Goal: Task Accomplishment & Management: Manage account settings

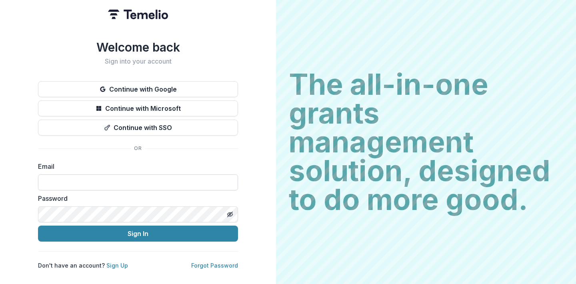
click at [50, 177] on input at bounding box center [138, 182] width 200 height 16
type input "**********"
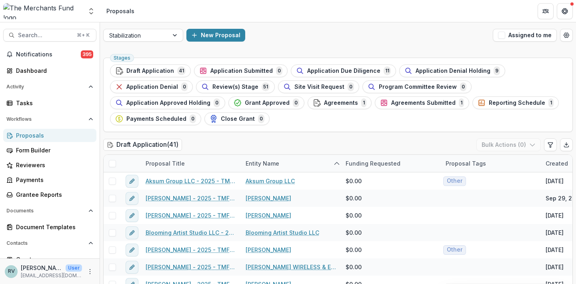
click at [342, 31] on div "New Proposal" at bounding box center [337, 35] width 303 height 13
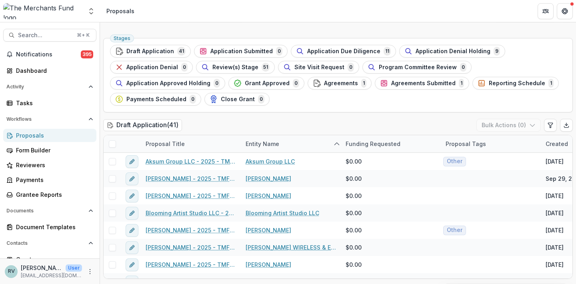
scroll to position [22, 0]
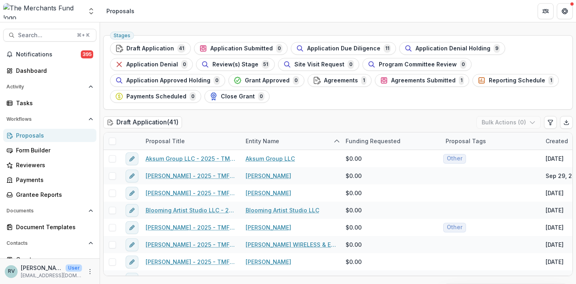
click at [382, 104] on div "Stages Draft Application 41 Application Submitted 0 Application Due Diligence 1…" at bounding box center [337, 72] width 469 height 74
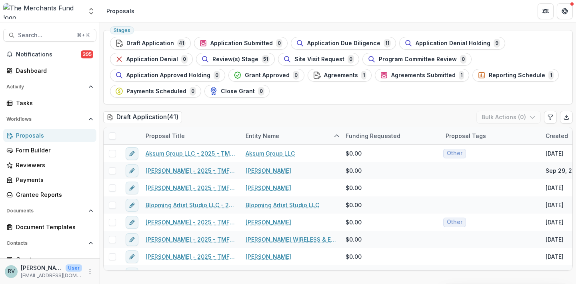
scroll to position [29, 0]
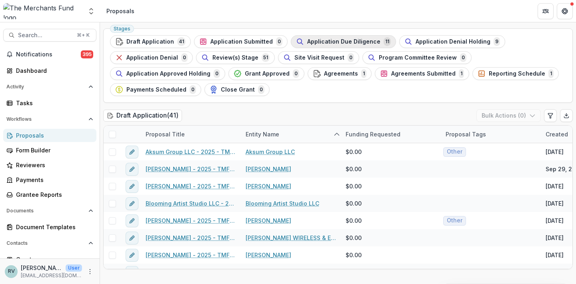
click at [348, 41] on span "Application Due Diligence" at bounding box center [343, 41] width 73 height 7
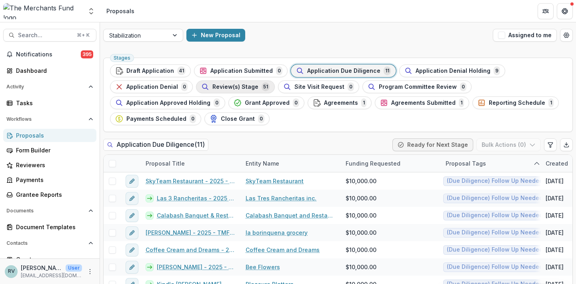
click at [223, 87] on span "Review(s) Stage" at bounding box center [235, 87] width 46 height 7
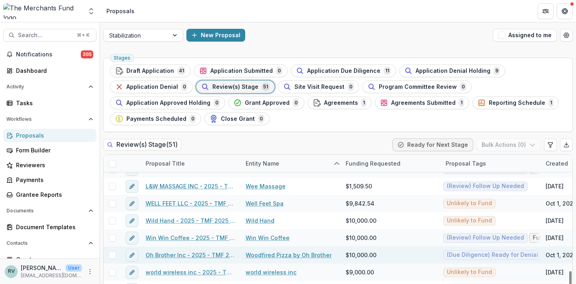
scroll to position [751, 0]
click at [205, 254] on link "Oh Brother Inc - 2025 - TMF 2025 Stabilization Grant Program" at bounding box center [191, 255] width 90 height 8
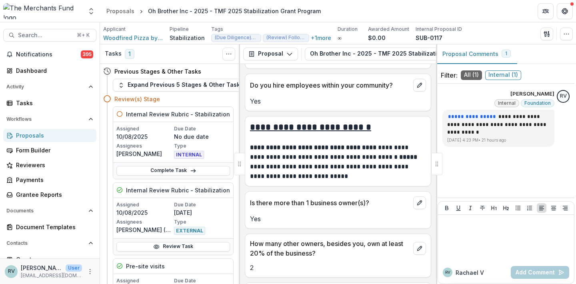
scroll to position [1350, 0]
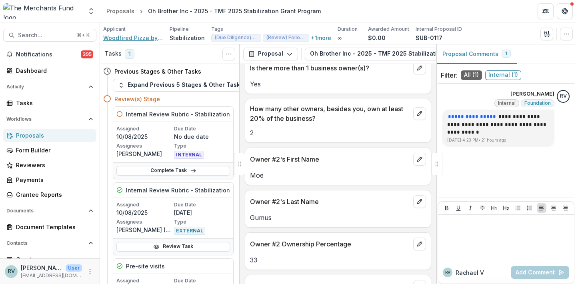
click at [143, 38] on span "Woodfired Pizza by Oh Brother" at bounding box center [133, 38] width 60 height 8
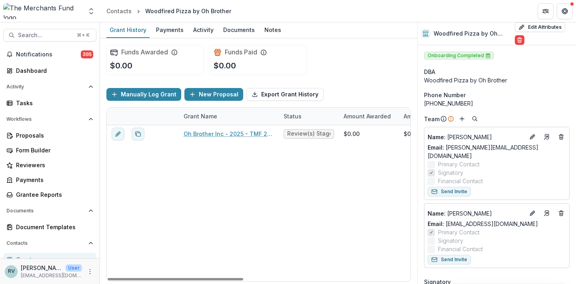
click at [314, 227] on div "Oh Brother Inc - 2025 - TMF 2025 Stabilization Grant Program Review(s) Stage $0…" at bounding box center [443, 203] width 672 height 156
click at [358, 71] on div "Funds Awarded $0.00 Funds Paid $0.00" at bounding box center [258, 59] width 304 height 43
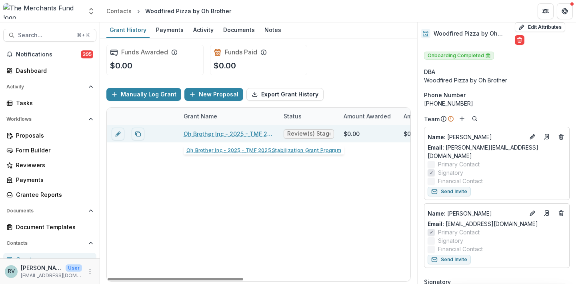
click at [256, 132] on link "Oh Brother Inc - 2025 - TMF 2025 Stabilization Grant Program" at bounding box center [228, 134] width 90 height 8
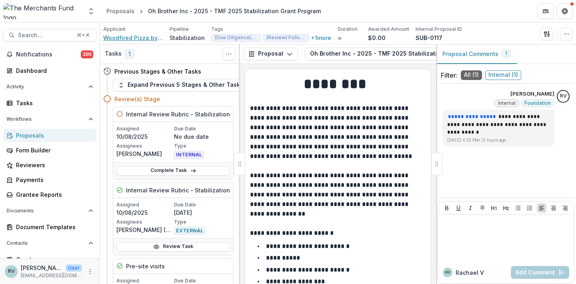
click at [138, 40] on span "Woodfired Pizza by Oh Brother" at bounding box center [133, 38] width 60 height 8
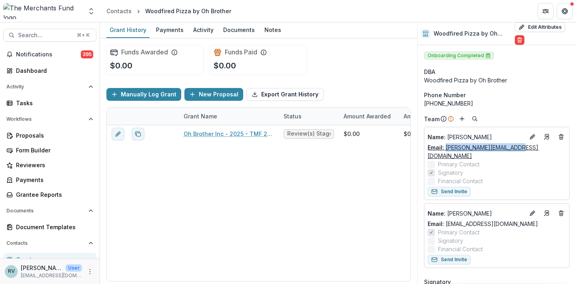
drag, startPoint x: 518, startPoint y: 148, endPoint x: 445, endPoint y: 147, distance: 72.8
click at [445, 147] on div "Email: [PERSON_NAME][EMAIL_ADDRESS][DOMAIN_NAME]" at bounding box center [496, 151] width 138 height 17
copy link "[PERSON_NAME][EMAIL_ADDRESS][DOMAIN_NAME]"
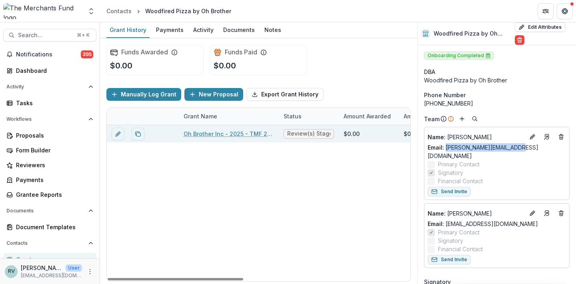
click at [214, 131] on link "Oh Brother Inc - 2025 - TMF 2025 Stabilization Grant Program" at bounding box center [228, 134] width 90 height 8
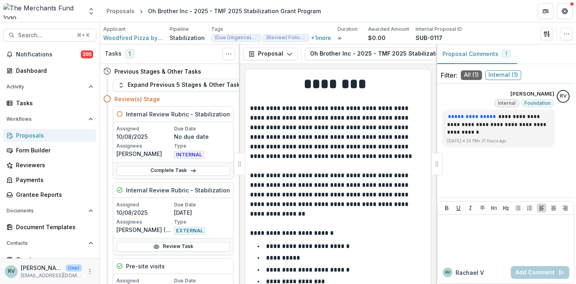
click at [572, 52] on icon "PDF view" at bounding box center [574, 53] width 4 height 5
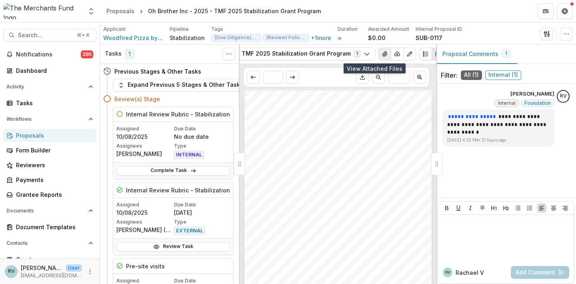
click at [381, 54] on icon "View Attached Files" at bounding box center [384, 54] width 6 height 6
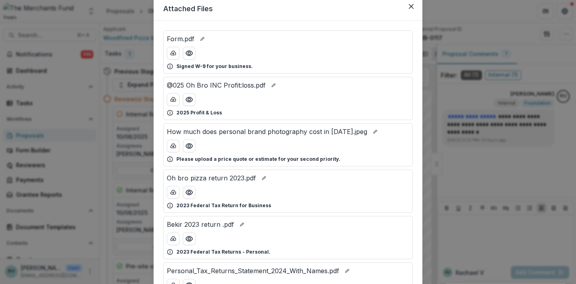
scroll to position [44, 0]
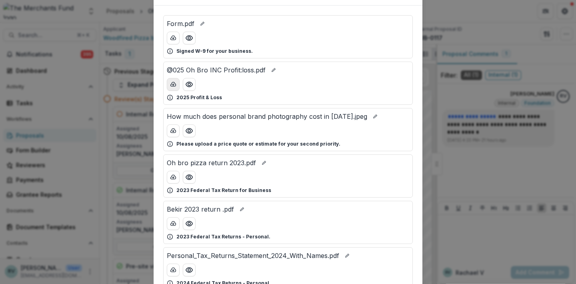
click at [171, 86] on icon "download-button" at bounding box center [173, 84] width 6 height 6
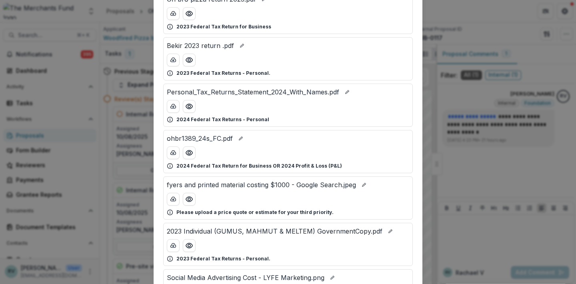
scroll to position [213, 0]
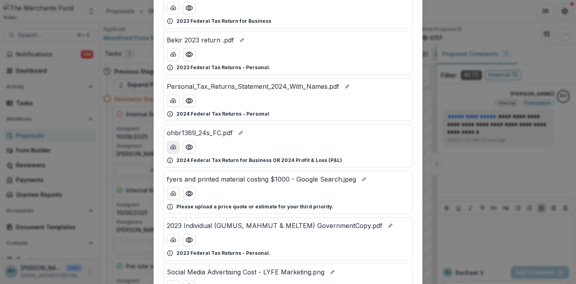
click at [171, 148] on icon "download-button" at bounding box center [173, 147] width 6 height 6
click at [171, 100] on icon "download-button" at bounding box center [173, 101] width 6 height 6
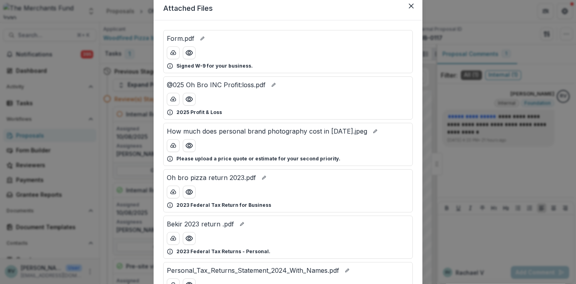
scroll to position [0, 0]
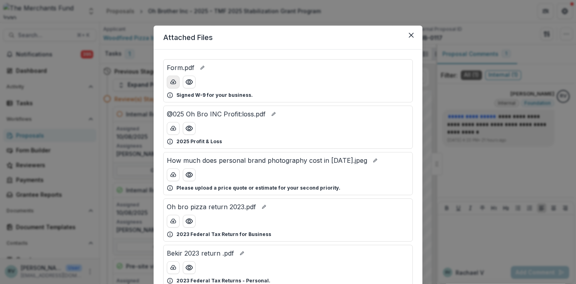
click at [170, 82] on icon "download-button" at bounding box center [173, 82] width 6 height 6
click at [409, 33] on icon "Close" at bounding box center [411, 35] width 5 height 5
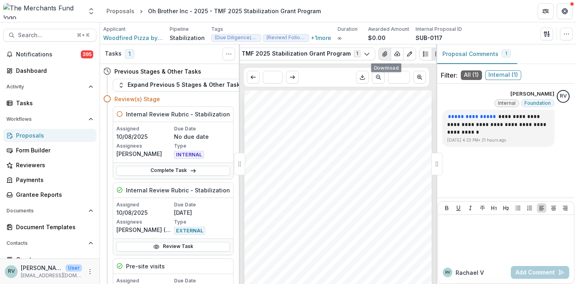
click at [381, 54] on icon "View Attached Files" at bounding box center [384, 54] width 6 height 6
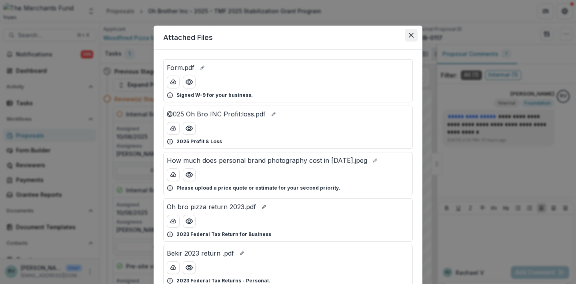
click at [409, 35] on icon "Close" at bounding box center [411, 35] width 5 height 5
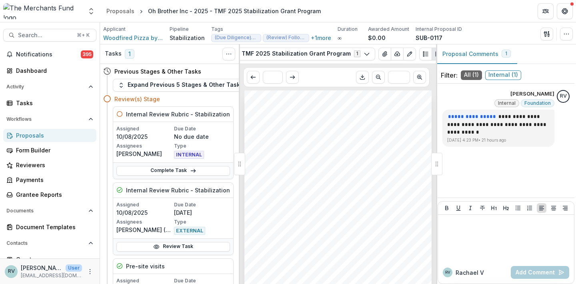
click at [38, 136] on div "Proposals" at bounding box center [53, 135] width 74 height 8
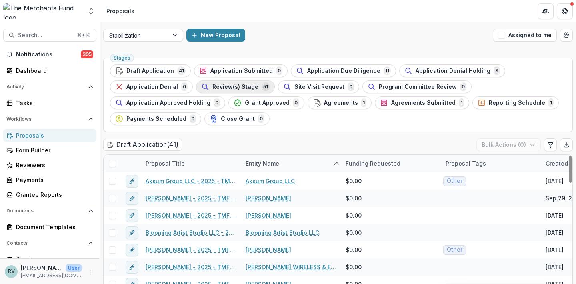
click at [242, 84] on span "Review(s) Stage" at bounding box center [235, 87] width 46 height 7
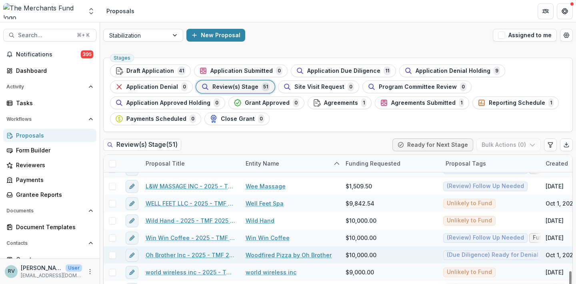
scroll to position [751, 0]
click at [165, 256] on link "Oh Brother Inc - 2025 - TMF 2025 Stabilization Grant Program" at bounding box center [191, 255] width 90 height 8
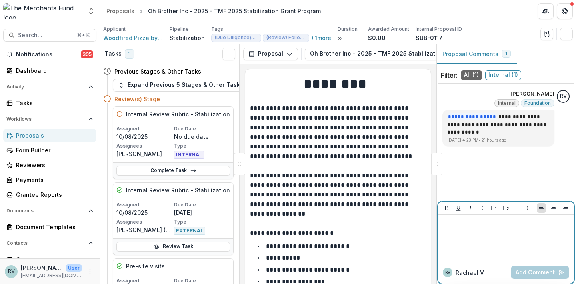
click at [487, 238] on div at bounding box center [506, 238] width 130 height 40
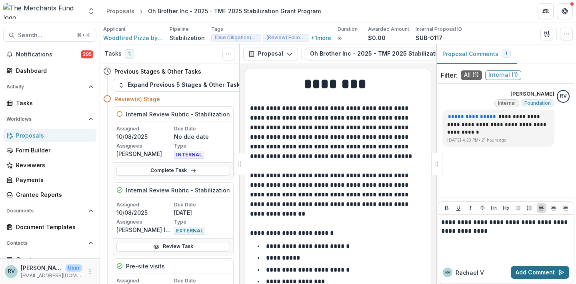
click at [533, 269] on button "Add Comment" at bounding box center [539, 272] width 58 height 13
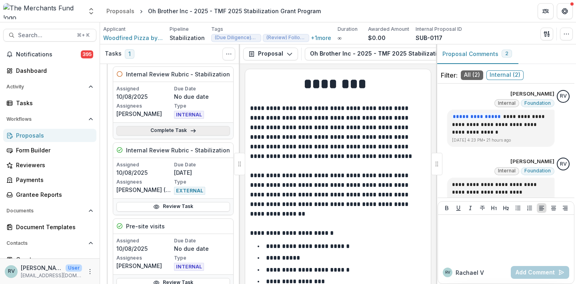
scroll to position [40, 0]
drag, startPoint x: 173, startPoint y: 131, endPoint x: 230, endPoint y: 54, distance: 95.1
click at [173, 131] on link "Complete Task" at bounding box center [173, 131] width 114 height 10
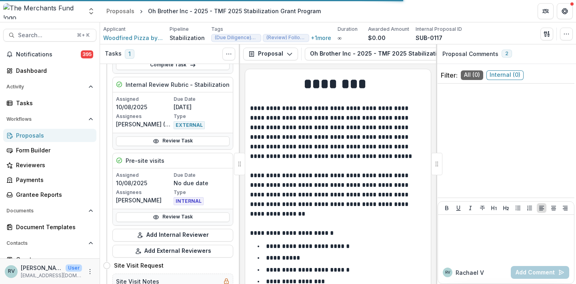
scroll to position [0, 0]
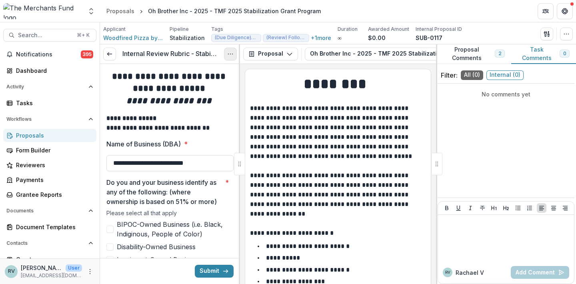
click at [231, 54] on circle "Options" at bounding box center [230, 54] width 0 height 0
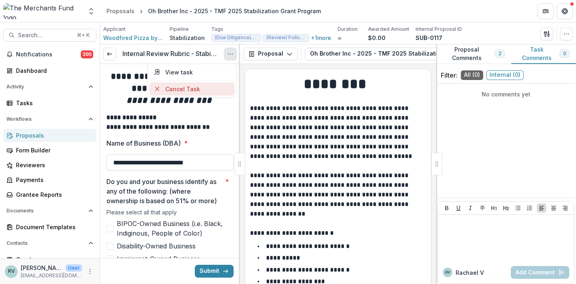
click at [201, 88] on button "Cancel Task" at bounding box center [192, 88] width 86 height 13
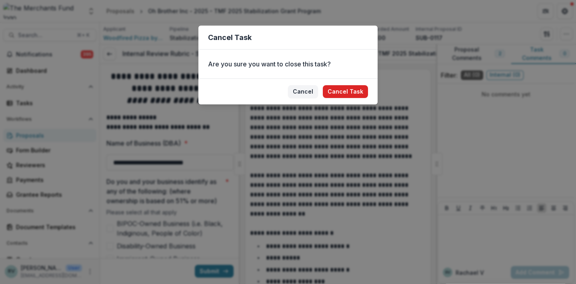
click at [357, 90] on button "Cancel Task" at bounding box center [345, 91] width 45 height 13
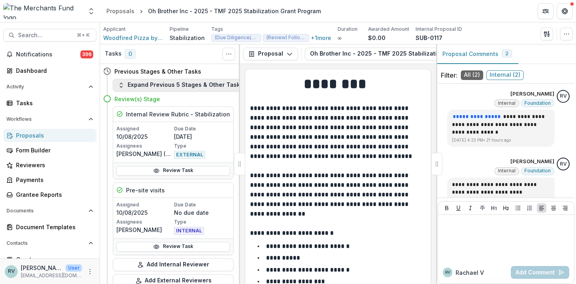
click at [158, 87] on button "Expand Previous 5 Stages & Other Tasks" at bounding box center [181, 85] width 136 height 13
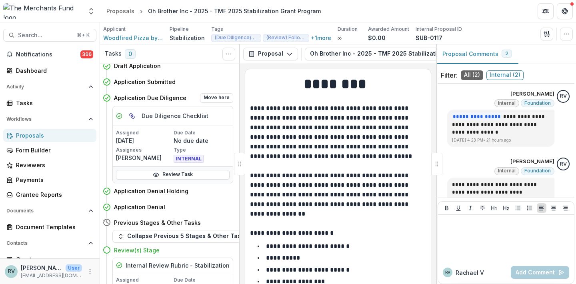
scroll to position [94, 0]
click at [210, 189] on button "Move here" at bounding box center [216, 191] width 33 height 10
select select "**********"
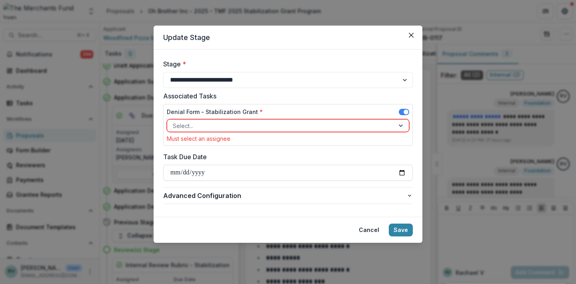
click at [226, 122] on div at bounding box center [281, 126] width 216 height 10
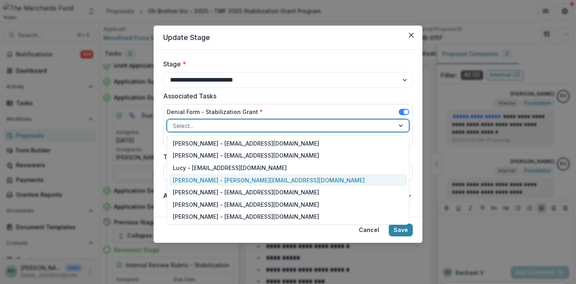
click at [204, 179] on div "[PERSON_NAME] - [PERSON_NAME][EMAIL_ADDRESS][DOMAIN_NAME]" at bounding box center [288, 180] width 238 height 12
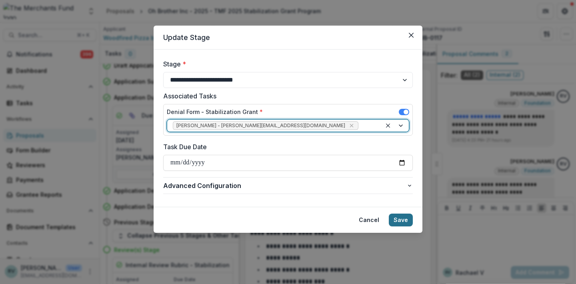
click at [404, 217] on button "Save" at bounding box center [401, 219] width 24 height 13
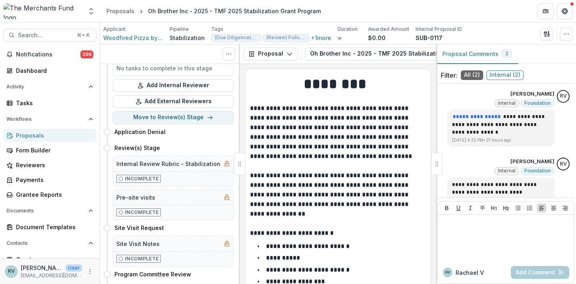
scroll to position [94, 0]
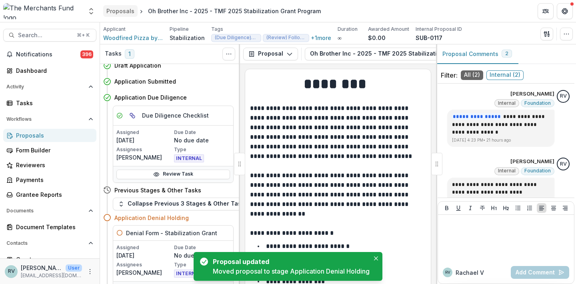
click at [125, 10] on div "Proposals" at bounding box center [120, 11] width 28 height 8
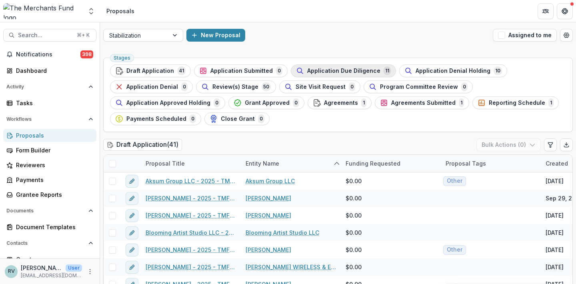
click at [333, 69] on span "Application Due Diligence" at bounding box center [343, 71] width 73 height 7
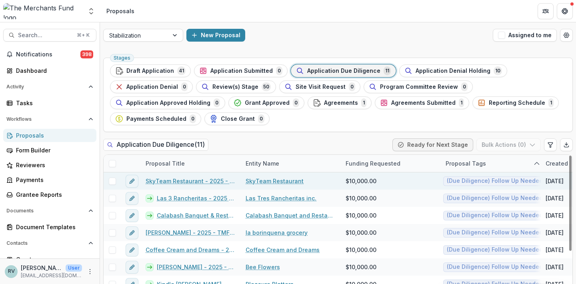
click at [191, 181] on link "SkyTeam Restaurant - 2025 - TMF 2025 Stabilization Grant Program" at bounding box center [191, 181] width 90 height 8
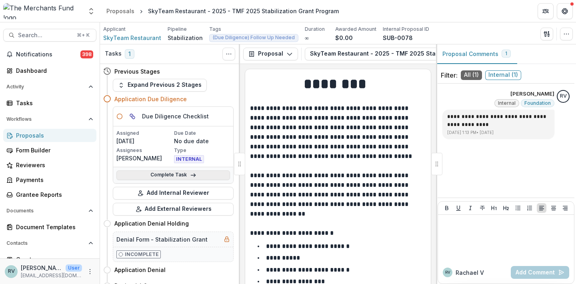
click at [173, 175] on link "Complete Task" at bounding box center [173, 175] width 114 height 10
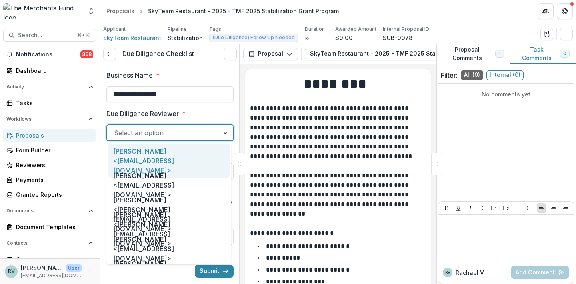
click at [169, 128] on div at bounding box center [163, 132] width 98 height 11
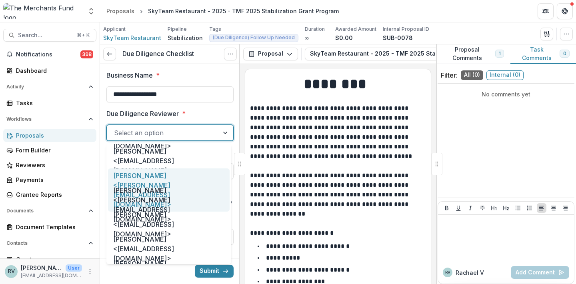
scroll to position [28, 0]
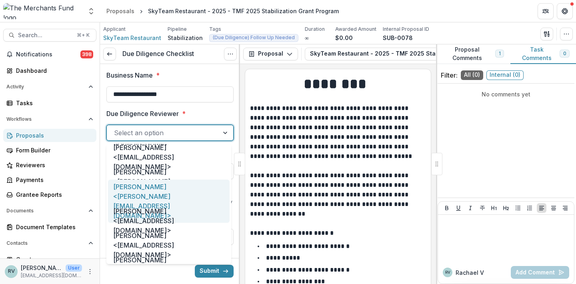
click at [153, 194] on div "[PERSON_NAME] <[PERSON_NAME][EMAIL_ADDRESS][DOMAIN_NAME]>" at bounding box center [169, 201] width 122 height 44
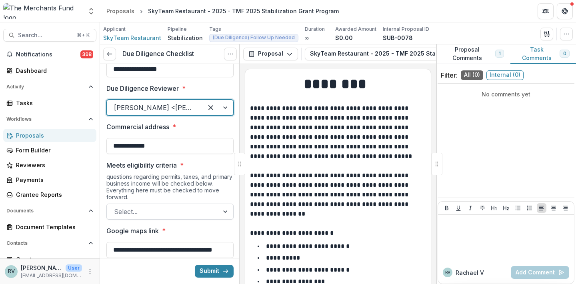
scroll to position [74, 0]
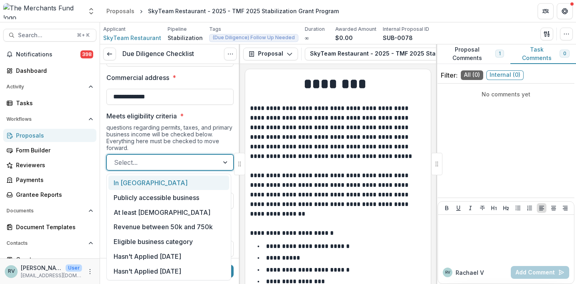
click at [148, 159] on div at bounding box center [163, 162] width 98 height 11
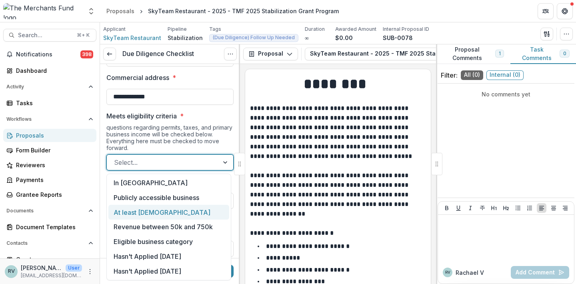
click at [143, 214] on div "At least [DEMOGRAPHIC_DATA]" at bounding box center [168, 212] width 121 height 15
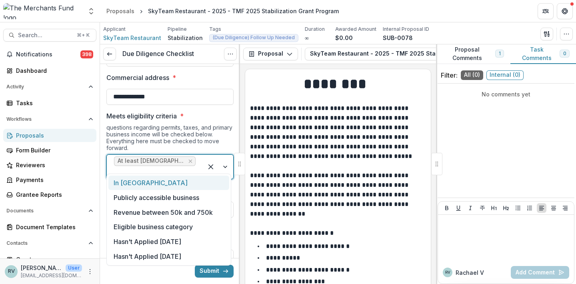
click at [189, 167] on div at bounding box center [155, 172] width 82 height 11
click at [170, 181] on div "In [GEOGRAPHIC_DATA]" at bounding box center [168, 182] width 121 height 15
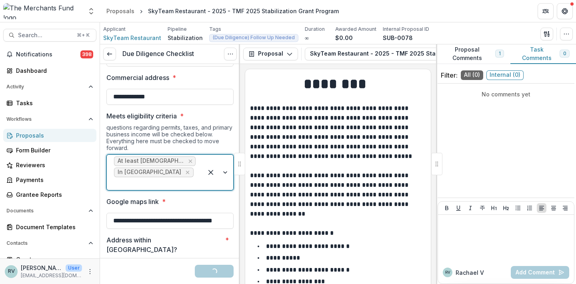
click at [181, 178] on div at bounding box center [155, 183] width 82 height 11
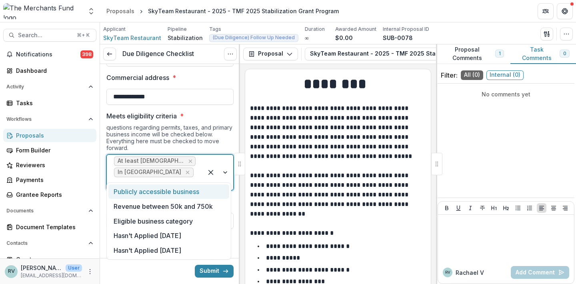
click at [169, 192] on div "Publicly accessible business" at bounding box center [168, 191] width 121 height 15
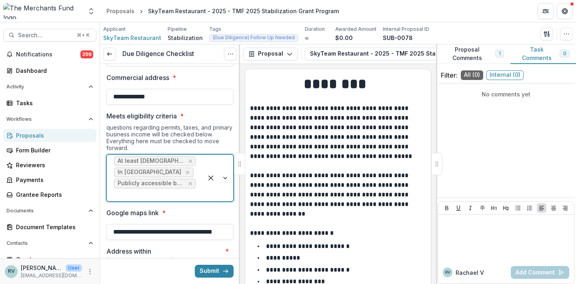
scroll to position [53, 0]
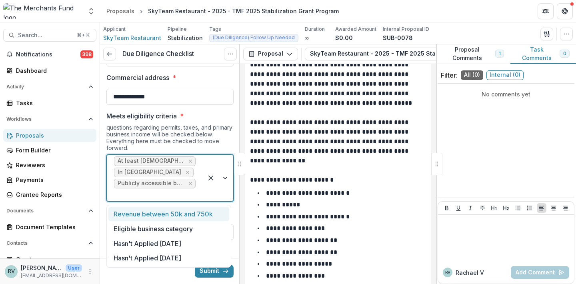
click at [155, 195] on div at bounding box center [155, 194] width 82 height 11
click at [152, 214] on div "Revenue between 50k and 750k" at bounding box center [168, 214] width 121 height 15
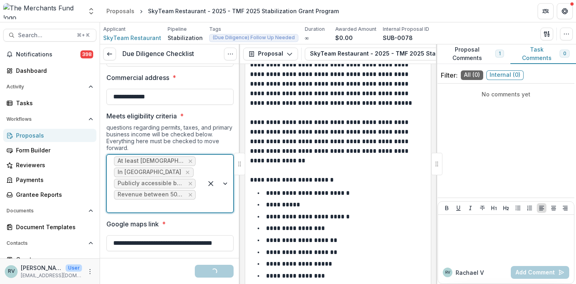
click at [160, 207] on div at bounding box center [155, 205] width 82 height 11
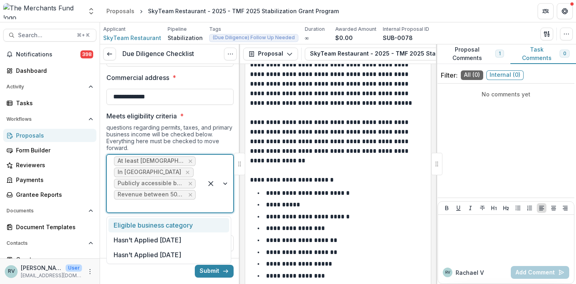
click at [155, 225] on div "Eligible business category" at bounding box center [168, 225] width 121 height 15
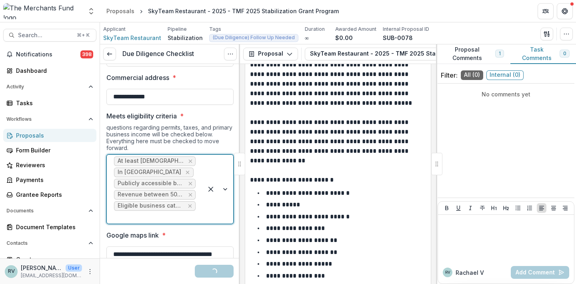
click at [154, 215] on div at bounding box center [155, 216] width 82 height 11
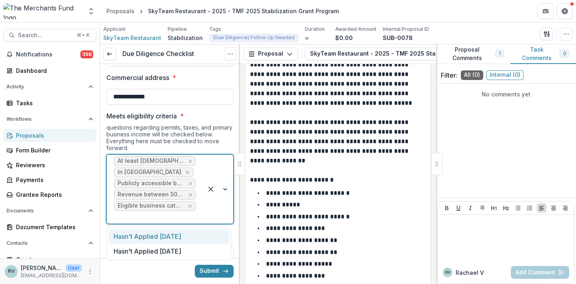
click at [151, 235] on div "Hasn't Applied [DATE]" at bounding box center [168, 236] width 121 height 15
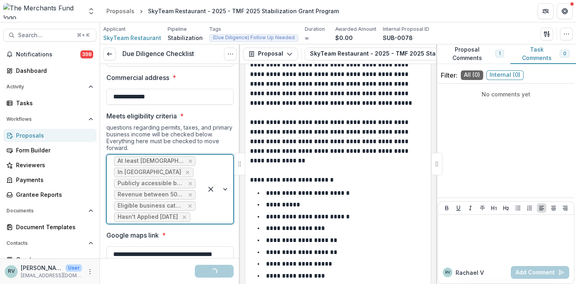
click at [192, 223] on div at bounding box center [194, 216] width 4 height 11
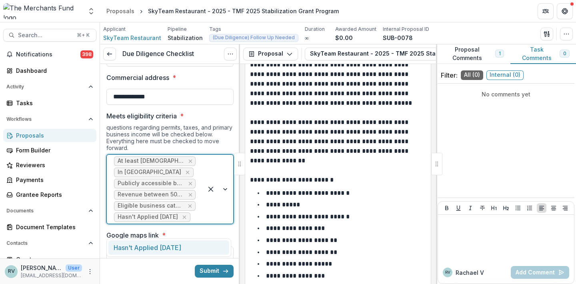
click at [144, 246] on div "Hasn't Applied [DATE]" at bounding box center [168, 247] width 121 height 15
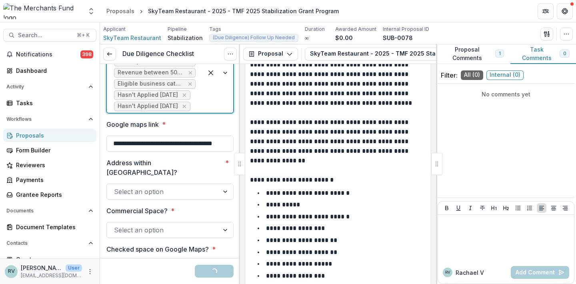
scroll to position [200, 0]
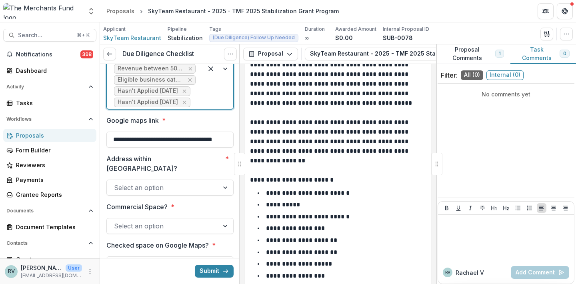
click at [153, 187] on div "Select an option" at bounding box center [163, 188] width 98 height 10
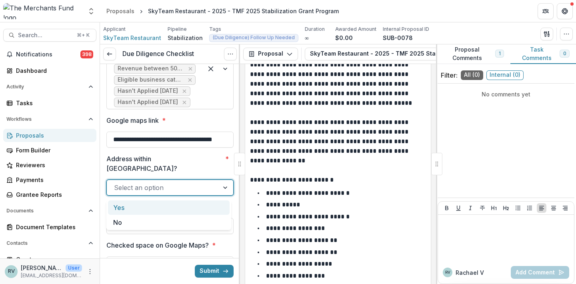
click at [146, 209] on div "Yes" at bounding box center [169, 207] width 122 height 15
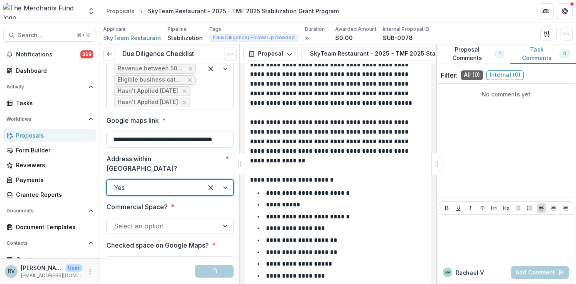
click at [142, 226] on div "Select an option" at bounding box center [163, 226] width 98 height 10
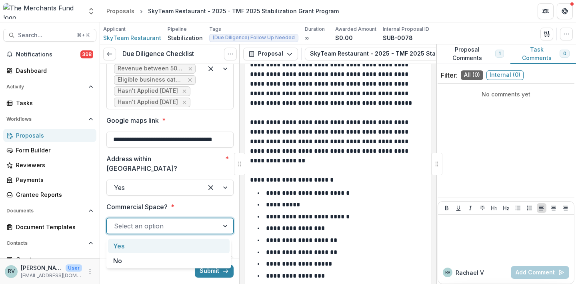
click at [138, 248] on div "Yes" at bounding box center [169, 246] width 122 height 15
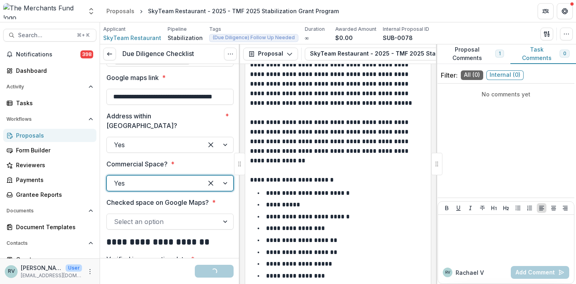
scroll to position [263, 0]
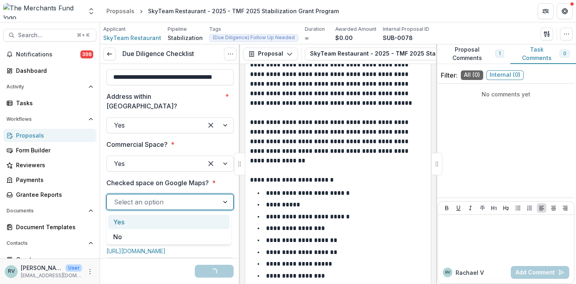
click at [138, 202] on div "Select an option" at bounding box center [163, 202] width 98 height 10
click at [134, 222] on div "Yes" at bounding box center [169, 222] width 122 height 15
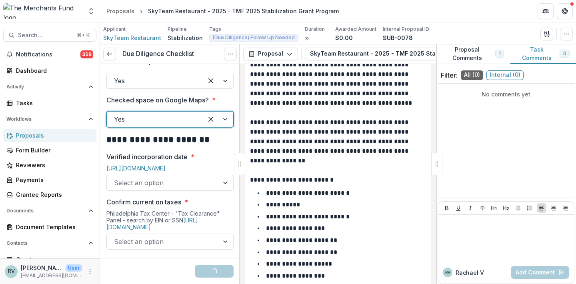
scroll to position [346, 0]
click at [140, 167] on link "[URL][DOMAIN_NAME]" at bounding box center [135, 167] width 59 height 7
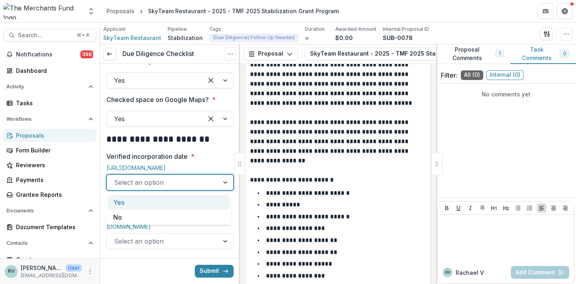
click at [148, 187] on div "Select an option" at bounding box center [163, 182] width 98 height 10
click at [143, 201] on div "Yes" at bounding box center [169, 202] width 122 height 15
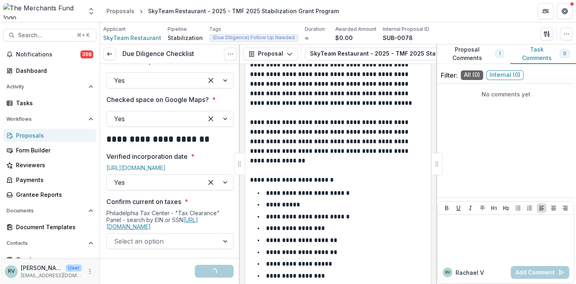
click at [192, 223] on link "[URL][DOMAIN_NAME]" at bounding box center [152, 223] width 92 height 14
click at [163, 235] on div at bounding box center [163, 240] width 98 height 11
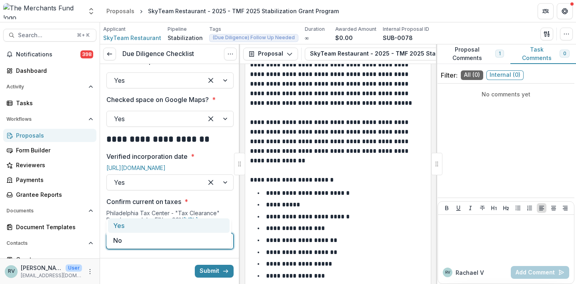
click at [177, 235] on div at bounding box center [163, 240] width 98 height 11
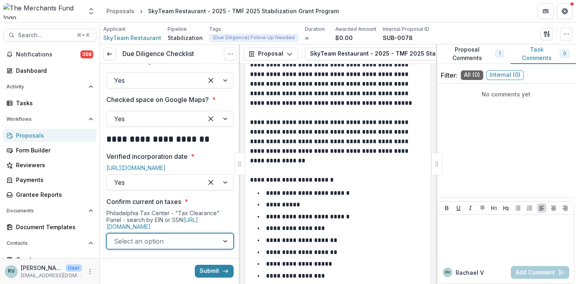
scroll to position [381, 0]
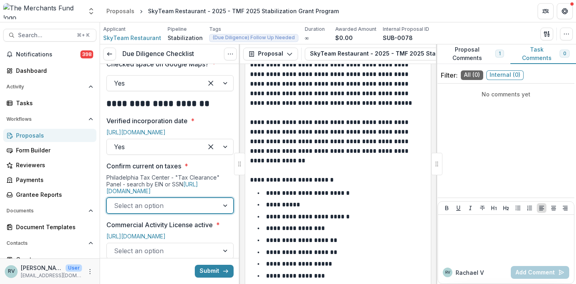
click at [187, 210] on div at bounding box center [163, 205] width 98 height 11
click at [180, 225] on div "Yes" at bounding box center [169, 225] width 122 height 15
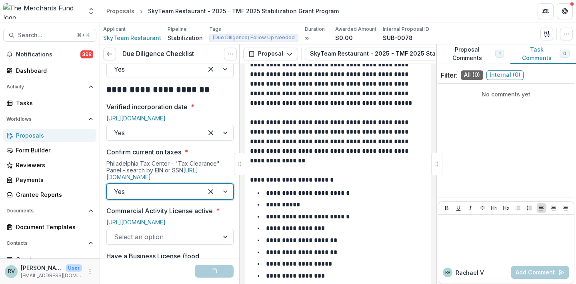
scroll to position [407, 0]
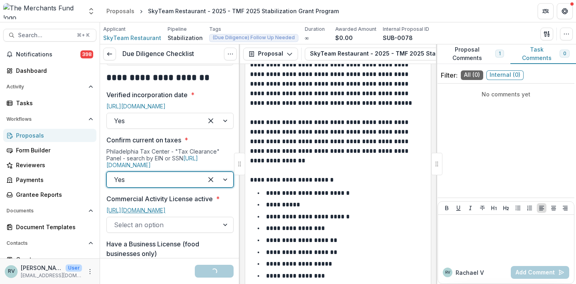
click at [165, 213] on link "[URL][DOMAIN_NAME]" at bounding box center [135, 210] width 59 height 7
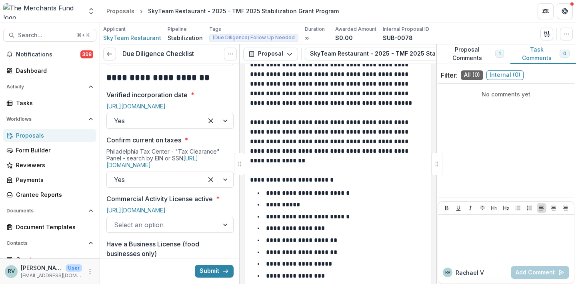
scroll to position [472, 0]
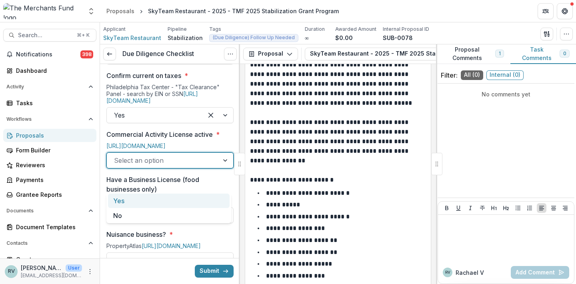
click at [158, 165] on div "Select an option" at bounding box center [163, 161] width 98 height 10
click at [153, 197] on div "Yes" at bounding box center [169, 200] width 122 height 15
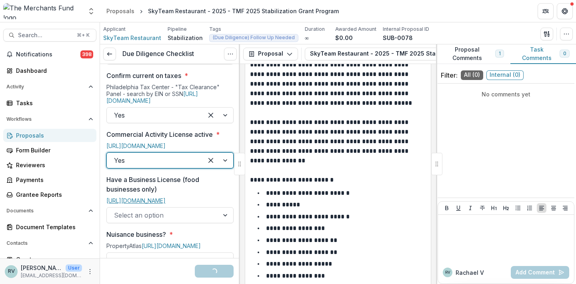
click at [128, 204] on link "[URL][DOMAIN_NAME]" at bounding box center [135, 200] width 59 height 7
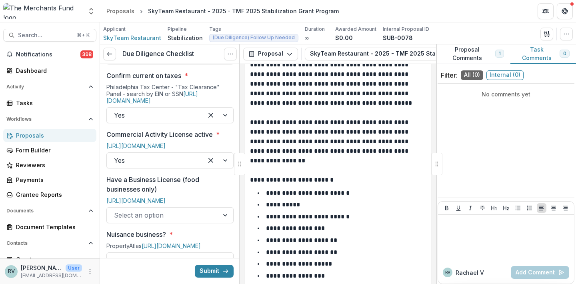
scroll to position [518, 0]
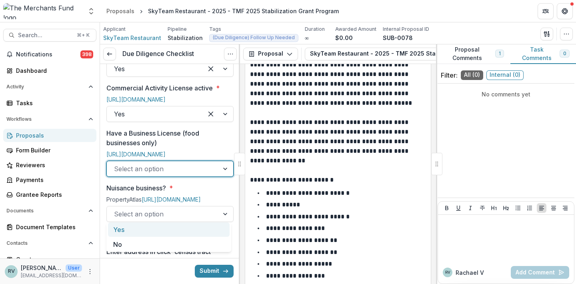
click at [185, 174] on div at bounding box center [163, 168] width 98 height 11
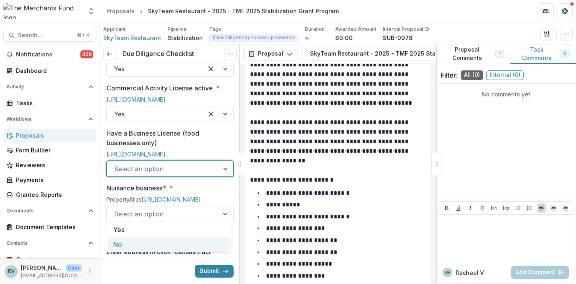
click at [170, 240] on div "No" at bounding box center [169, 244] width 122 height 15
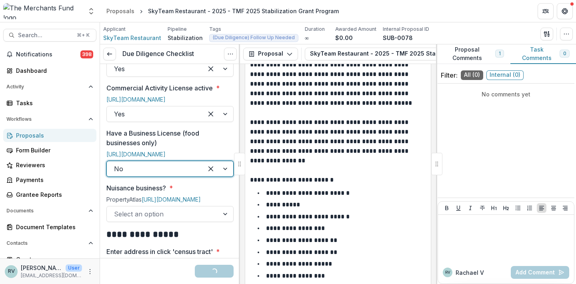
scroll to position [575, 0]
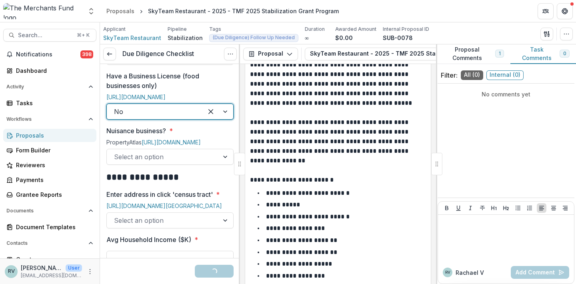
click at [175, 162] on div at bounding box center [163, 156] width 98 height 11
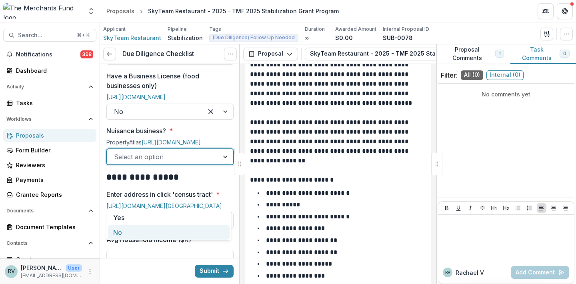
click at [163, 232] on div "No" at bounding box center [169, 232] width 122 height 15
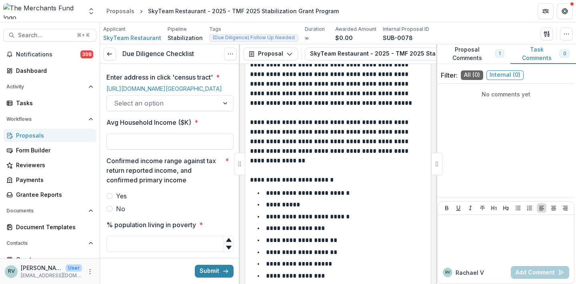
scroll to position [714, 0]
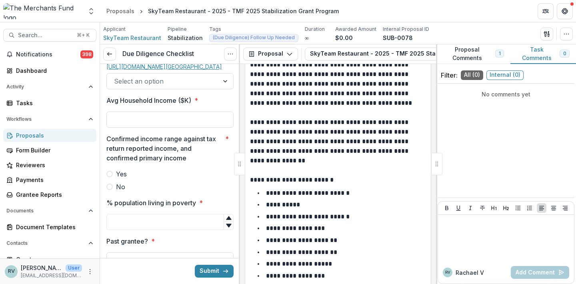
click at [164, 70] on link "[URL][DOMAIN_NAME][GEOGRAPHIC_DATA]" at bounding box center [164, 66] width 116 height 7
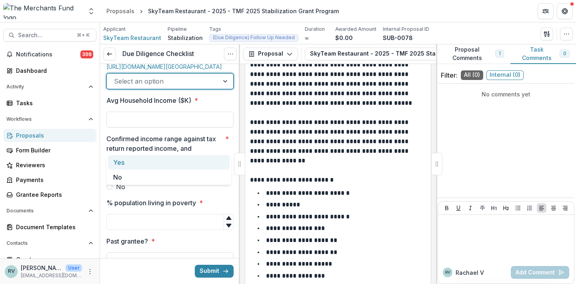
click at [165, 87] on div at bounding box center [163, 81] width 98 height 11
click at [156, 160] on div "Yes" at bounding box center [169, 162] width 122 height 15
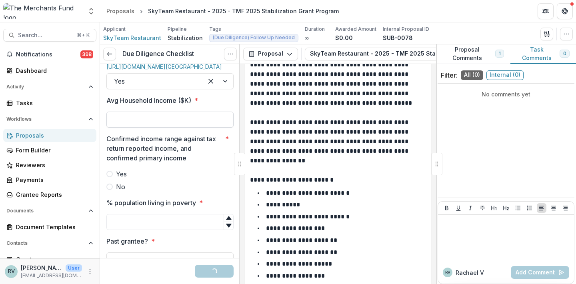
click at [146, 128] on input "Avg Household Income ($K) *" at bounding box center [169, 120] width 127 height 16
type input "********"
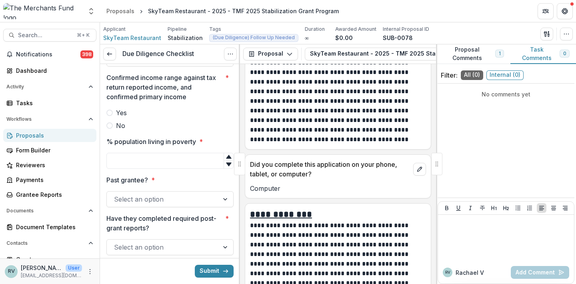
scroll to position [5936, 0]
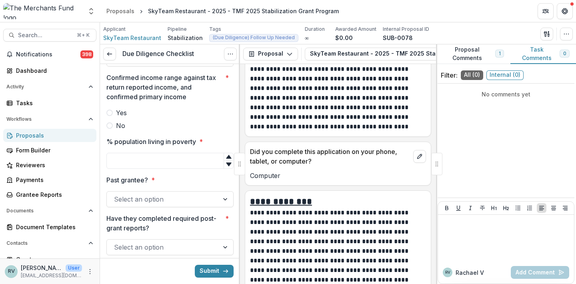
click at [112, 129] on span at bounding box center [109, 125] width 6 height 6
click at [140, 169] on input "% population living in poverty *" at bounding box center [169, 161] width 127 height 16
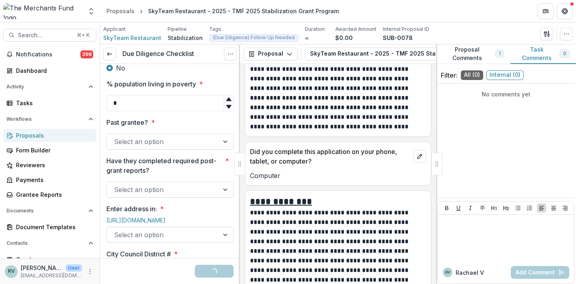
type input "*"
click at [151, 146] on div "Select an option" at bounding box center [163, 142] width 98 height 10
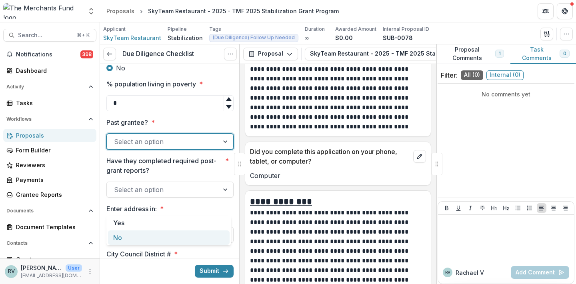
click at [152, 237] on div "No" at bounding box center [169, 237] width 122 height 15
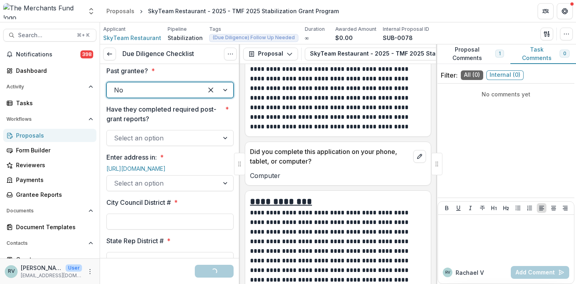
scroll to position [887, 0]
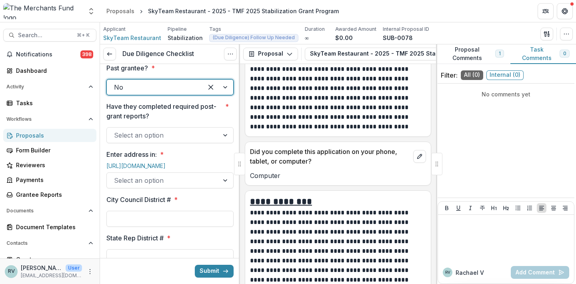
click at [173, 141] on div at bounding box center [163, 135] width 98 height 11
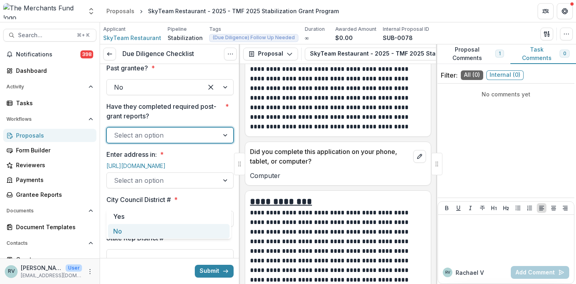
click at [154, 233] on div "No" at bounding box center [169, 231] width 122 height 15
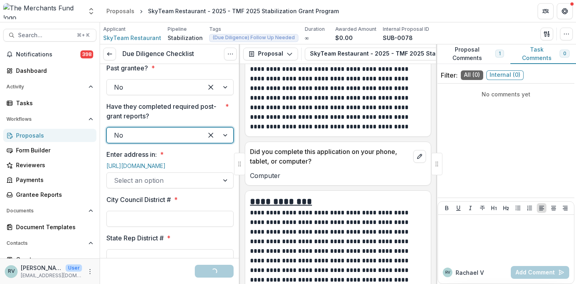
scroll to position [969, 0]
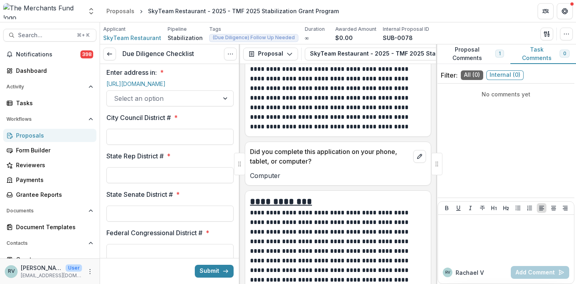
click at [162, 103] on div "Select an option" at bounding box center [163, 99] width 98 height 10
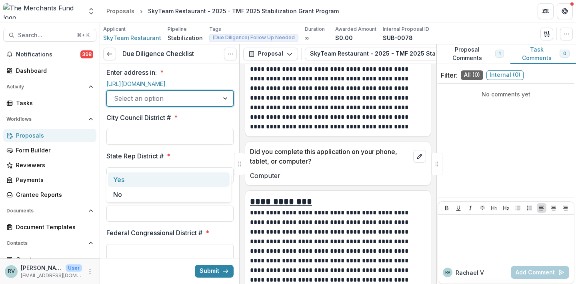
click at [150, 183] on div "Yes" at bounding box center [169, 179] width 122 height 15
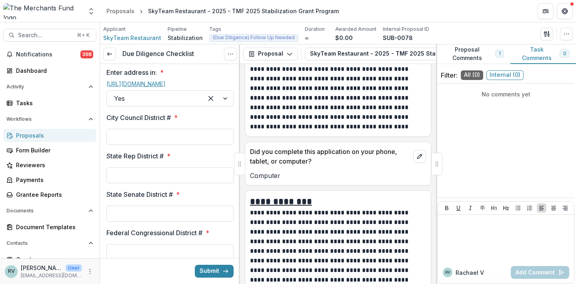
click at [165, 87] on link "[URL][DOMAIN_NAME]" at bounding box center [135, 83] width 59 height 7
type input "*"
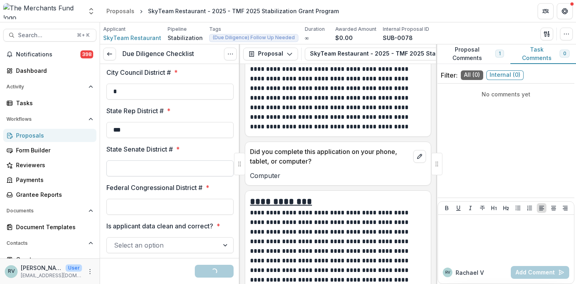
type input "***"
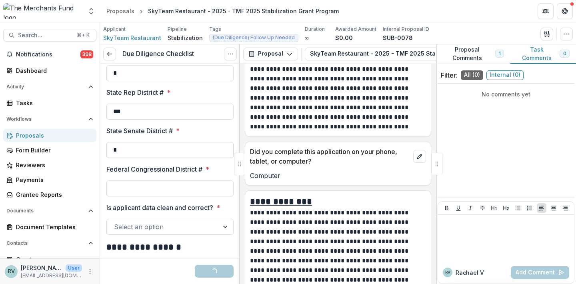
scroll to position [1077, 0]
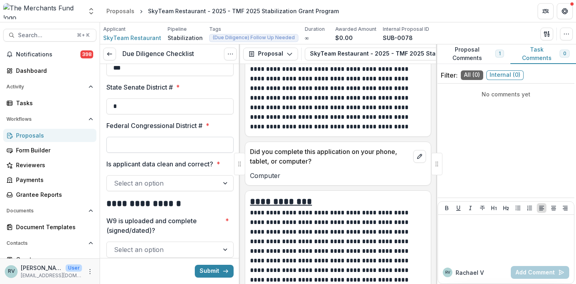
type input "*"
click at [151, 153] on input "Federal Congressional District # *" at bounding box center [169, 145] width 127 height 16
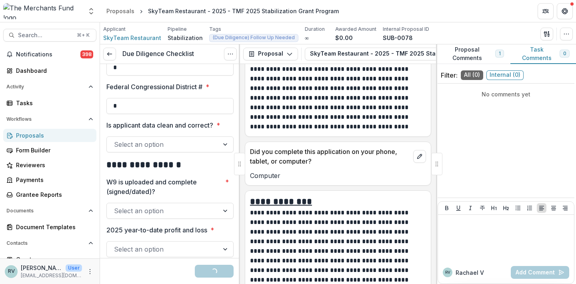
type input "*"
click at [150, 149] on div "Select an option" at bounding box center [163, 145] width 98 height 10
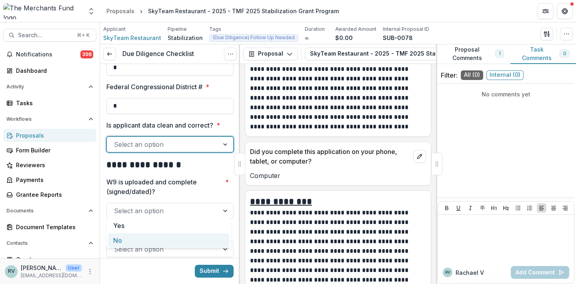
click at [136, 237] on div "No" at bounding box center [169, 240] width 122 height 15
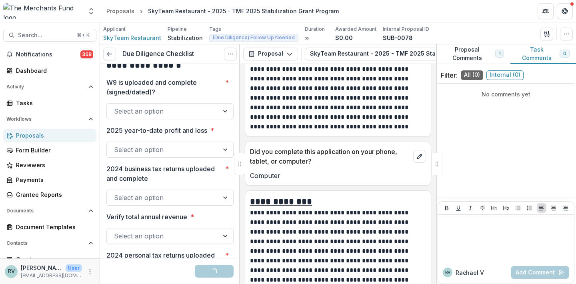
scroll to position [1225, 0]
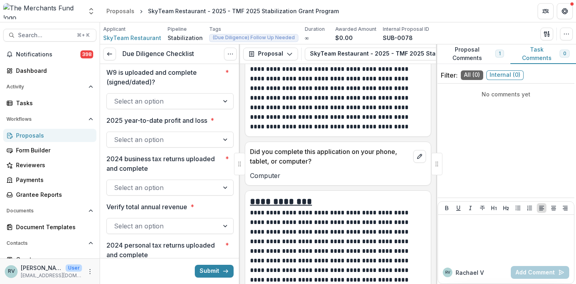
click at [144, 106] on div "Select an option" at bounding box center [163, 101] width 98 height 10
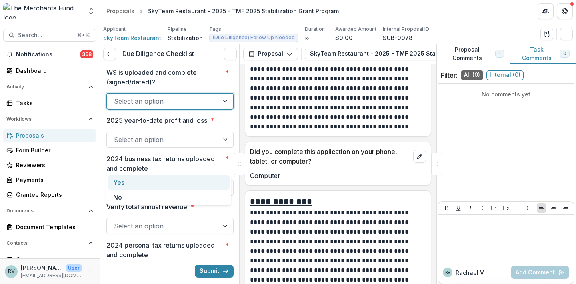
click at [152, 181] on div "Yes" at bounding box center [169, 182] width 122 height 15
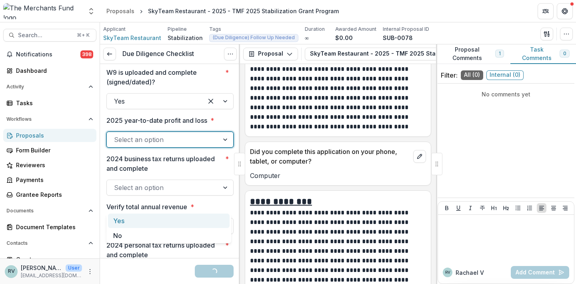
click at [148, 144] on div "Select an option" at bounding box center [163, 140] width 98 height 10
click at [137, 221] on div "Yes" at bounding box center [169, 220] width 122 height 15
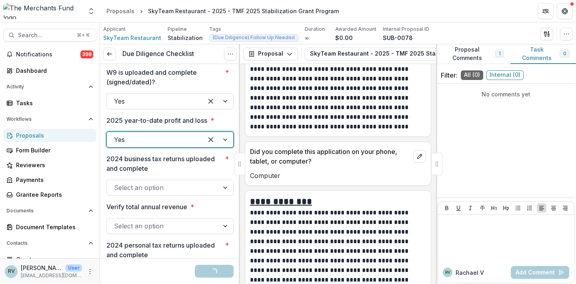
scroll to position [1282, 0]
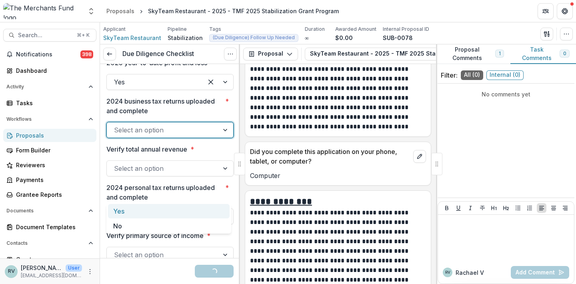
click at [148, 135] on div "Select an option" at bounding box center [163, 130] width 98 height 10
click at [142, 213] on div "Yes" at bounding box center [169, 211] width 122 height 15
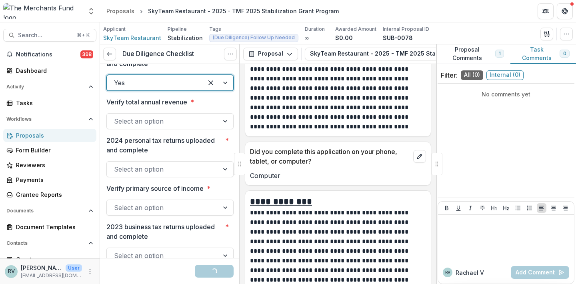
click at [148, 126] on div "Select an option" at bounding box center [163, 121] width 98 height 10
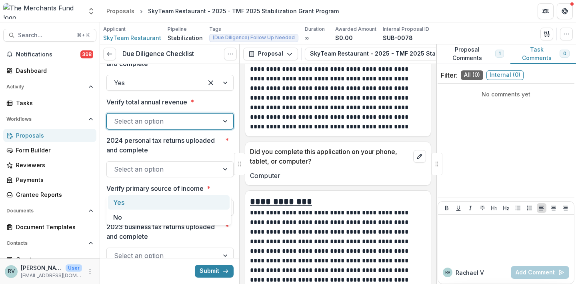
click at [142, 201] on div "Yes" at bounding box center [169, 202] width 122 height 15
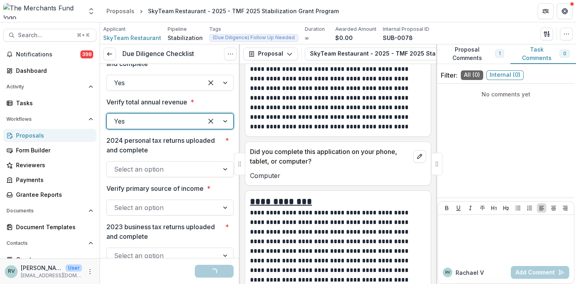
scroll to position [1378, 0]
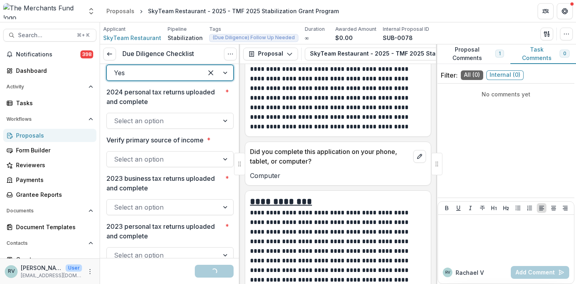
click at [136, 126] on div "Select an option" at bounding box center [163, 121] width 98 height 10
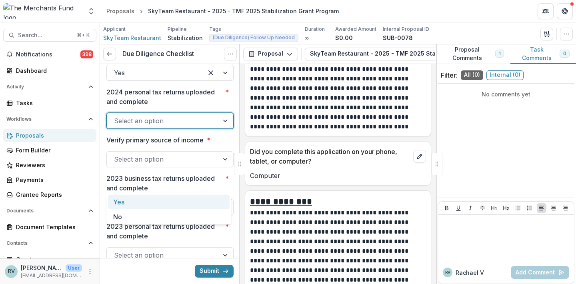
click at [134, 200] on div "Yes" at bounding box center [169, 202] width 122 height 15
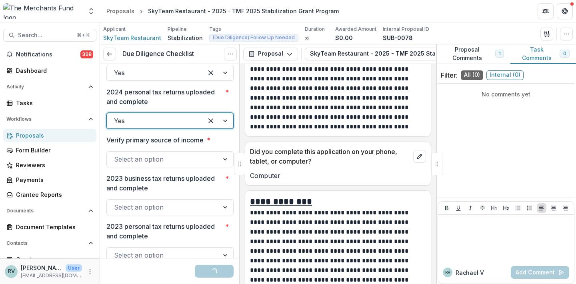
click at [131, 164] on div "Select an option" at bounding box center [163, 159] width 98 height 10
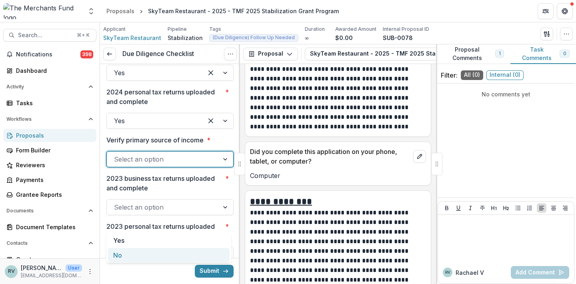
click at [130, 256] on div "No" at bounding box center [169, 255] width 122 height 15
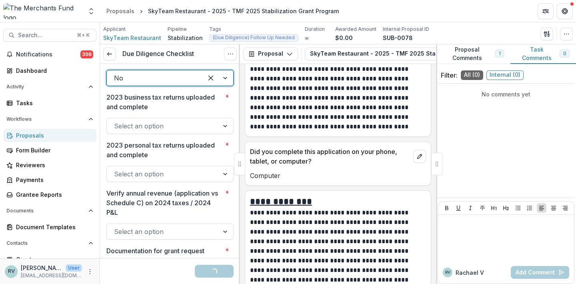
scroll to position [1461, 0]
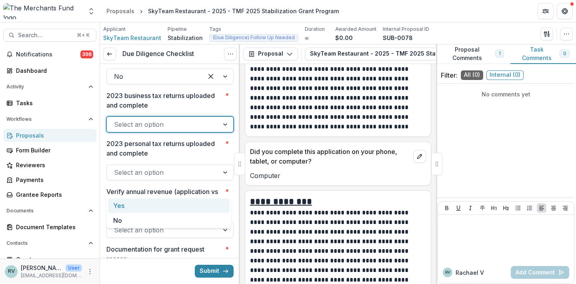
click at [143, 131] on div "Select an option" at bounding box center [163, 124] width 112 height 13
click at [136, 210] on div "Yes" at bounding box center [169, 205] width 122 height 15
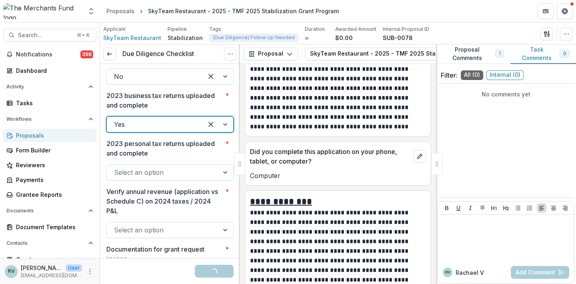
scroll to position [1497, 0]
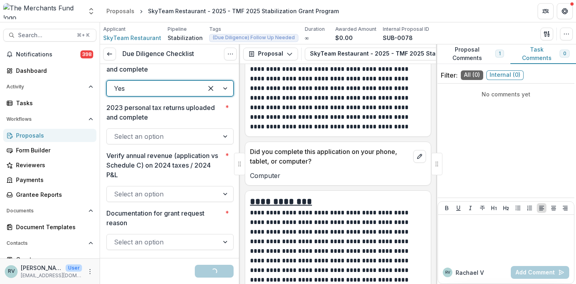
click at [140, 141] on div "Select an option" at bounding box center [163, 137] width 98 height 10
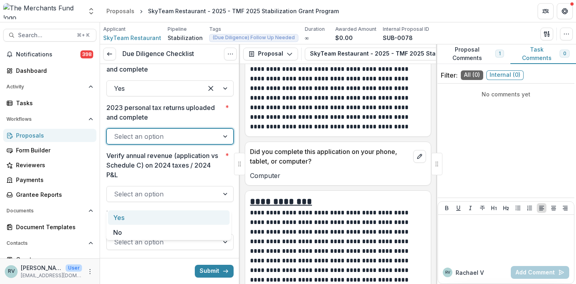
click at [135, 219] on div "Yes" at bounding box center [169, 217] width 122 height 15
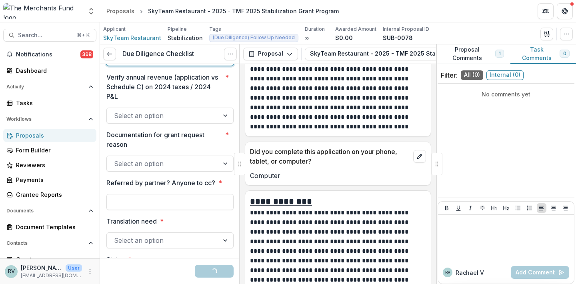
scroll to position [1576, 0]
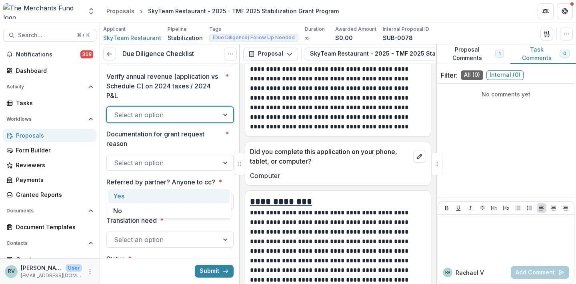
click at [140, 121] on div "Select an option" at bounding box center [163, 114] width 112 height 13
click at [131, 196] on div "Yes" at bounding box center [169, 196] width 122 height 15
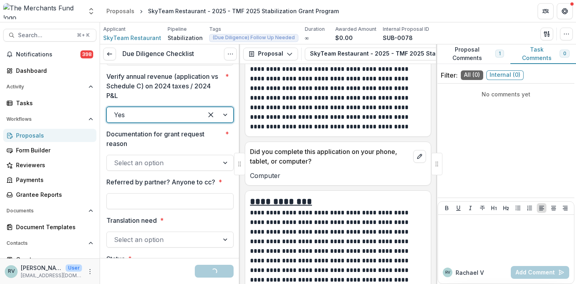
scroll to position [1609, 0]
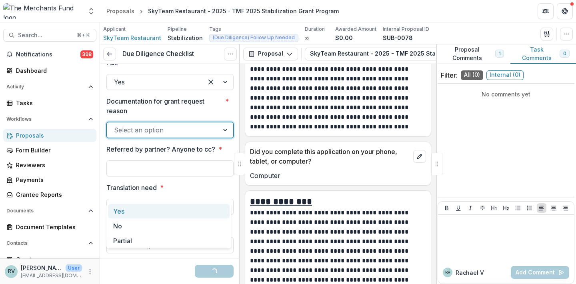
click at [130, 135] on div "Select an option" at bounding box center [163, 130] width 98 height 10
click at [128, 209] on div "Yes" at bounding box center [169, 211] width 122 height 15
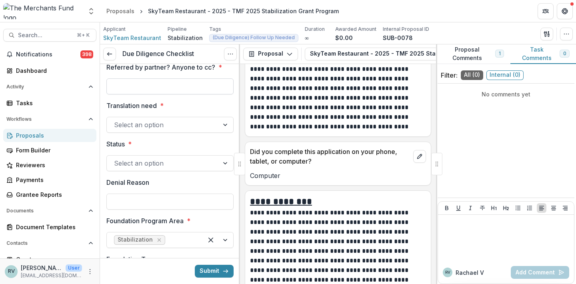
click at [144, 94] on input "Referred by partner? Anyone to cc? *" at bounding box center [169, 86] width 127 height 16
type input "**"
click at [154, 130] on div "Select an option" at bounding box center [163, 125] width 98 height 10
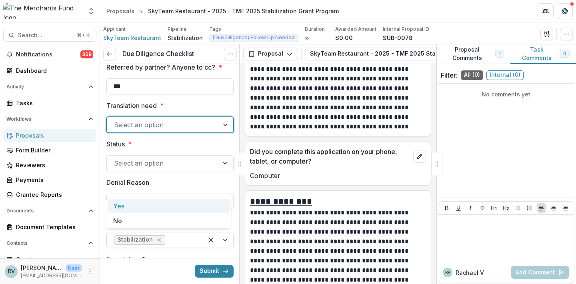
click at [146, 203] on div "Yes" at bounding box center [169, 206] width 122 height 15
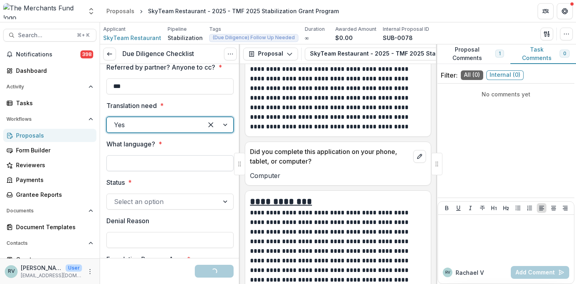
click at [142, 171] on input "What language? *" at bounding box center [169, 163] width 127 height 16
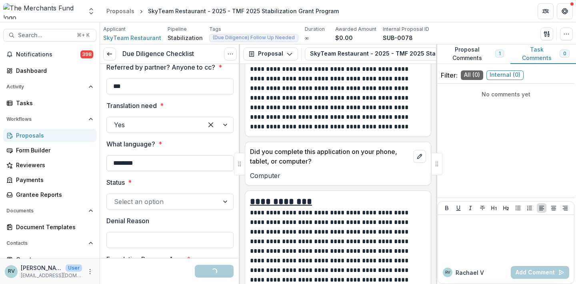
scroll to position [1749, 0]
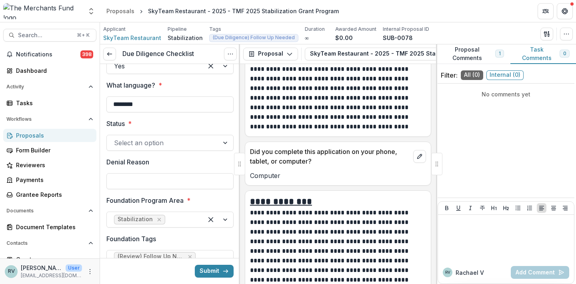
type input "********"
click at [131, 148] on div "Select an option" at bounding box center [163, 143] width 98 height 10
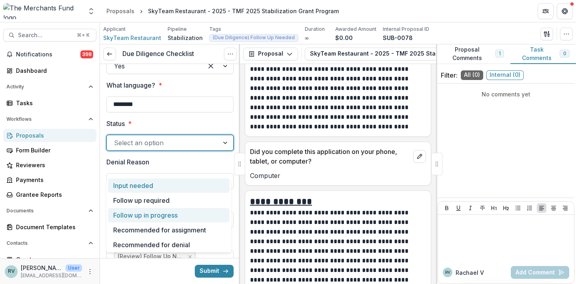
scroll to position [1796, 0]
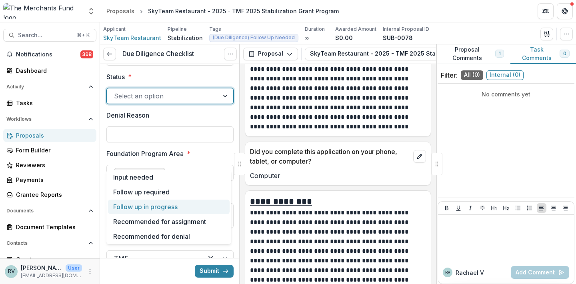
click at [158, 205] on div "Follow up in progress" at bounding box center [169, 206] width 122 height 15
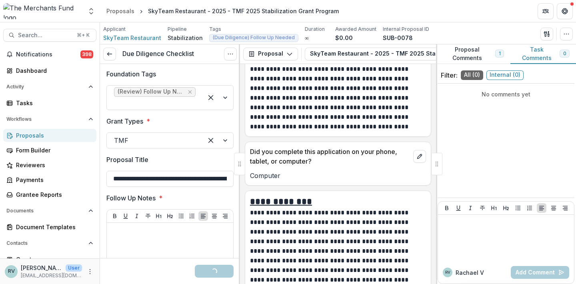
scroll to position [1914, 0]
click at [187, 95] on icon "Remove (Review) Follow Up Needed" at bounding box center [190, 91] width 6 height 6
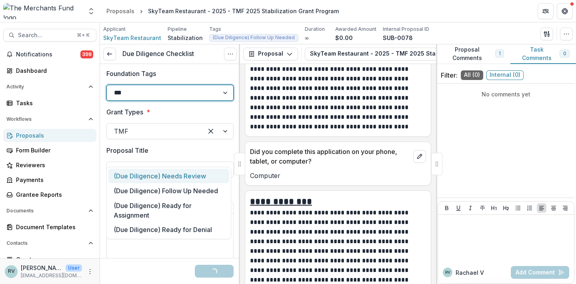
type input "***"
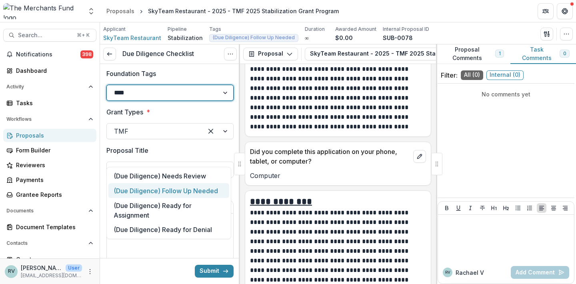
click at [177, 190] on div "(Due Diligence) Follow Up Needed" at bounding box center [168, 190] width 121 height 15
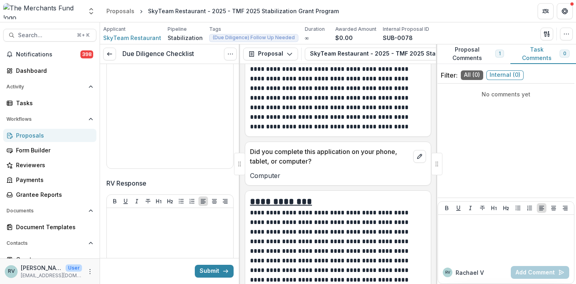
scroll to position [2098, 0]
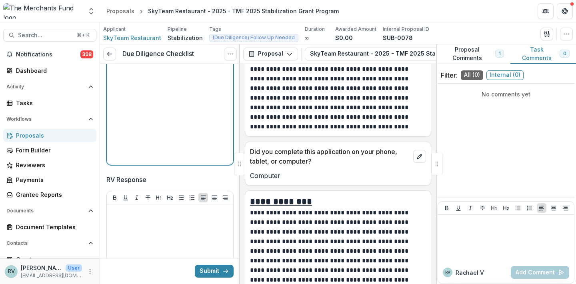
click at [158, 161] on div at bounding box center [170, 102] width 120 height 120
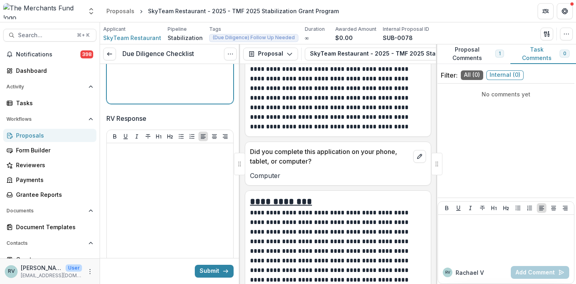
scroll to position [2260, 0]
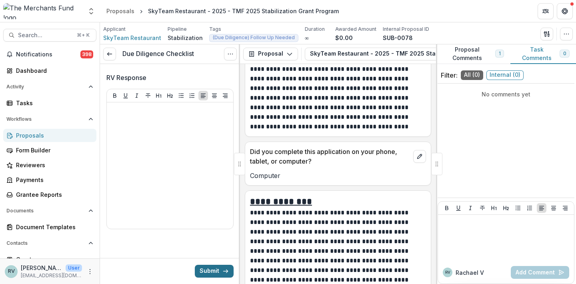
click at [207, 271] on button "Submit" at bounding box center [214, 271] width 39 height 13
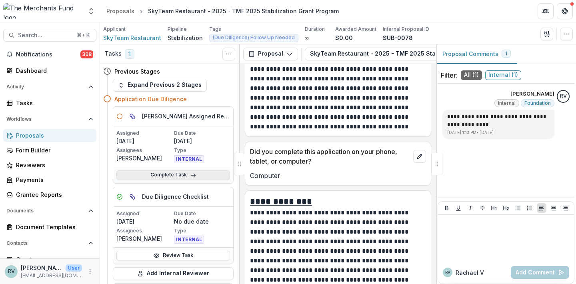
click at [180, 179] on link "Complete Task" at bounding box center [173, 175] width 114 height 10
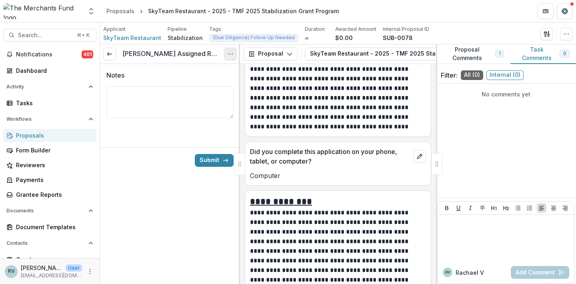
click at [230, 55] on icon "Options" at bounding box center [230, 54] width 6 height 6
click at [209, 90] on button "Cancel Task" at bounding box center [192, 88] width 86 height 13
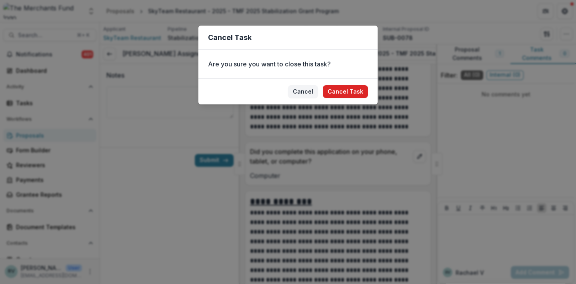
click at [353, 90] on button "Cancel Task" at bounding box center [345, 91] width 45 height 13
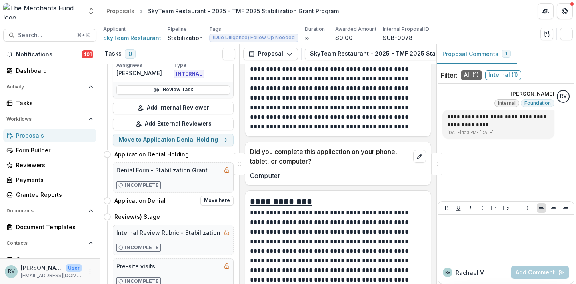
scroll to position [115, 0]
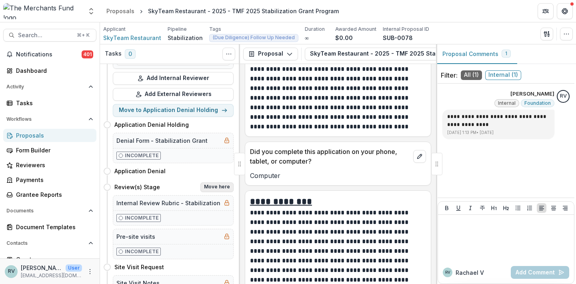
click at [211, 186] on button "Move here" at bounding box center [216, 187] width 33 height 10
select select "**********"
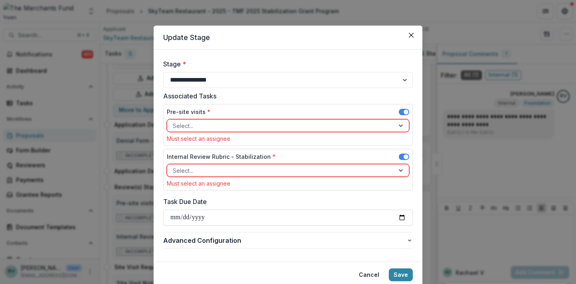
click at [192, 123] on div "Select..." at bounding box center [281, 126] width 216 height 8
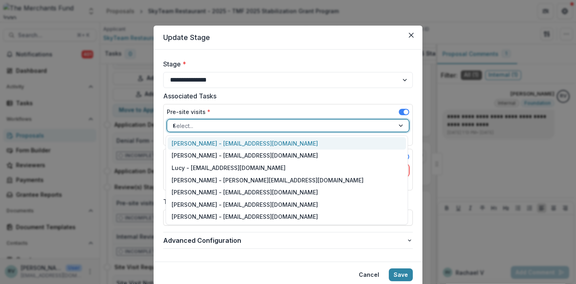
type input "**"
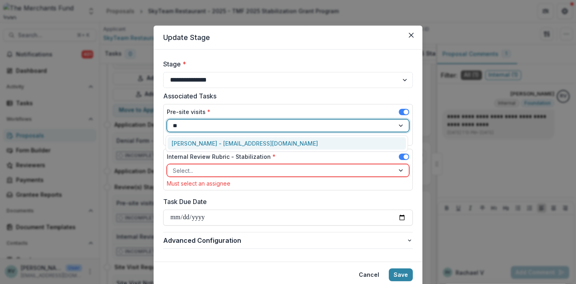
click at [187, 143] on div "[PERSON_NAME] - [EMAIL_ADDRESS][DOMAIN_NAME]" at bounding box center [286, 143] width 238 height 12
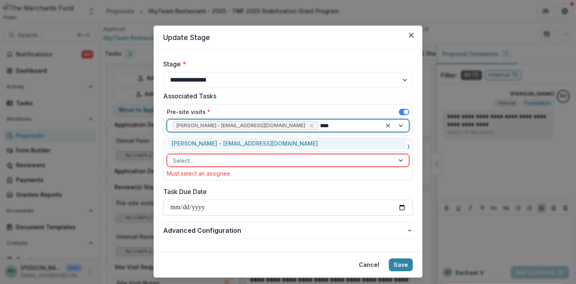
type input "*****"
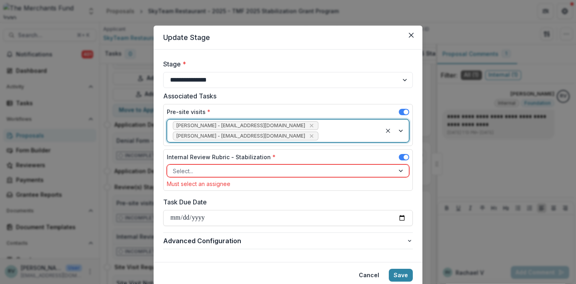
click at [192, 171] on div "Select..." at bounding box center [281, 171] width 216 height 8
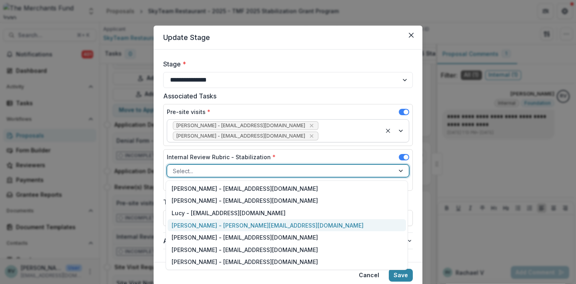
click at [193, 227] on div "[PERSON_NAME] - [PERSON_NAME][EMAIL_ADDRESS][DOMAIN_NAME]" at bounding box center [286, 225] width 238 height 12
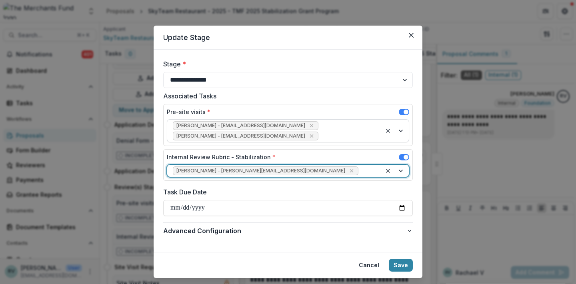
scroll to position [20, 0]
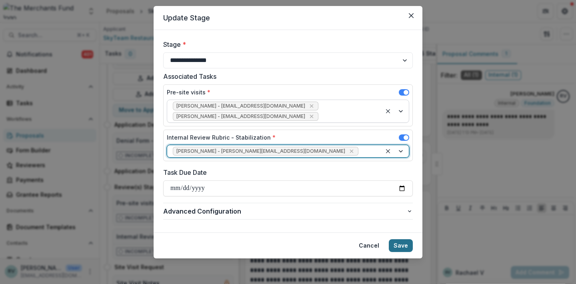
click at [399, 243] on button "Save" at bounding box center [401, 245] width 24 height 13
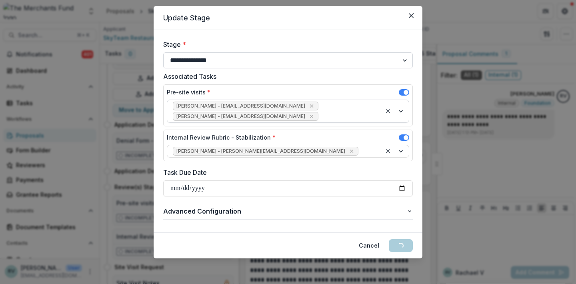
select select "**********"
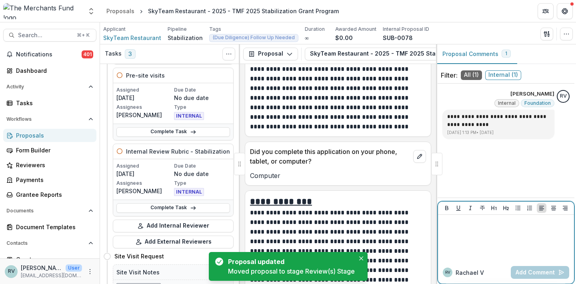
click at [471, 239] on div at bounding box center [506, 238] width 130 height 40
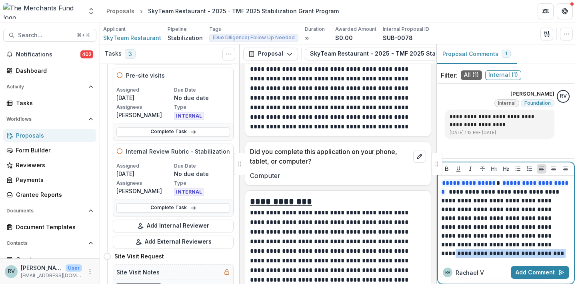
drag, startPoint x: 494, startPoint y: 250, endPoint x: 500, endPoint y: 243, distance: 8.9
click at [500, 243] on p "**********" at bounding box center [504, 218] width 127 height 79
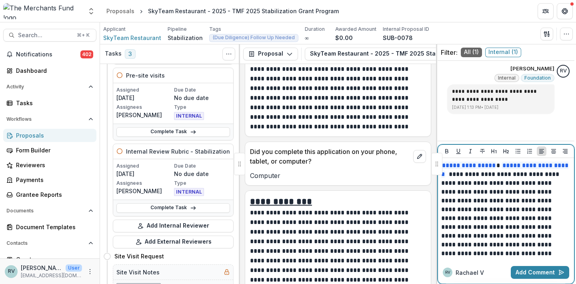
scroll to position [23, 0]
click at [471, 191] on p "**********" at bounding box center [504, 209] width 127 height 97
click at [550, 252] on p "**********" at bounding box center [504, 209] width 127 height 97
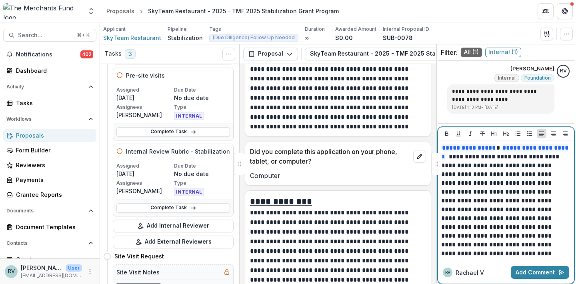
click at [520, 248] on p "**********" at bounding box center [504, 201] width 127 height 114
drag, startPoint x: 510, startPoint y: 252, endPoint x: 544, endPoint y: 235, distance: 37.4
click at [544, 235] on p "**********" at bounding box center [504, 201] width 127 height 114
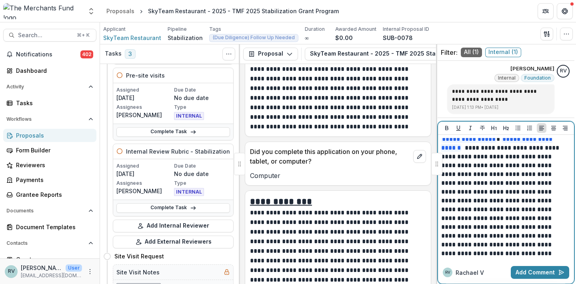
scroll to position [12, 0]
click at [536, 227] on p "**********" at bounding box center [503, 192] width 125 height 132
click at [488, 243] on p "**********" at bounding box center [503, 196] width 125 height 141
click at [515, 250] on p "**********" at bounding box center [503, 187] width 125 height 141
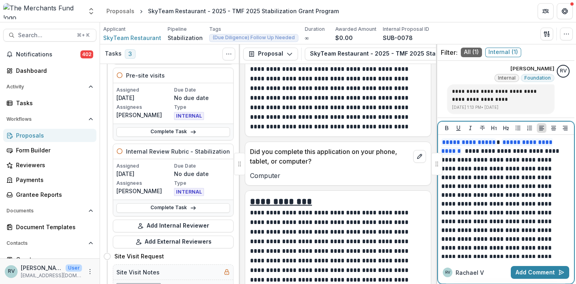
scroll to position [0, 0]
click at [562, 212] on p "**********" at bounding box center [503, 208] width 125 height 141
click at [508, 221] on p "**********" at bounding box center [503, 208] width 125 height 141
click at [510, 219] on p "**********" at bounding box center [503, 208] width 125 height 141
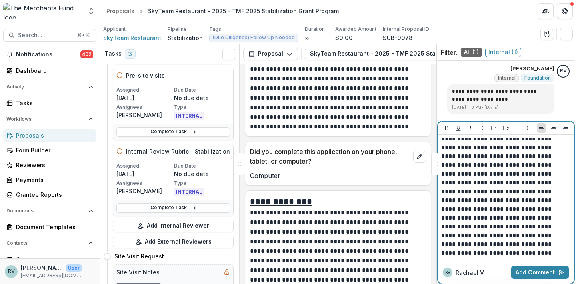
scroll to position [21, 0]
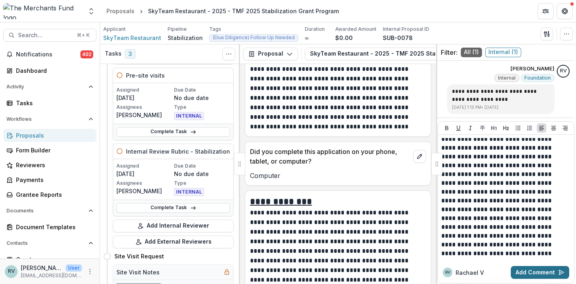
click at [538, 275] on button "Add Comment" at bounding box center [539, 272] width 58 height 13
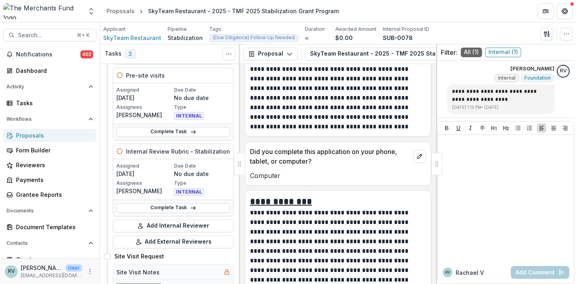
scroll to position [0, 0]
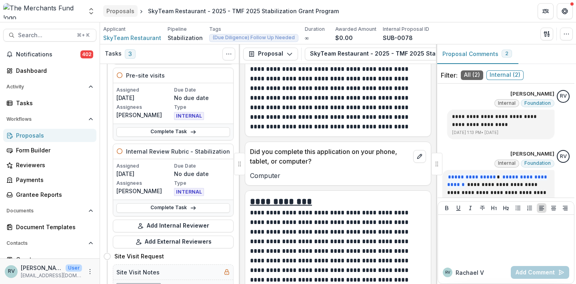
click at [120, 10] on div "Proposals" at bounding box center [120, 11] width 28 height 8
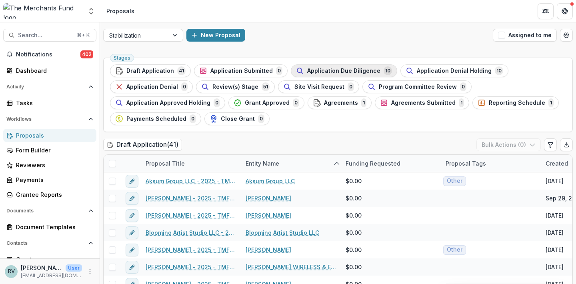
click at [326, 73] on span "Application Due Diligence" at bounding box center [343, 71] width 73 height 7
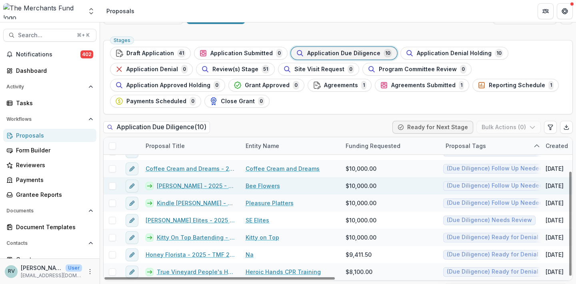
scroll to position [46, 0]
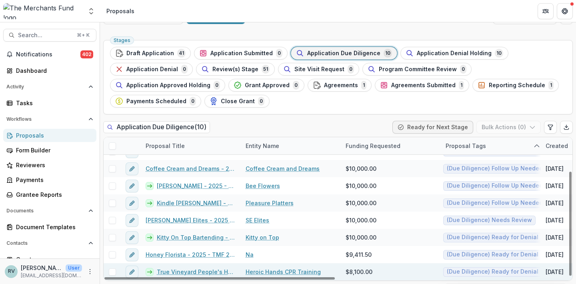
click at [192, 270] on link "True Vineyard People's Health Coalition - 2025 - TMF 2025 Stabilization Grant P…" at bounding box center [196, 271] width 79 height 8
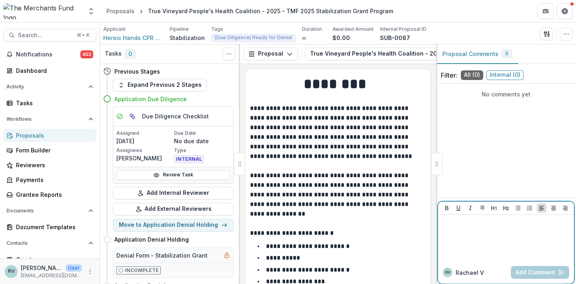
click at [476, 240] on div at bounding box center [506, 238] width 130 height 40
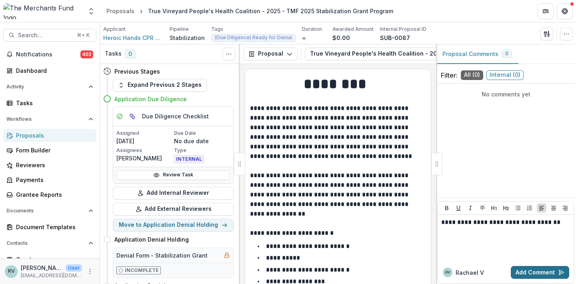
click at [537, 275] on button "Add Comment" at bounding box center [539, 272] width 58 height 13
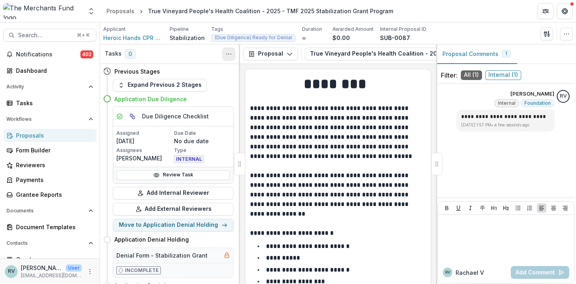
click at [229, 54] on circle "Toggle View Cancelled Tasks" at bounding box center [229, 54] width 0 height 0
click at [271, 148] on p "**********" at bounding box center [336, 157] width 173 height 106
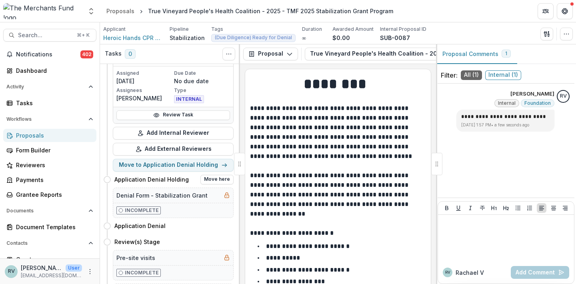
scroll to position [62, 0]
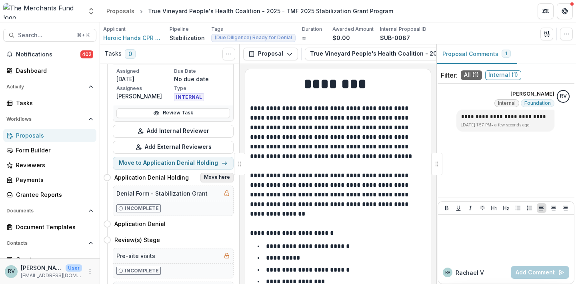
click at [212, 177] on button "Move here" at bounding box center [216, 178] width 33 height 10
select select "**********"
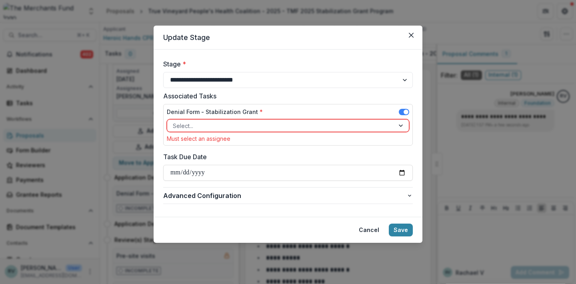
click at [258, 124] on div at bounding box center [281, 126] width 216 height 10
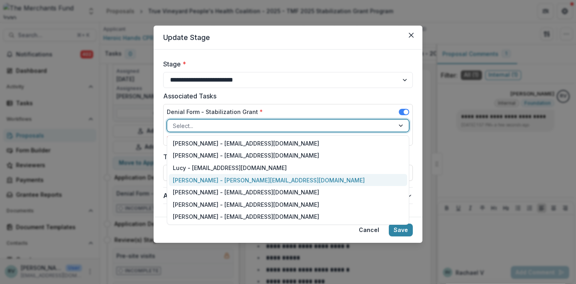
click at [243, 180] on div "[PERSON_NAME] - [PERSON_NAME][EMAIL_ADDRESS][DOMAIN_NAME]" at bounding box center [288, 180] width 238 height 12
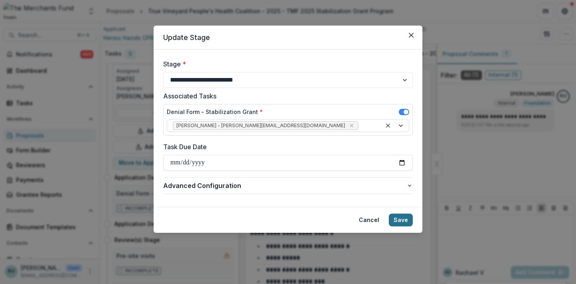
click at [399, 219] on button "Save" at bounding box center [401, 219] width 24 height 13
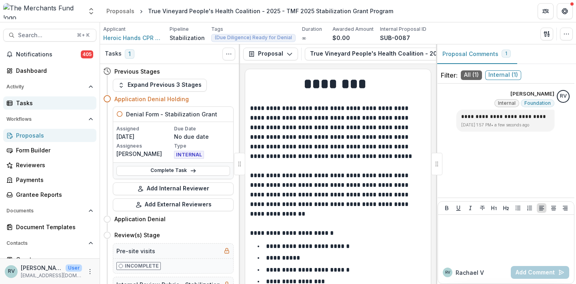
scroll to position [0, 0]
click at [38, 133] on div "Proposals" at bounding box center [53, 135] width 74 height 8
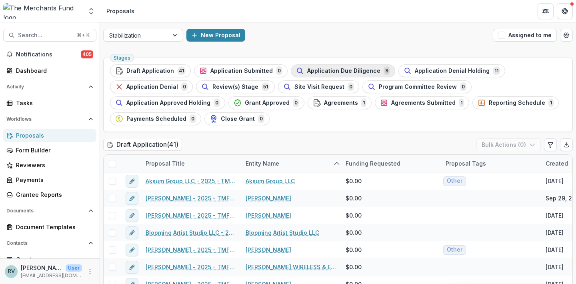
click at [328, 70] on span "Application Due Diligence" at bounding box center [343, 71] width 73 height 7
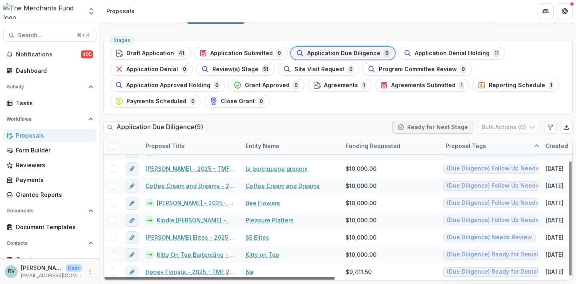
scroll to position [29, 0]
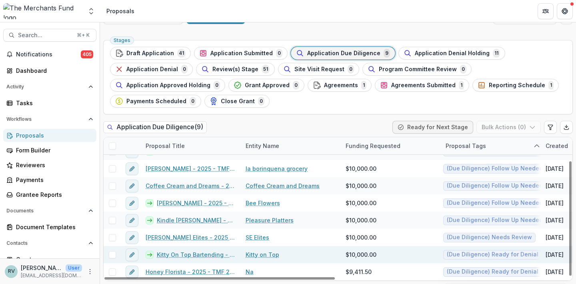
click at [219, 252] on link "Kitty On Top Bartending - 2025 - TMF 2025 Stabilization Grant Program" at bounding box center [196, 254] width 79 height 8
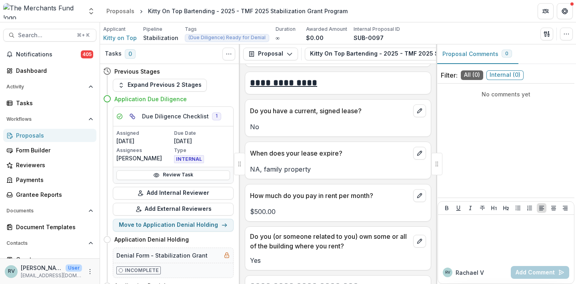
scroll to position [2505, 0]
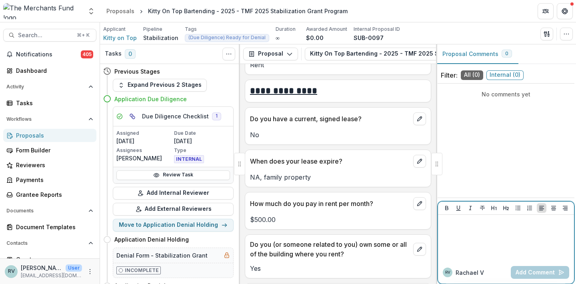
click at [465, 235] on div at bounding box center [506, 238] width 130 height 40
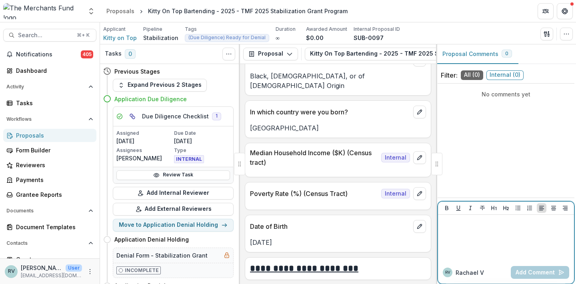
scroll to position [4678, 0]
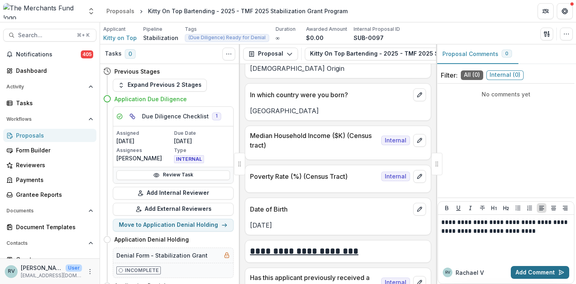
click at [536, 271] on button "Add Comment" at bounding box center [539, 272] width 58 height 13
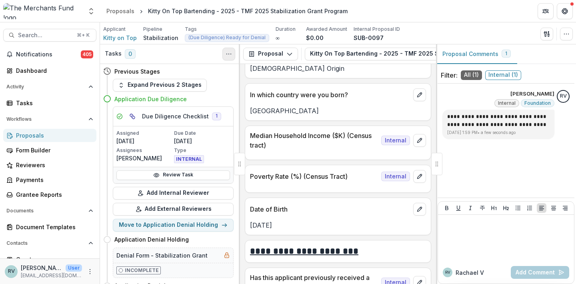
click at [231, 51] on icon "Toggle View Cancelled Tasks" at bounding box center [228, 54] width 6 height 6
click at [202, 56] on div "Tasks 0 Show Cancelled Tasks" at bounding box center [170, 54] width 140 height 20
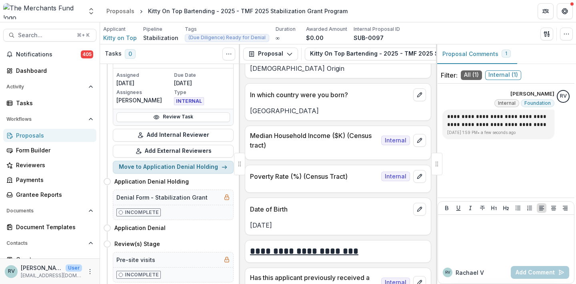
scroll to position [63, 0]
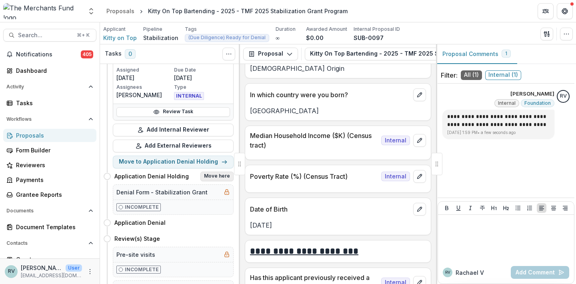
click at [218, 176] on button "Move here" at bounding box center [216, 176] width 33 height 10
select select "**********"
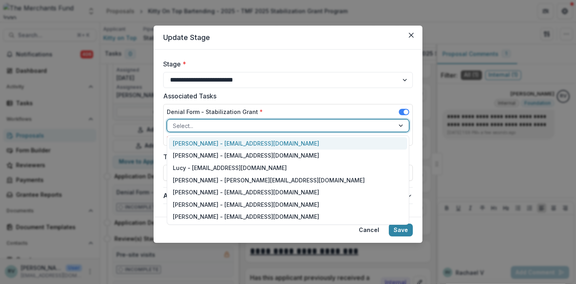
click at [361, 122] on div at bounding box center [281, 126] width 216 height 10
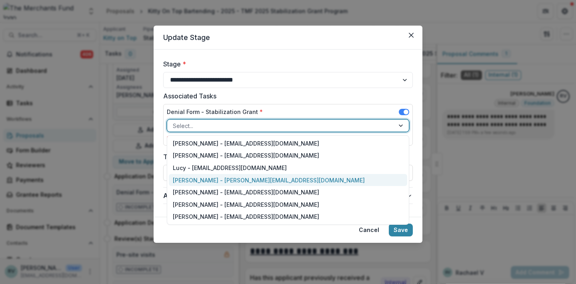
click at [335, 183] on div "[PERSON_NAME] - [PERSON_NAME][EMAIL_ADDRESS][DOMAIN_NAME]" at bounding box center [288, 180] width 238 height 12
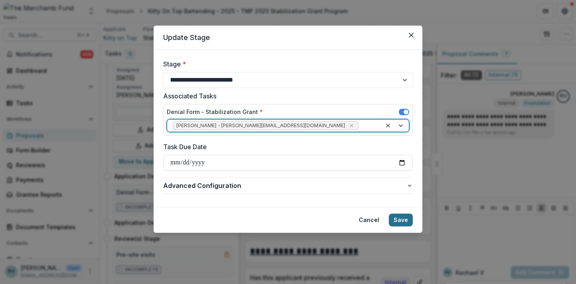
click at [402, 219] on button "Save" at bounding box center [401, 219] width 24 height 13
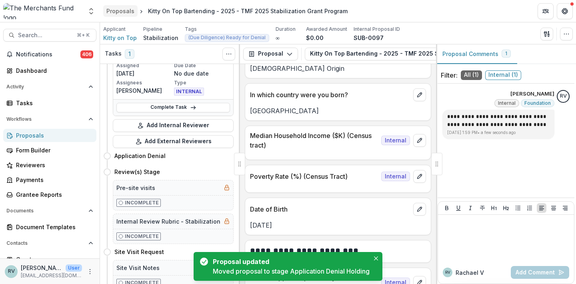
click at [120, 13] on div "Proposals" at bounding box center [120, 11] width 28 height 8
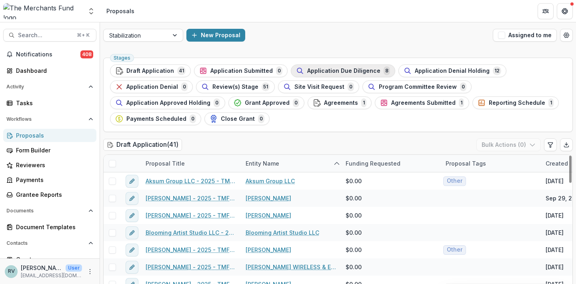
click at [343, 69] on span "Application Due Diligence" at bounding box center [343, 71] width 73 height 7
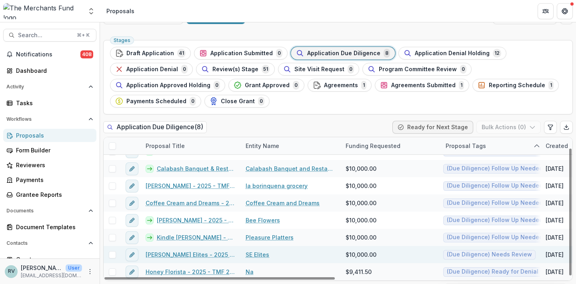
scroll to position [18, 0]
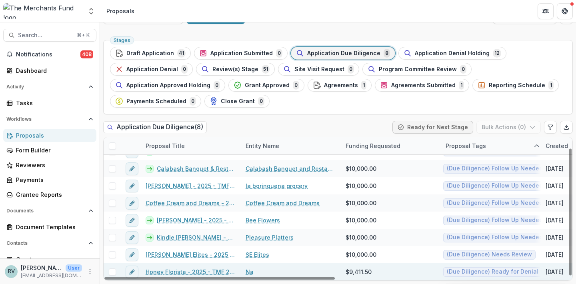
click at [203, 270] on link "Honey Florista - 2025 - TMF 2025 Stabilization Grant Program" at bounding box center [191, 271] width 90 height 8
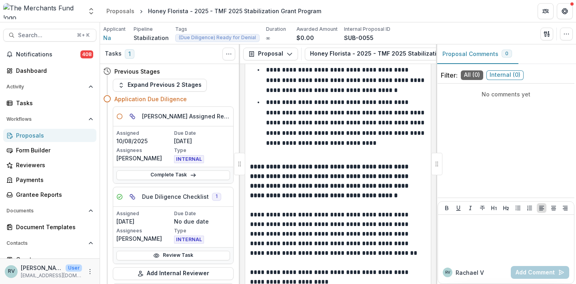
scroll to position [1458, 0]
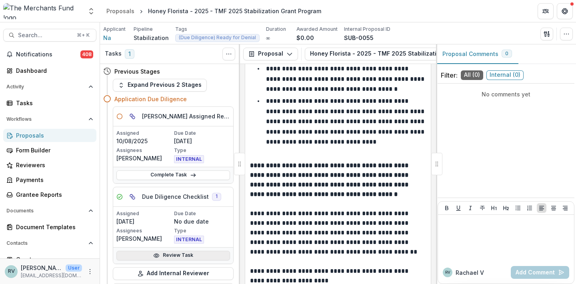
click at [170, 252] on link "Review Task" at bounding box center [173, 256] width 114 height 10
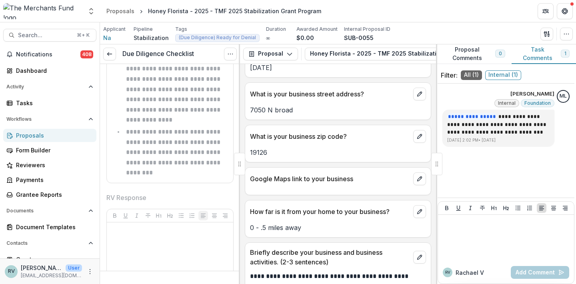
scroll to position [502, 0]
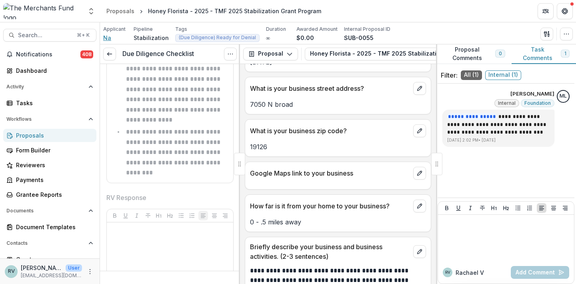
click at [109, 37] on span "Na" at bounding box center [107, 38] width 8 height 8
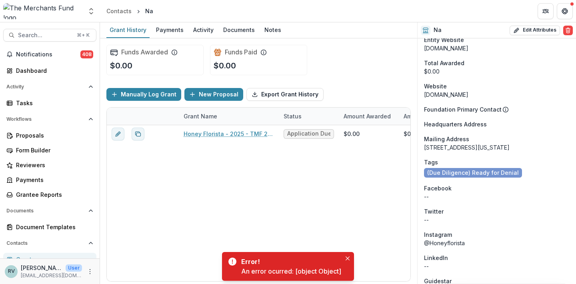
scroll to position [343, 0]
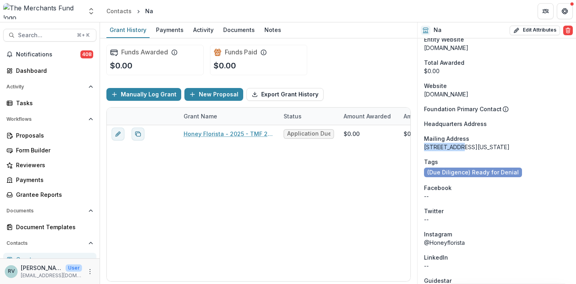
drag, startPoint x: 424, startPoint y: 146, endPoint x: 461, endPoint y: 145, distance: 36.4
click at [461, 145] on div "[STREET_ADDRESS][US_STATE]" at bounding box center [497, 147] width 146 height 8
copy div "7050 N broad"
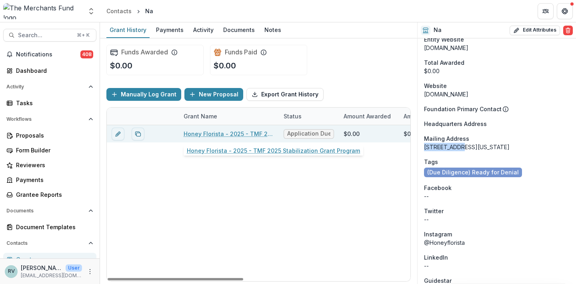
click at [256, 133] on link "Honey Florista - 2025 - TMF 2025 Stabilization Grant Program" at bounding box center [228, 134] width 90 height 8
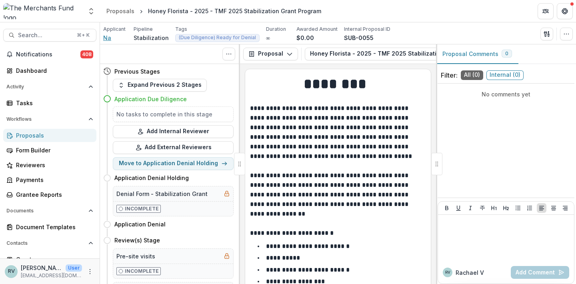
click at [106, 40] on span "Na" at bounding box center [107, 38] width 8 height 8
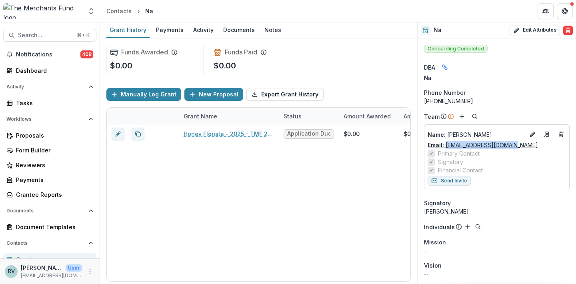
drag, startPoint x: 514, startPoint y: 145, endPoint x: 445, endPoint y: 145, distance: 69.2
click at [445, 145] on div "Email: [EMAIL_ADDRESS][DOMAIN_NAME]" at bounding box center [496, 145] width 138 height 8
copy link "[EMAIL_ADDRESS][DOMAIN_NAME]"
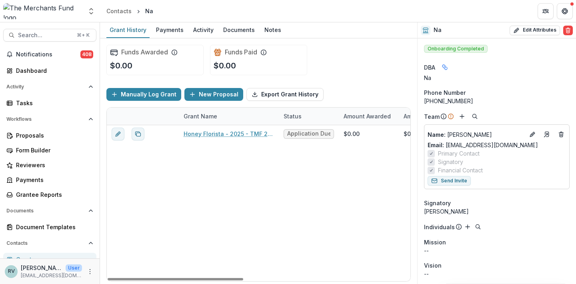
click at [353, 206] on div "Honey Florista - 2025 - TMF 2025 Stabilization Grant Program Application Due Di…" at bounding box center [443, 203] width 672 height 156
click at [366, 62] on div "Funds Awarded $0.00 Funds Paid $0.00" at bounding box center [258, 59] width 304 height 43
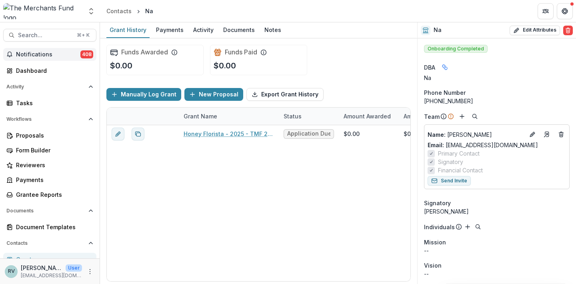
click at [45, 54] on span "Notifications" at bounding box center [48, 54] width 64 height 7
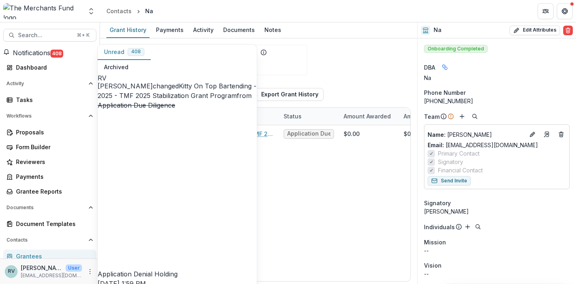
click at [300, 63] on div "Funds Paid $0.00" at bounding box center [258, 60] width 97 height 30
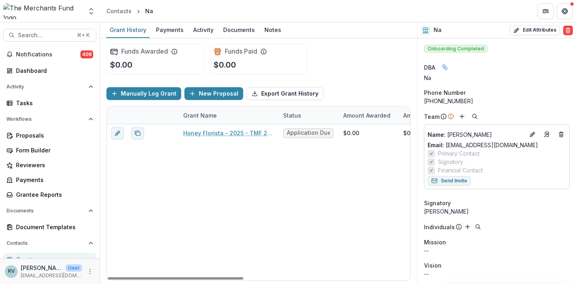
scroll to position [0, 1]
click at [277, 201] on div "Honey Florista - 2025 - TMF 2025 Stabilization Grant Program Application Due Di…" at bounding box center [442, 202] width 672 height 156
click at [347, 76] on div "Funds Awarded $0.00 Funds Paid $0.00" at bounding box center [258, 59] width 304 height 43
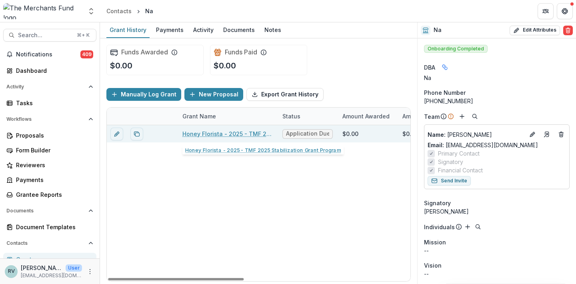
click at [199, 134] on link "Honey Florista - 2025 - TMF 2025 Stabilization Grant Program" at bounding box center [227, 134] width 90 height 8
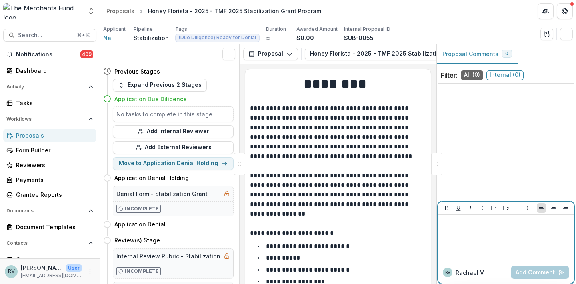
click at [461, 231] on div at bounding box center [506, 238] width 130 height 40
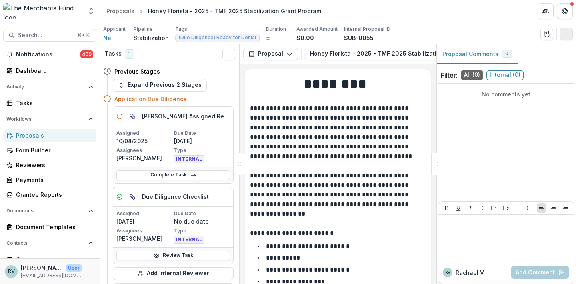
click at [566, 37] on button "button" at bounding box center [566, 34] width 13 height 13
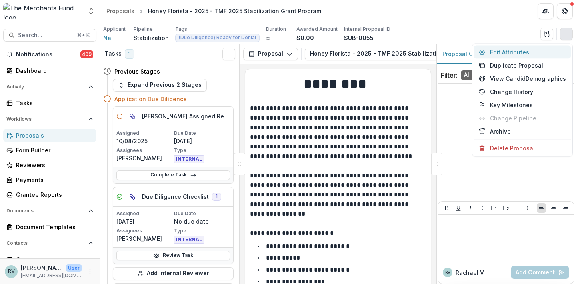
click at [520, 51] on button "Edit Attributes" at bounding box center [522, 52] width 97 height 13
type input "********"
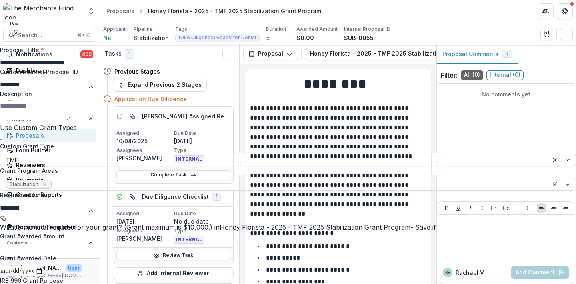
scroll to position [206, 0]
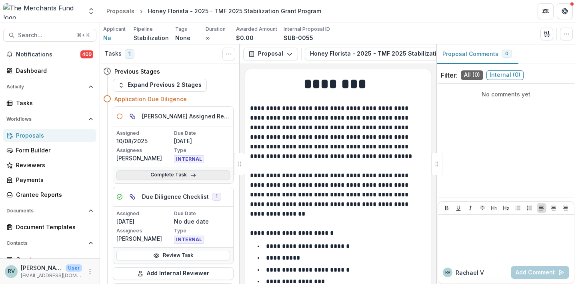
click at [177, 175] on link "Complete Task" at bounding box center [173, 175] width 114 height 10
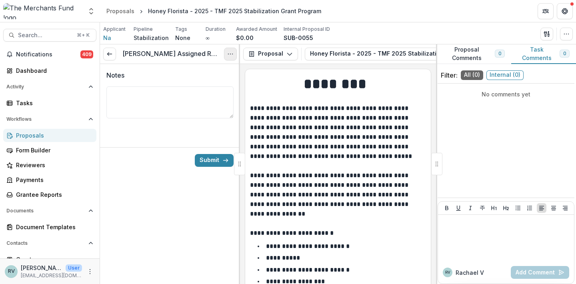
click at [232, 55] on icon "Options" at bounding box center [230, 54] width 6 height 6
click at [197, 87] on button "Cancel Task" at bounding box center [192, 88] width 86 height 13
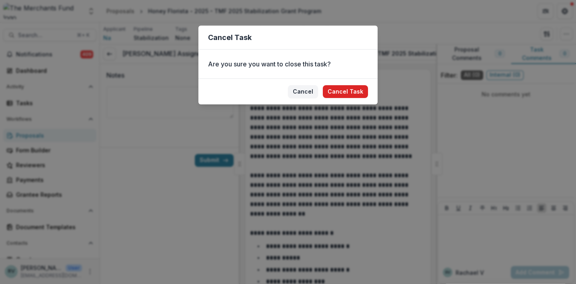
click at [345, 95] on button "Cancel Task" at bounding box center [345, 91] width 45 height 13
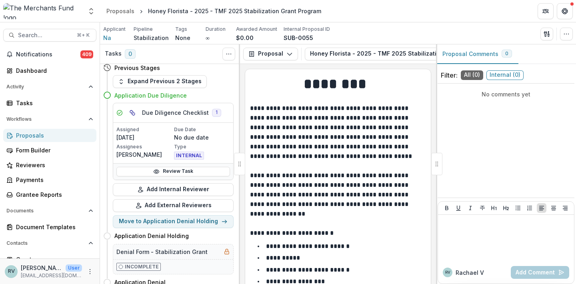
scroll to position [11, 0]
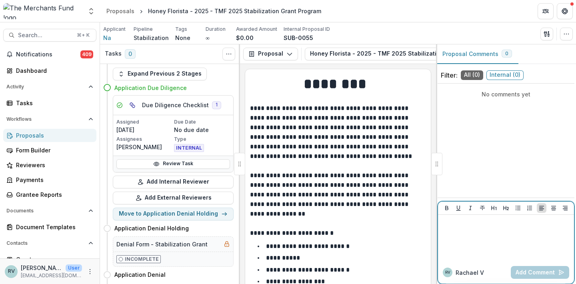
click at [474, 238] on div at bounding box center [506, 238] width 130 height 40
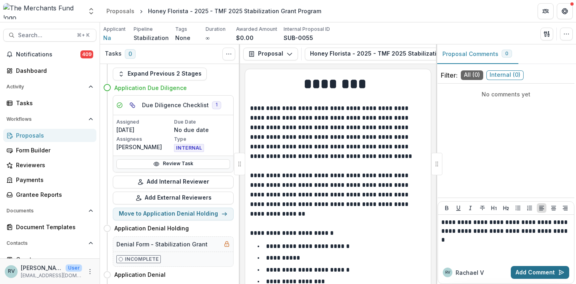
click at [534, 271] on button "Add Comment" at bounding box center [539, 272] width 58 height 13
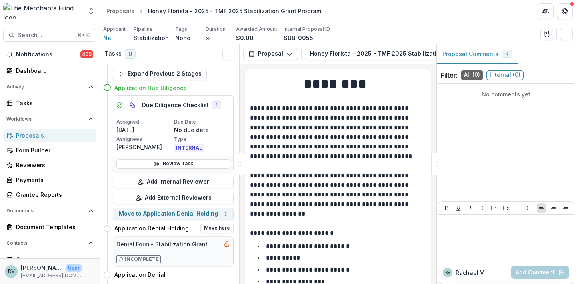
scroll to position [108, 0]
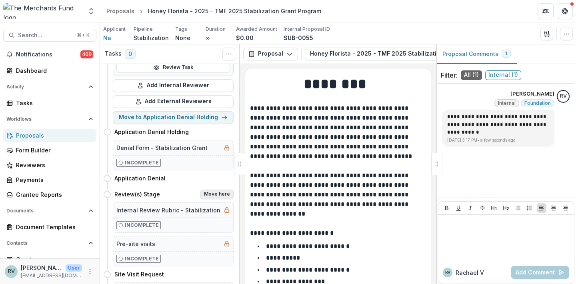
click at [209, 193] on button "Move here" at bounding box center [216, 194] width 33 height 10
select select "**********"
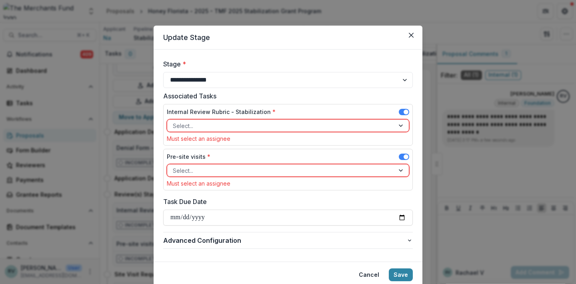
click at [273, 124] on div at bounding box center [281, 126] width 216 height 10
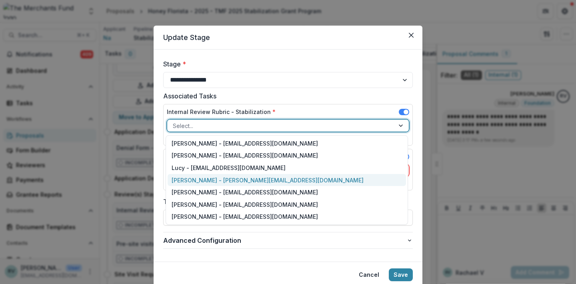
click at [243, 179] on div "[PERSON_NAME] - [PERSON_NAME][EMAIL_ADDRESS][DOMAIN_NAME]" at bounding box center [286, 180] width 238 height 12
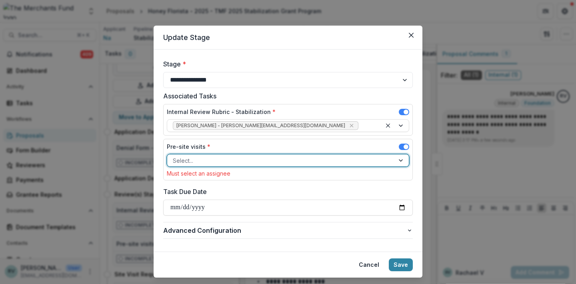
click at [225, 159] on div at bounding box center [281, 161] width 216 height 10
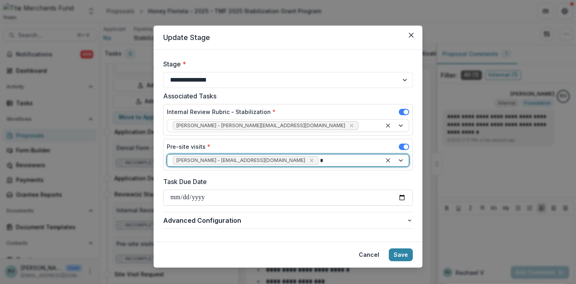
type input "**"
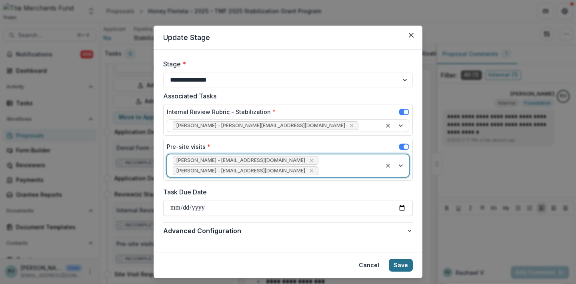
click at [401, 267] on button "Save" at bounding box center [401, 265] width 24 height 13
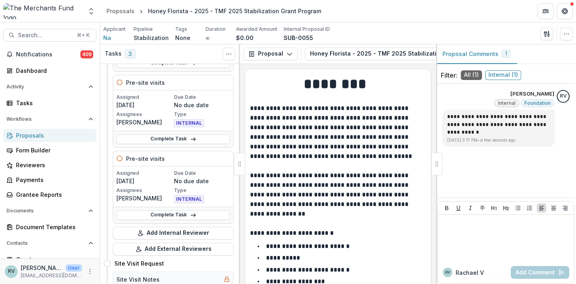
click at [36, 134] on div "Proposals" at bounding box center [53, 135] width 74 height 8
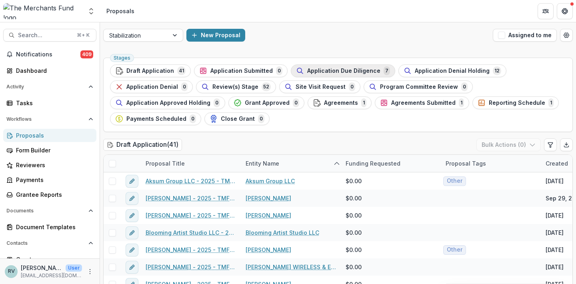
click at [355, 70] on span "Application Due Diligence" at bounding box center [343, 71] width 73 height 7
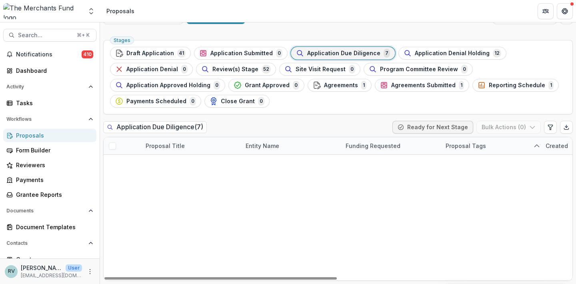
scroll to position [20, 0]
click at [200, 262] on link "[PERSON_NAME] Elites - 2025 - TMF 2025 Stabilization Grant Program" at bounding box center [191, 266] width 90 height 8
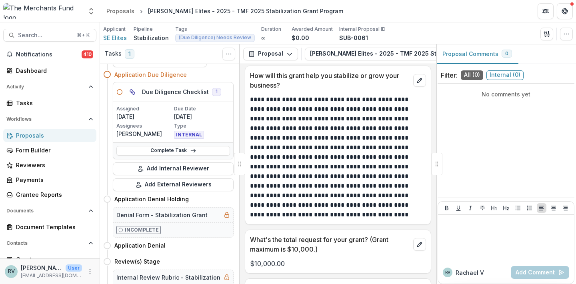
scroll to position [1864, 0]
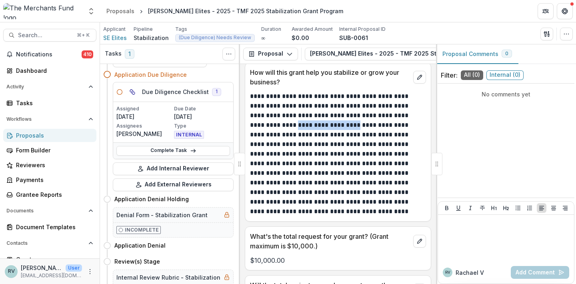
drag, startPoint x: 276, startPoint y: 119, endPoint x: 337, endPoint y: 118, distance: 60.8
click at [337, 118] on p "**********" at bounding box center [336, 154] width 173 height 125
click at [325, 150] on p "**********" at bounding box center [336, 154] width 173 height 125
click at [568, 35] on icon "button" at bounding box center [566, 34] width 6 height 6
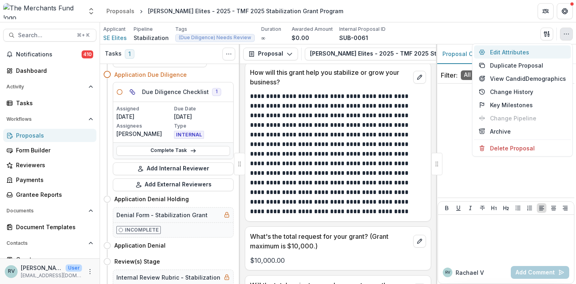
click at [532, 52] on button "Edit Attributes" at bounding box center [522, 52] width 97 height 13
type input "*******"
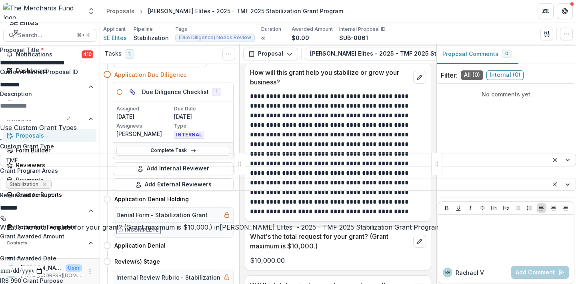
scroll to position [173, 0]
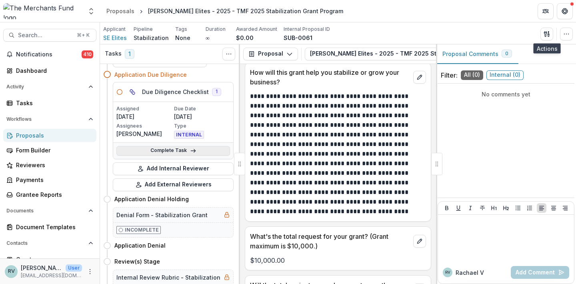
click at [158, 151] on link "Complete Task" at bounding box center [173, 151] width 114 height 10
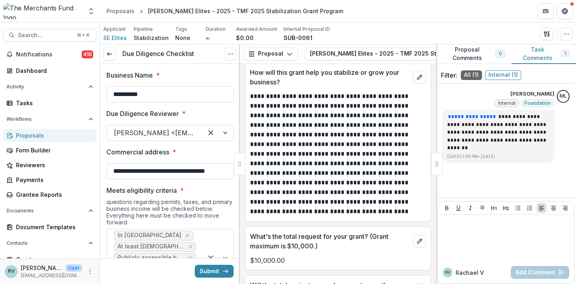
type input "*******"
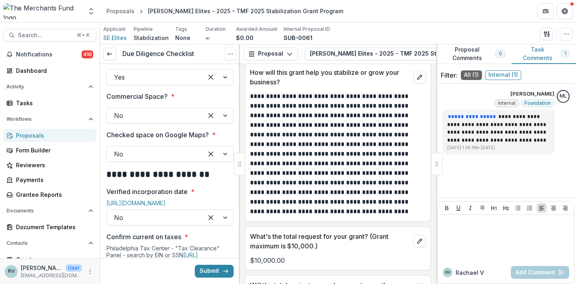
scroll to position [290, 0]
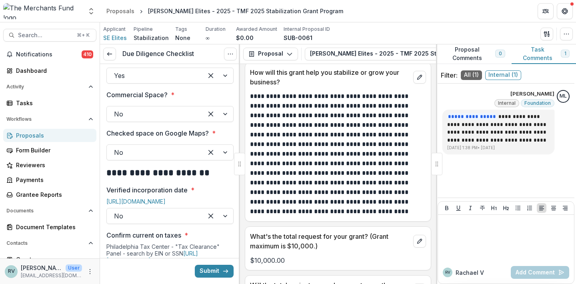
click at [157, 120] on div at bounding box center [155, 113] width 82 height 11
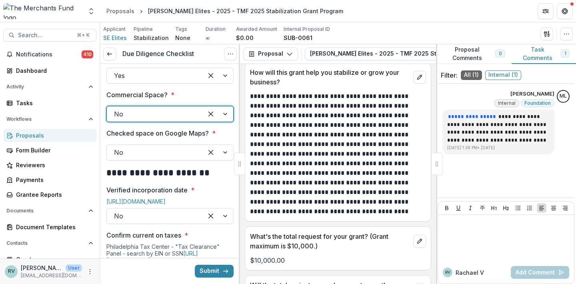
click at [163, 117] on div at bounding box center [155, 113] width 82 height 11
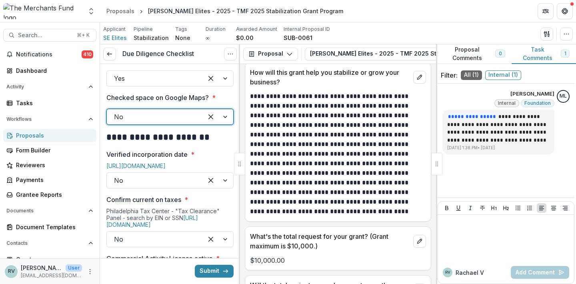
click at [154, 119] on div at bounding box center [155, 116] width 82 height 11
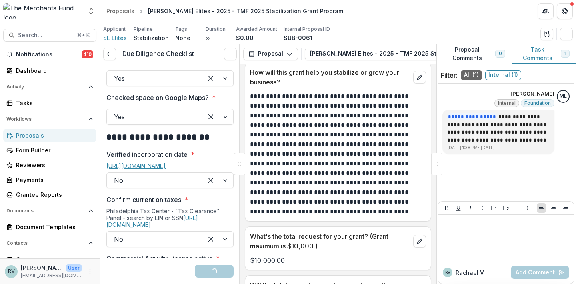
click at [139, 169] on link "[URL][DOMAIN_NAME]" at bounding box center [135, 165] width 59 height 7
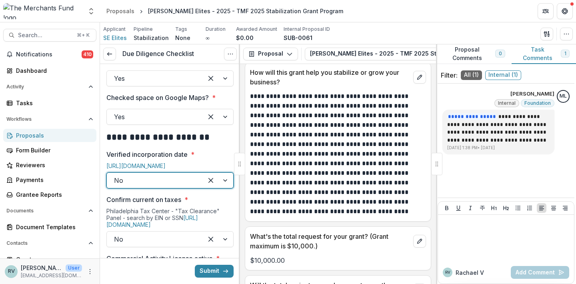
click at [156, 186] on div at bounding box center [155, 180] width 82 height 11
click at [137, 237] on div at bounding box center [155, 238] width 82 height 11
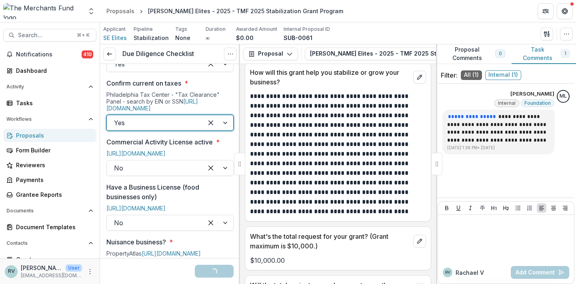
scroll to position [456, 0]
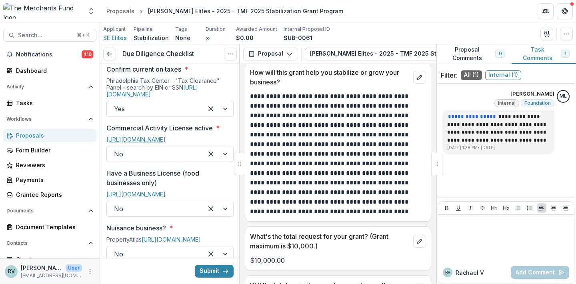
click at [154, 143] on link "[URL][DOMAIN_NAME]" at bounding box center [135, 139] width 59 height 7
click at [150, 159] on div at bounding box center [155, 153] width 82 height 11
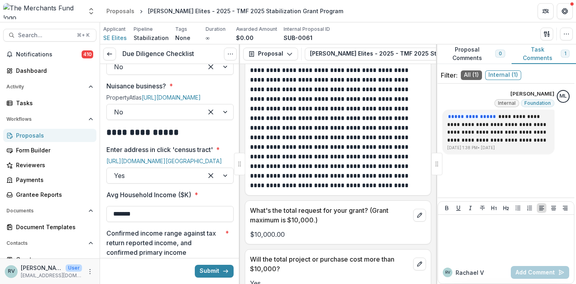
scroll to position [1894, 0]
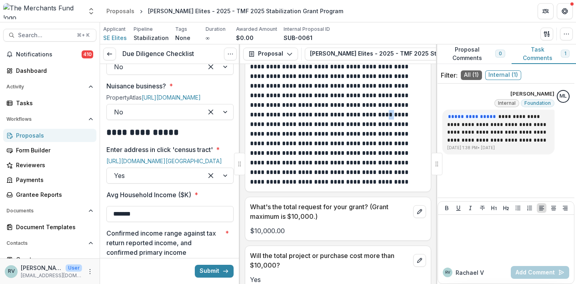
click at [337, 108] on p "**********" at bounding box center [336, 124] width 173 height 125
click at [338, 108] on p "**********" at bounding box center [336, 124] width 173 height 125
click at [341, 108] on p "**********" at bounding box center [336, 124] width 173 height 125
click at [340, 108] on p "**********" at bounding box center [336, 124] width 173 height 125
click at [338, 108] on p "**********" at bounding box center [336, 124] width 173 height 125
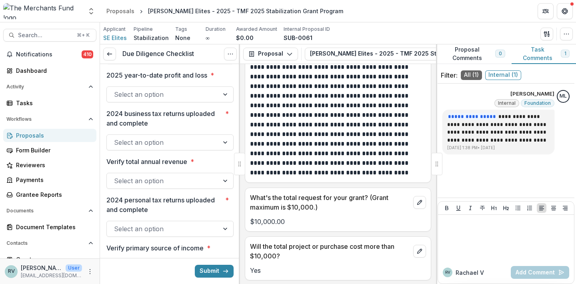
scroll to position [1200, 0]
click at [157, 60] on div "Select an option" at bounding box center [163, 55] width 98 height 10
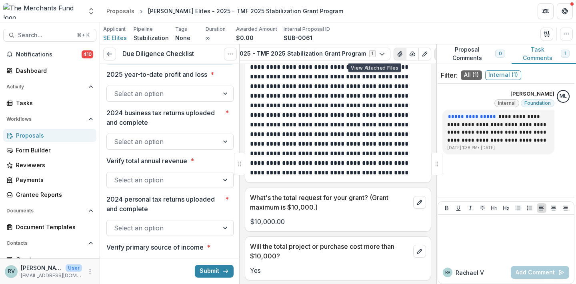
scroll to position [0, 143]
click at [398, 52] on icon "View Attached Files" at bounding box center [400, 54] width 4 height 5
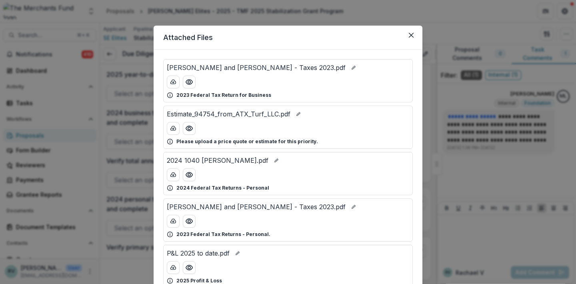
scroll to position [6, 0]
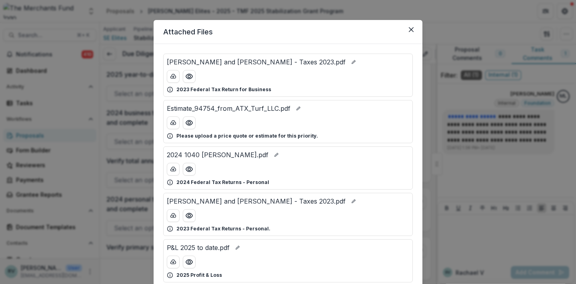
drag, startPoint x: 323, startPoint y: 38, endPoint x: 439, endPoint y: 20, distance: 117.4
click at [439, 20] on div "Attached Files [PERSON_NAME] and [PERSON_NAME] - Taxes 2023.pdf 2023 Federal Ta…" at bounding box center [288, 142] width 576 height 284
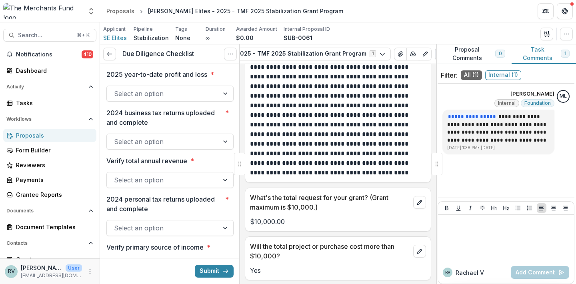
scroll to position [1908, 0]
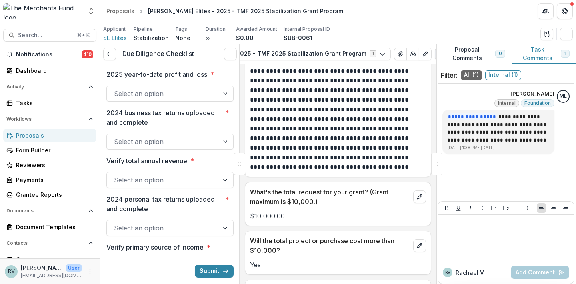
click at [188, 99] on div at bounding box center [163, 93] width 98 height 11
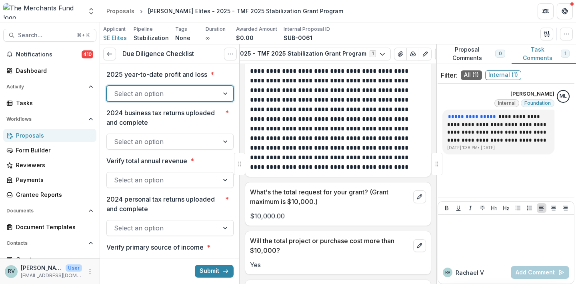
click at [287, 136] on p "**********" at bounding box center [336, 109] width 173 height 125
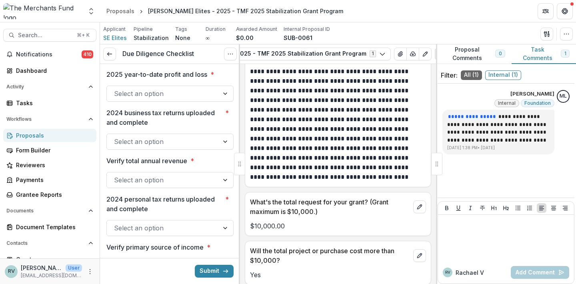
scroll to position [1893, 0]
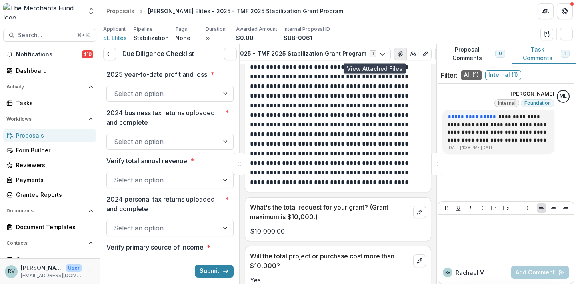
click at [397, 53] on icon "View Attached Files" at bounding box center [400, 54] width 6 height 6
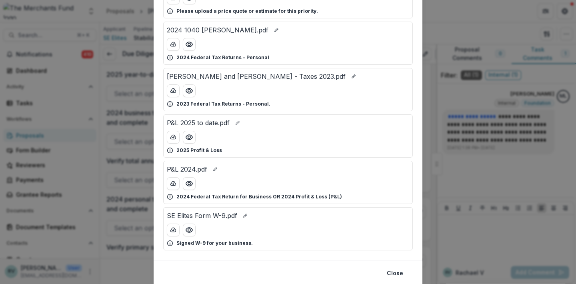
scroll to position [130, 0]
click at [188, 137] on icon "Preview P&L 2025 to date.pdf" at bounding box center [189, 138] width 8 height 8
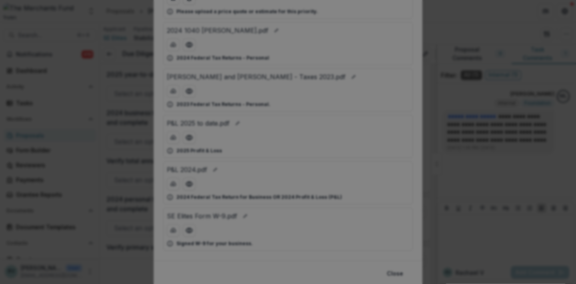
click at [562, 12] on icon "Close" at bounding box center [564, 9] width 5 height 5
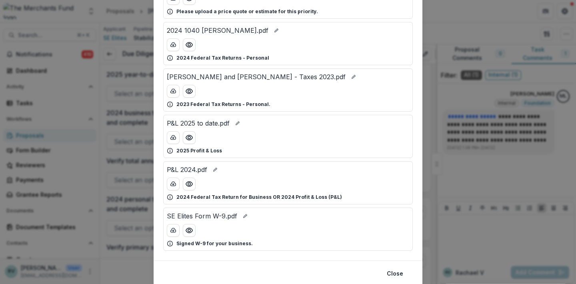
scroll to position [0, 0]
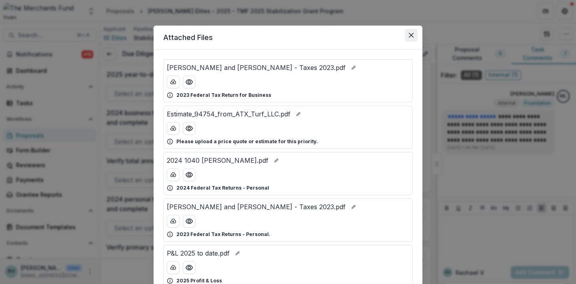
click at [405, 34] on button "Close" at bounding box center [411, 35] width 13 height 13
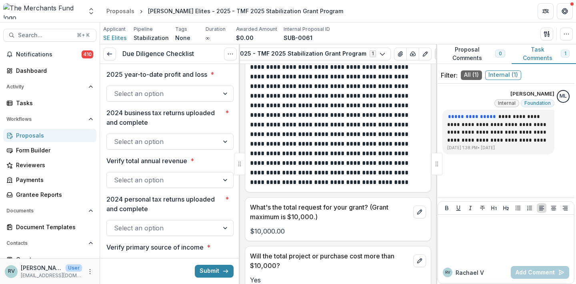
click at [203, 99] on div at bounding box center [163, 93] width 98 height 11
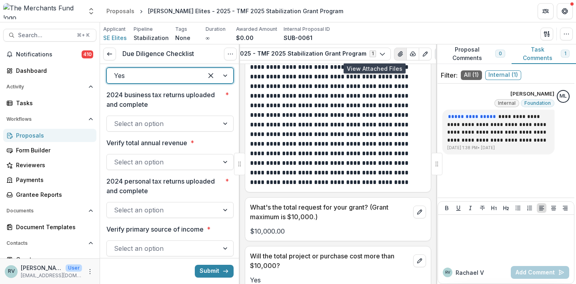
click at [397, 54] on icon "View Attached Files" at bounding box center [400, 54] width 6 height 6
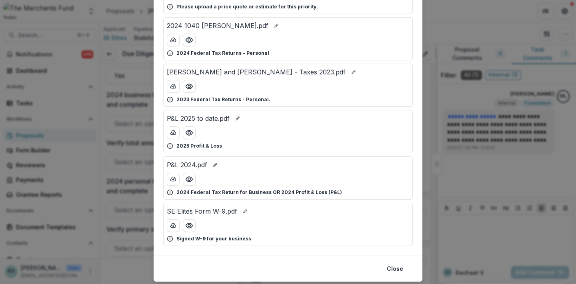
scroll to position [143, 0]
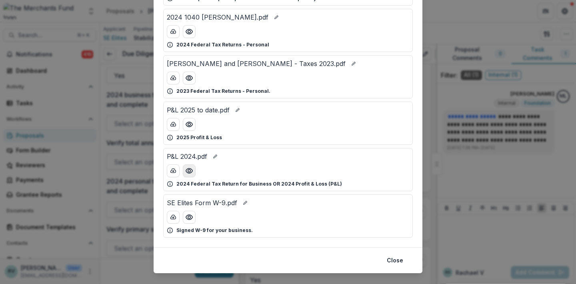
click at [188, 171] on icon "Preview P&L 2024.pdf" at bounding box center [189, 171] width 8 height 8
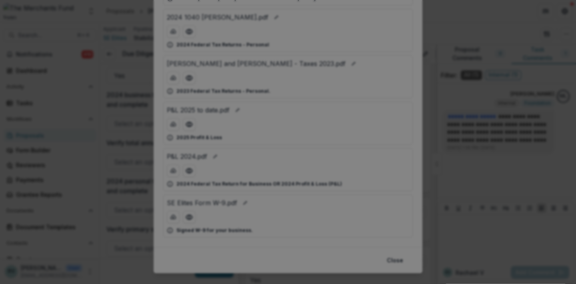
click at [562, 12] on icon "Close" at bounding box center [564, 9] width 5 height 5
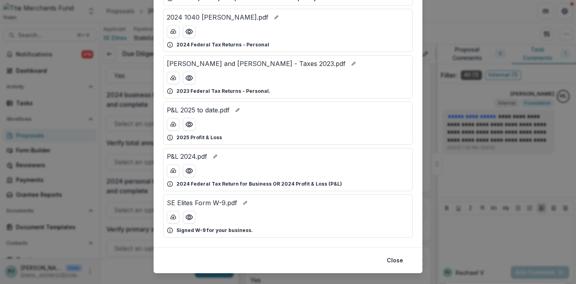
scroll to position [0, 0]
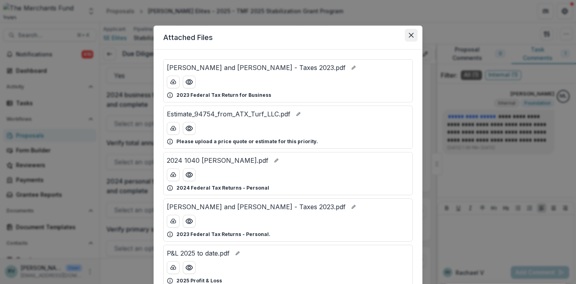
click at [409, 35] on icon "Close" at bounding box center [411, 35] width 5 height 5
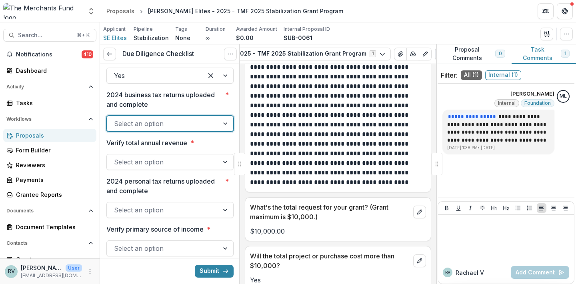
click at [143, 128] on div "Select an option" at bounding box center [163, 124] width 98 height 10
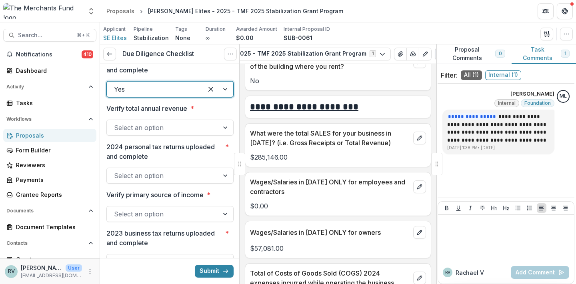
scroll to position [2753, 0]
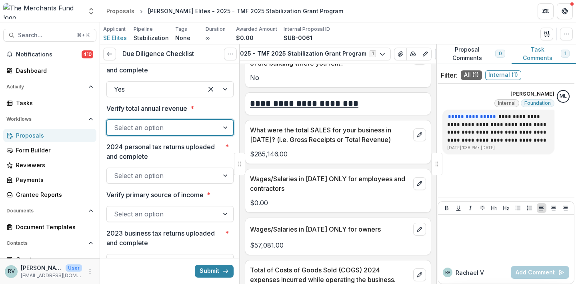
click at [163, 132] on div "Select an option" at bounding box center [163, 128] width 98 height 10
click at [398, 55] on icon "View Attached Files" at bounding box center [400, 54] width 4 height 5
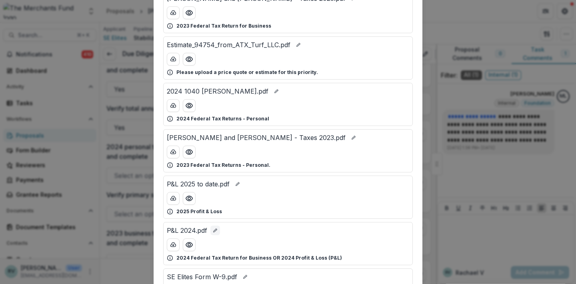
scroll to position [68, 0]
click at [188, 107] on circle "Preview 2024 1040 ELLIS.pdf" at bounding box center [189, 106] width 2 height 2
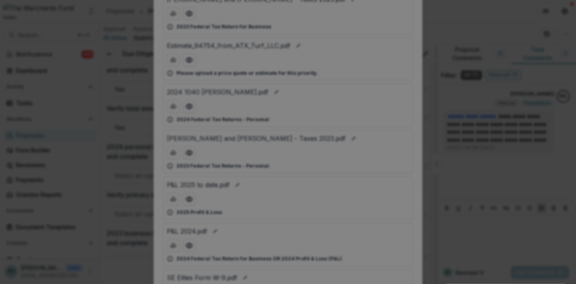
click at [562, 12] on icon "Close" at bounding box center [564, 9] width 5 height 5
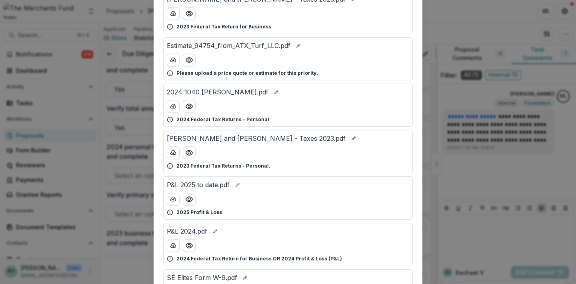
scroll to position [0, 0]
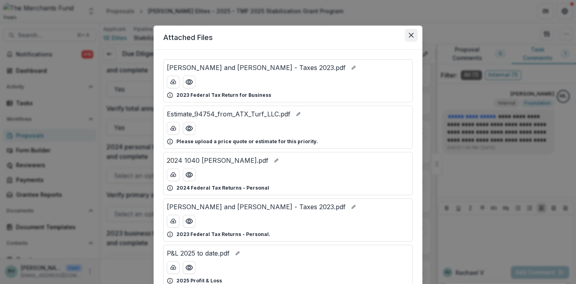
click at [409, 36] on icon "Close" at bounding box center [411, 35] width 5 height 5
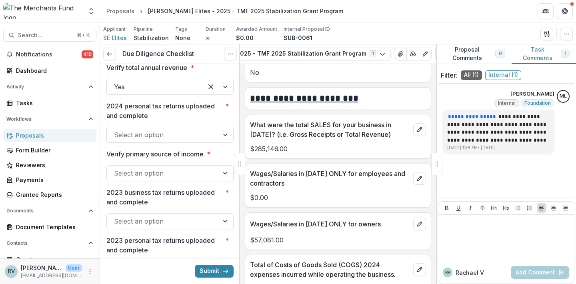
scroll to position [1295, 0]
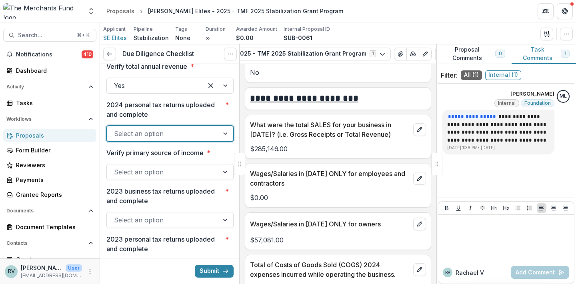
click at [174, 139] on div at bounding box center [163, 133] width 98 height 11
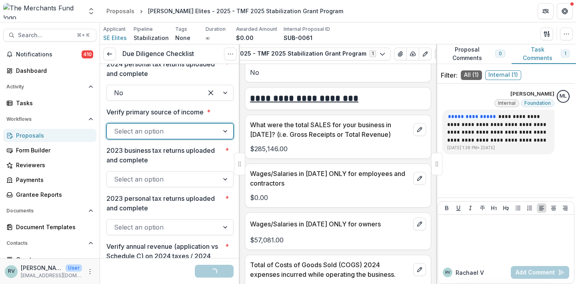
click at [163, 137] on div at bounding box center [163, 131] width 98 height 11
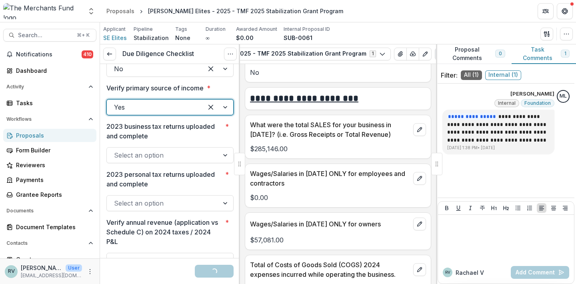
scroll to position [1386, 0]
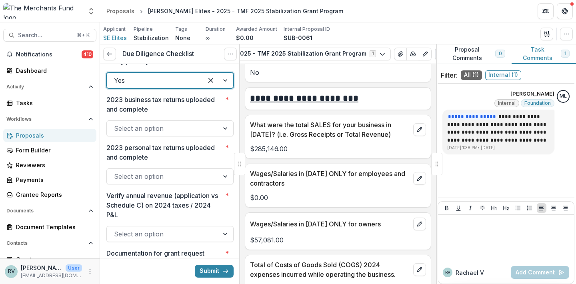
click at [162, 86] on div at bounding box center [155, 80] width 82 height 11
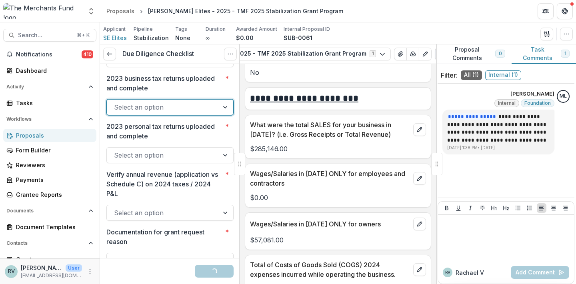
click at [142, 112] on div "Select an option" at bounding box center [163, 107] width 98 height 10
click at [140, 160] on div "Select an option" at bounding box center [163, 155] width 98 height 10
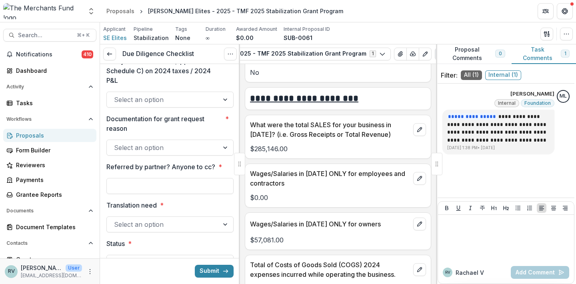
scroll to position [1525, 0]
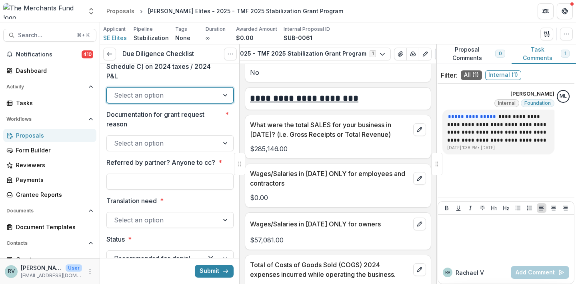
click at [155, 102] on div "Select an option" at bounding box center [163, 95] width 112 height 13
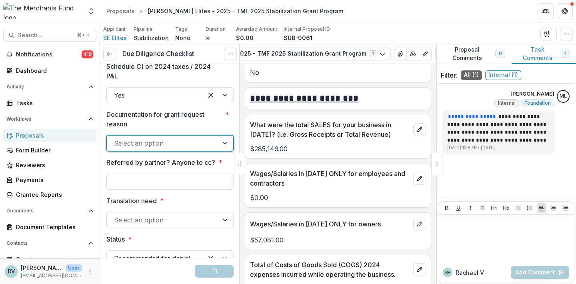
click at [153, 148] on div "Select an option" at bounding box center [163, 143] width 98 height 10
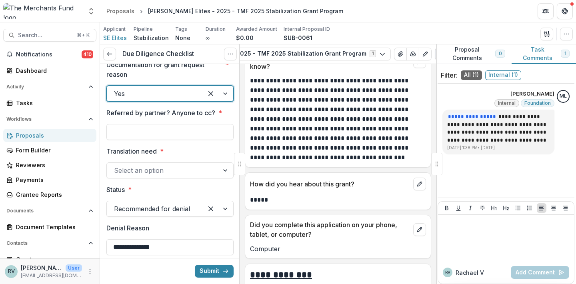
scroll to position [5677, 0]
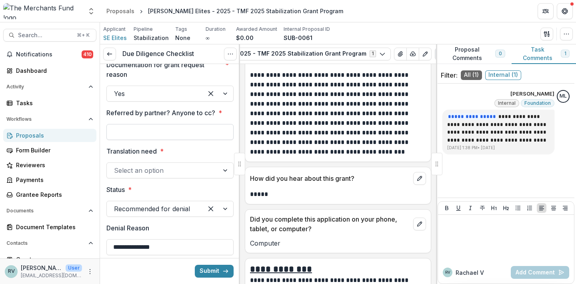
click at [148, 140] on input "Referred by partner? Anyone to cc? *" at bounding box center [169, 132] width 127 height 16
type input "*****"
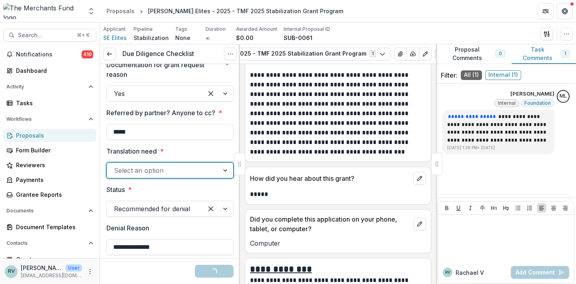
click at [164, 176] on div at bounding box center [163, 170] width 98 height 11
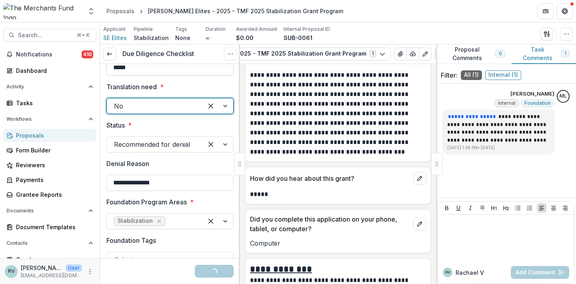
scroll to position [1639, 0]
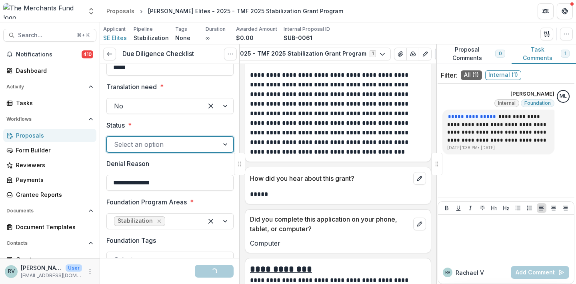
click at [185, 150] on div at bounding box center [163, 144] width 98 height 11
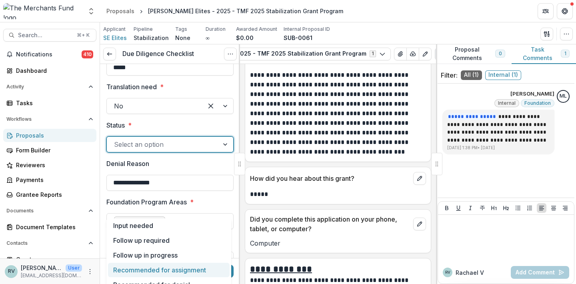
click at [178, 266] on div "Recommended for assignment" at bounding box center [169, 270] width 122 height 15
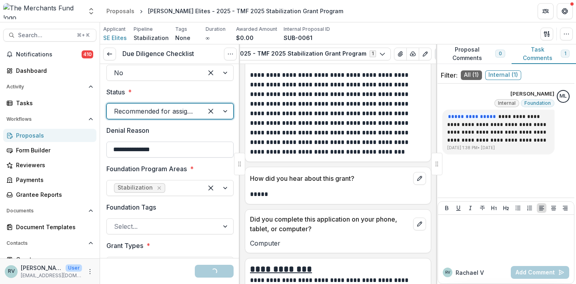
scroll to position [1673, 0]
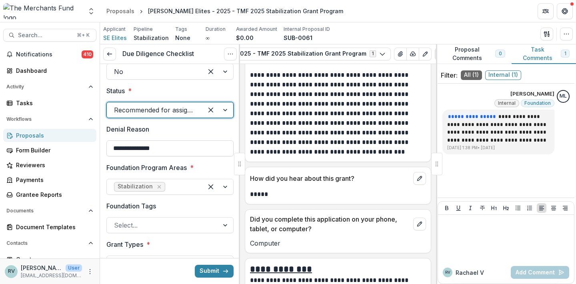
click at [173, 156] on input "**********" at bounding box center [169, 148] width 127 height 16
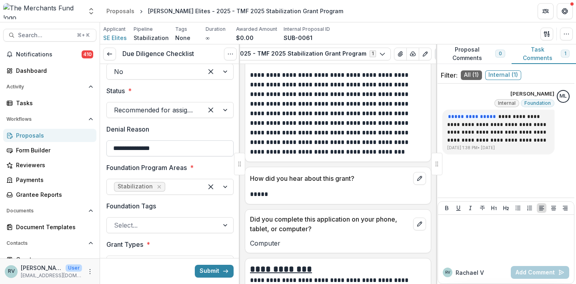
click at [173, 156] on input "**********" at bounding box center [169, 148] width 127 height 16
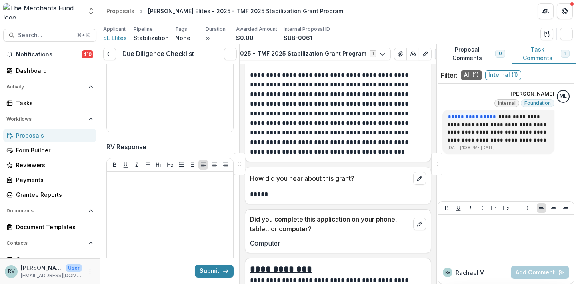
scroll to position [2027, 0]
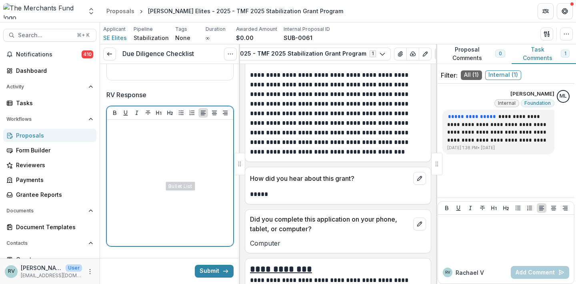
click at [172, 219] on div at bounding box center [170, 183] width 120 height 120
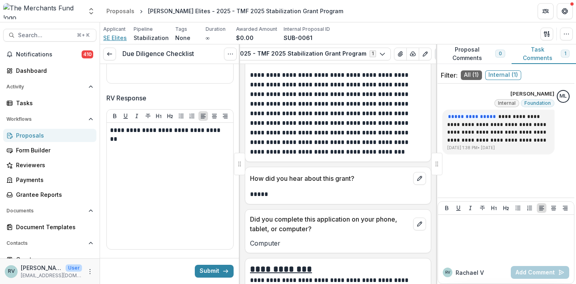
click at [118, 40] on span "SE Elites" at bounding box center [115, 38] width 24 height 8
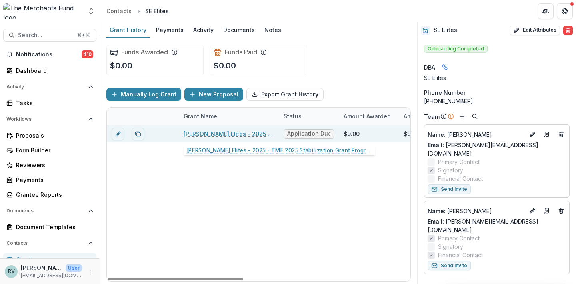
click at [209, 136] on link "[PERSON_NAME] Elites - 2025 - TMF 2025 Stabilization Grant Program" at bounding box center [228, 134] width 90 height 8
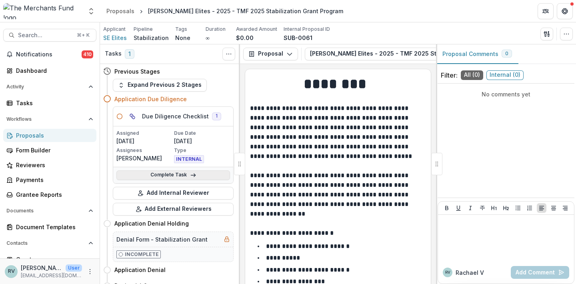
click at [199, 173] on link "Complete Task" at bounding box center [173, 175] width 114 height 10
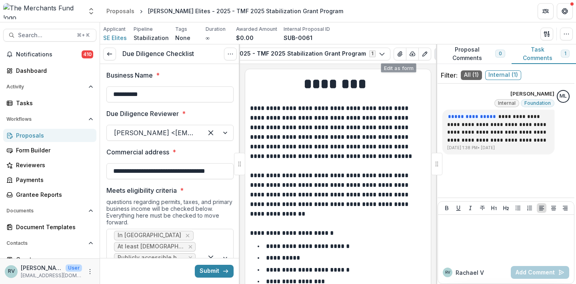
scroll to position [0, 143]
click at [397, 54] on icon "View Attached Files" at bounding box center [400, 54] width 6 height 6
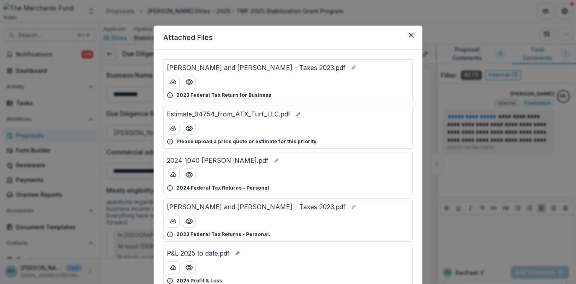
scroll to position [3, 0]
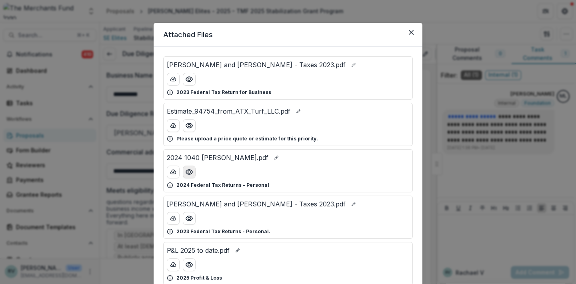
click at [189, 171] on circle "Preview 2024 1040 ELLIS.pdf" at bounding box center [189, 172] width 2 height 2
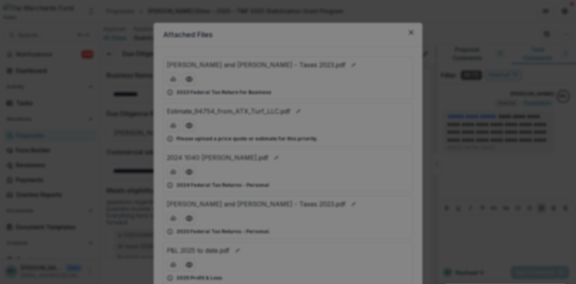
click at [562, 12] on icon "Close" at bounding box center [564, 9] width 5 height 5
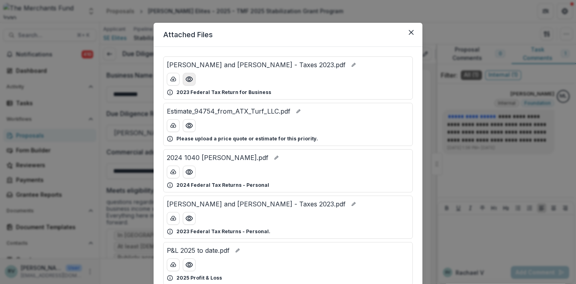
click at [187, 80] on icon "Preview Shaun and Nicole Ellis - Taxes 2023.pdf" at bounding box center [189, 79] width 8 height 8
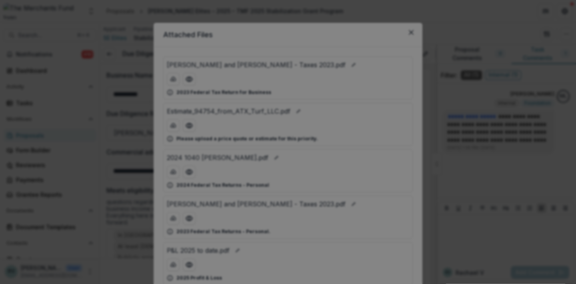
click at [562, 12] on icon "Close" at bounding box center [564, 9] width 5 height 5
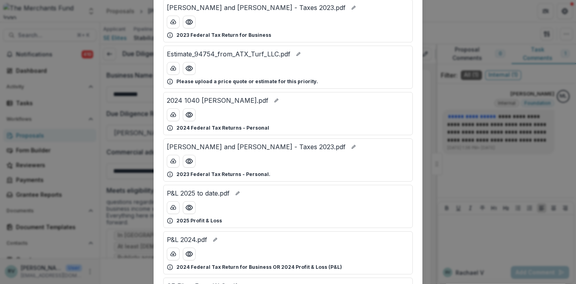
scroll to position [78, 0]
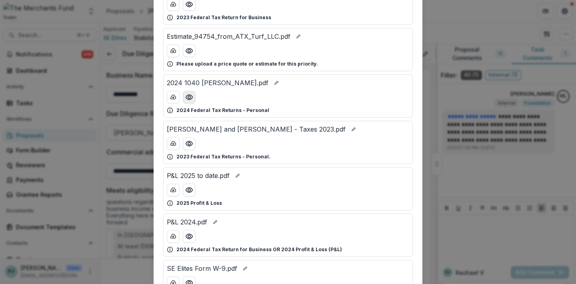
click at [189, 98] on circle "Preview 2024 1040 ELLIS.pdf" at bounding box center [189, 97] width 2 height 2
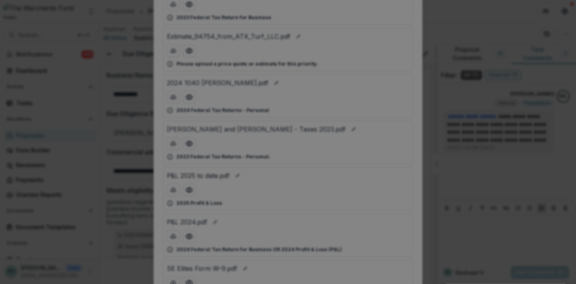
click at [558, 16] on button "Close" at bounding box center [564, 9] width 13 height 13
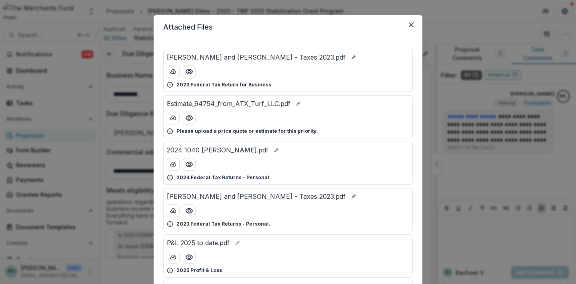
scroll to position [6, 0]
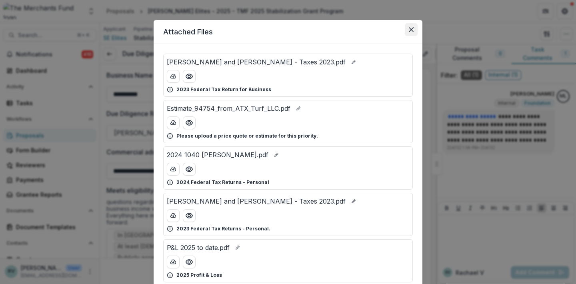
click at [410, 30] on icon "Close" at bounding box center [411, 29] width 5 height 5
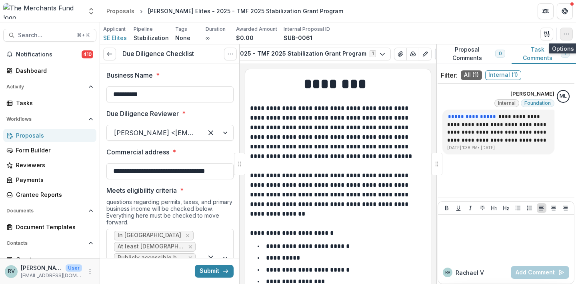
click at [564, 35] on icon "button" at bounding box center [566, 34] width 6 height 6
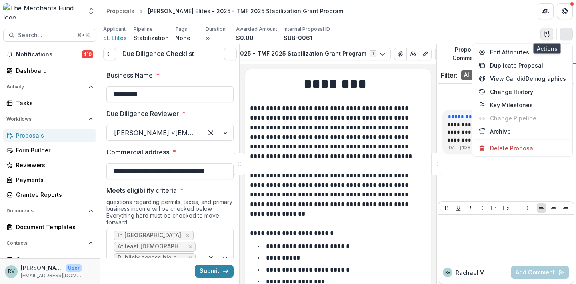
click at [546, 33] on icon "button" at bounding box center [545, 33] width 3 height 5
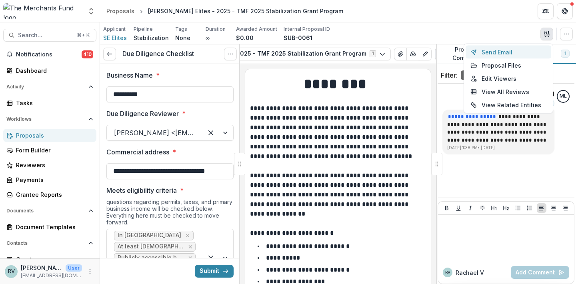
click at [512, 52] on button "Send Email" at bounding box center [508, 52] width 86 height 13
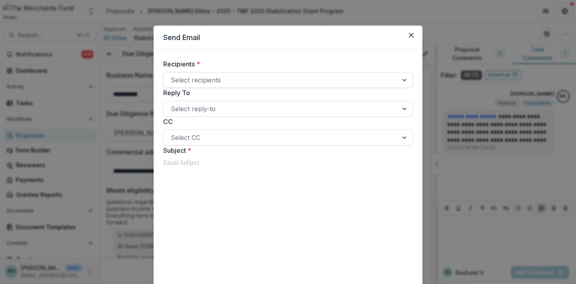
click at [232, 80] on div at bounding box center [281, 79] width 220 height 11
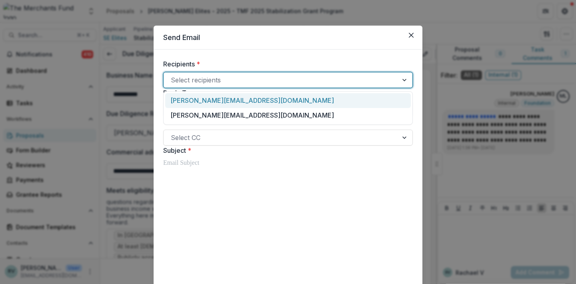
click at [214, 98] on div "[PERSON_NAME][EMAIL_ADDRESS][DOMAIN_NAME]" at bounding box center [287, 100] width 245 height 15
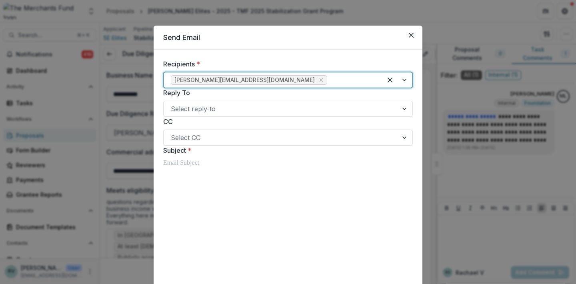
click at [255, 86] on div "[PERSON_NAME][EMAIL_ADDRESS][DOMAIN_NAME]" at bounding box center [272, 80] width 218 height 13
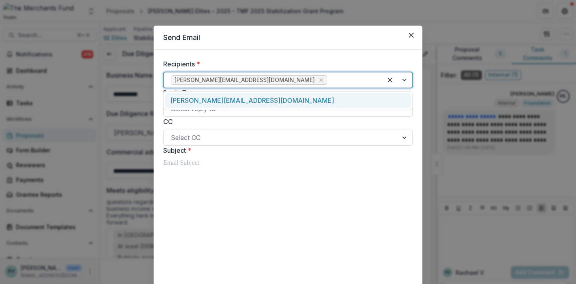
click at [248, 98] on div "[PERSON_NAME][EMAIL_ADDRESS][DOMAIN_NAME]" at bounding box center [287, 100] width 245 height 15
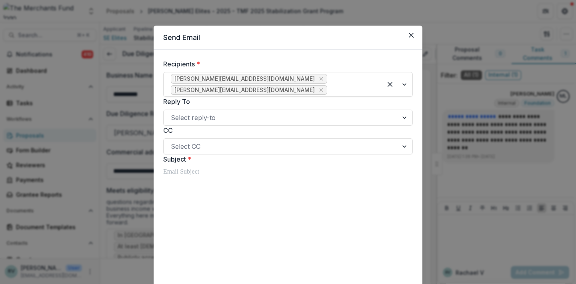
click at [203, 173] on p at bounding box center [287, 172] width 249 height 10
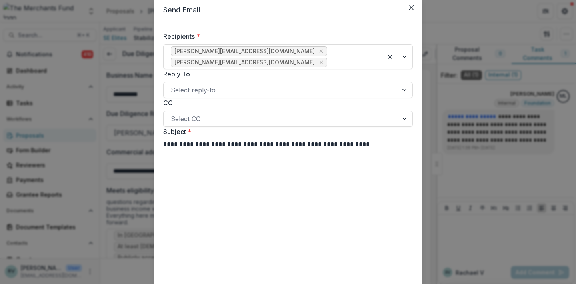
scroll to position [27, 0]
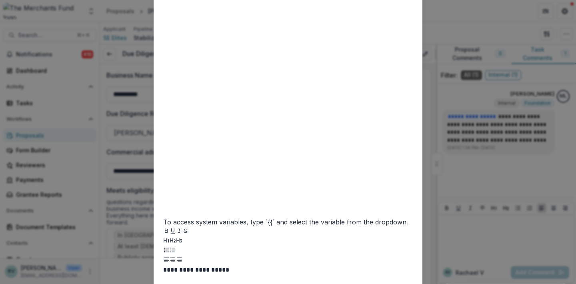
scroll to position [250, 0]
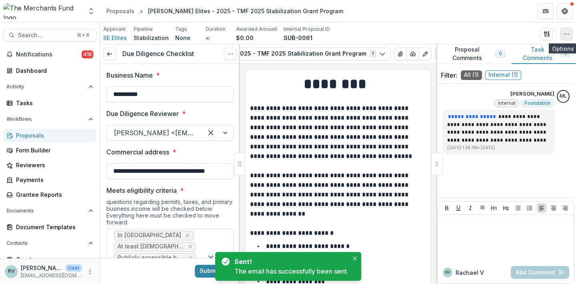
click at [566, 31] on icon "button" at bounding box center [566, 34] width 6 height 6
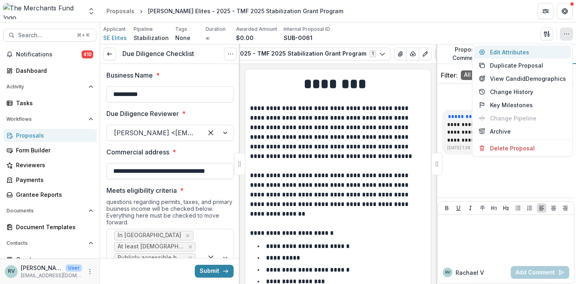
click at [524, 52] on button "Edit Attributes" at bounding box center [522, 52] width 97 height 13
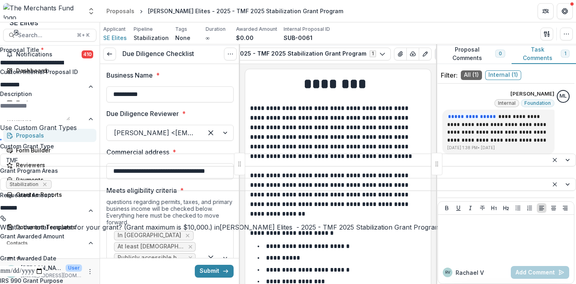
scroll to position [261, 0]
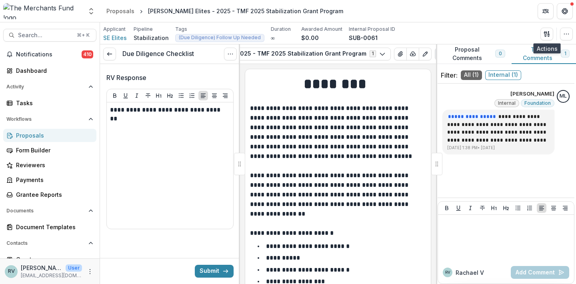
scroll to position [2104, 0]
click at [213, 267] on button "Submit" at bounding box center [214, 271] width 39 height 13
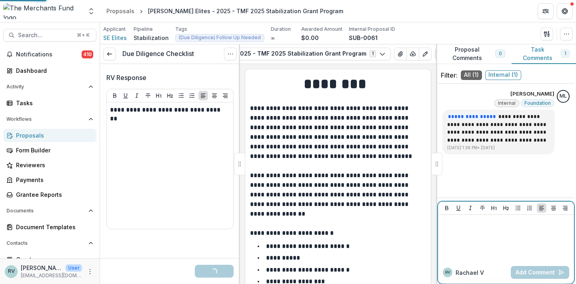
click at [470, 231] on div at bounding box center [506, 238] width 130 height 40
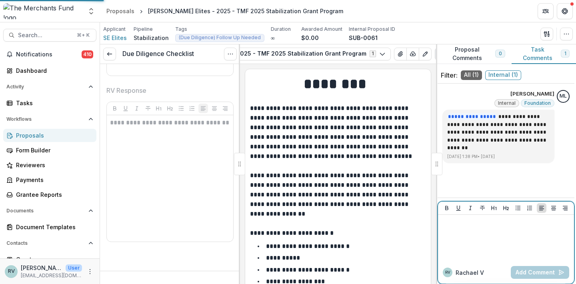
scroll to position [1865, 0]
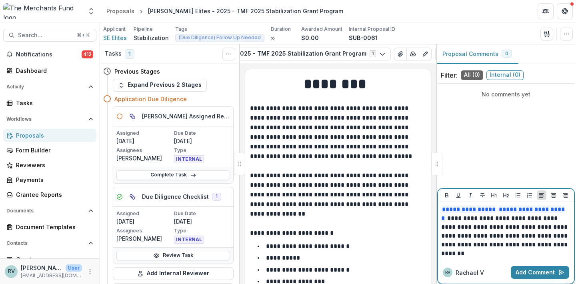
click at [534, 245] on p "**********" at bounding box center [506, 231] width 130 height 53
click at [514, 249] on p "**********" at bounding box center [506, 231] width 130 height 53
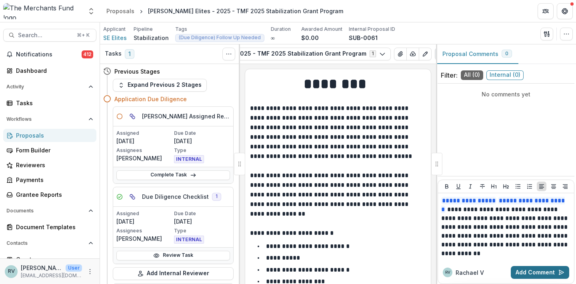
click at [543, 271] on button "Add Comment" at bounding box center [539, 272] width 58 height 13
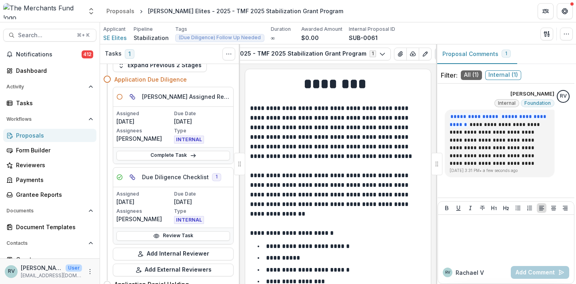
scroll to position [18, 0]
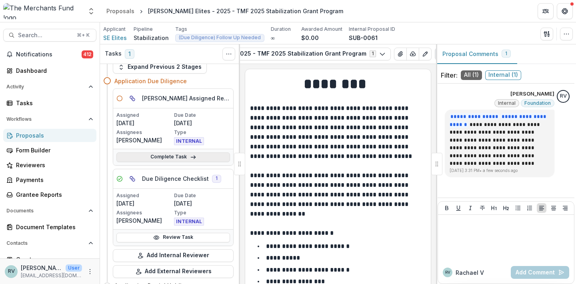
click at [190, 157] on icon at bounding box center [193, 157] width 6 height 6
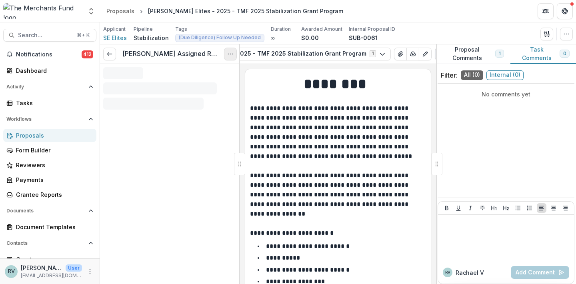
click at [229, 56] on icon "Options" at bounding box center [230, 54] width 6 height 6
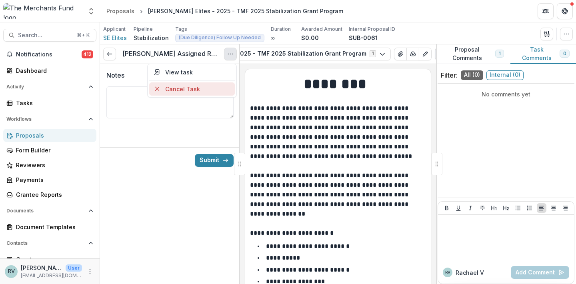
click at [201, 88] on button "Cancel Task" at bounding box center [192, 88] width 86 height 13
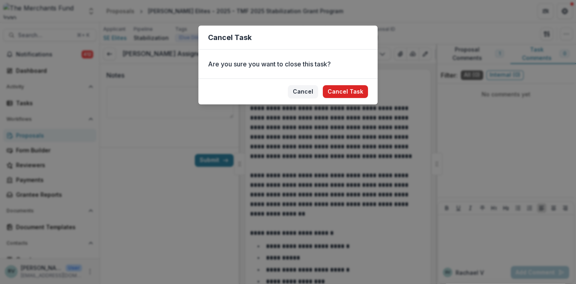
click at [350, 91] on button "Cancel Task" at bounding box center [345, 91] width 45 height 13
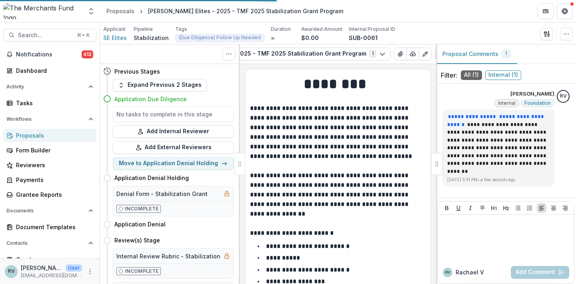
click at [340, 92] on h1 "********" at bounding box center [336, 84] width 173 height 20
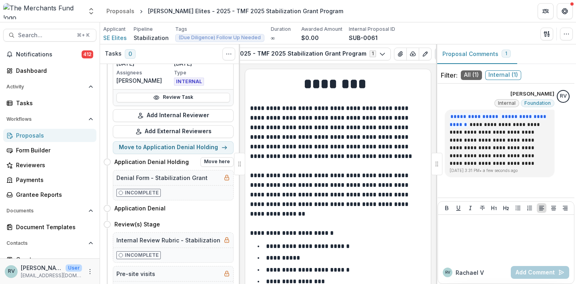
scroll to position [120, 0]
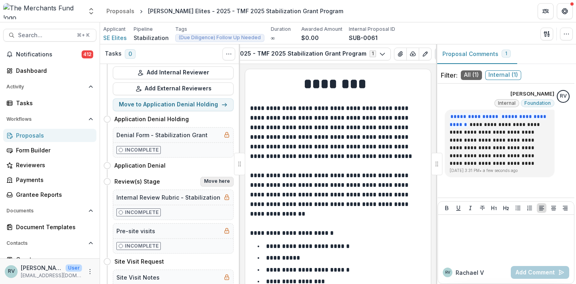
click at [212, 179] on button "Move here" at bounding box center [216, 182] width 33 height 10
select select "**********"
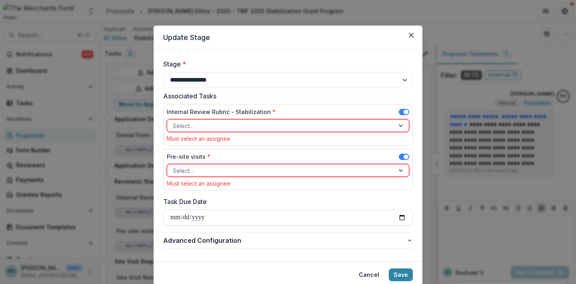
click at [233, 127] on div at bounding box center [281, 126] width 216 height 10
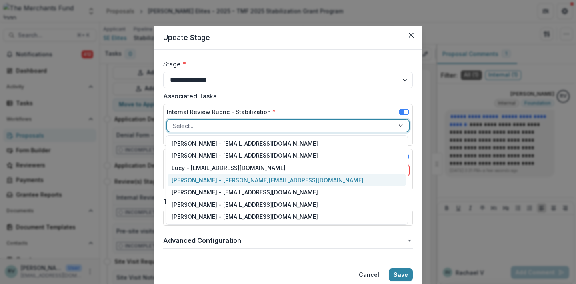
click at [215, 179] on div "[PERSON_NAME] - [PERSON_NAME][EMAIL_ADDRESS][DOMAIN_NAME]" at bounding box center [286, 180] width 238 height 12
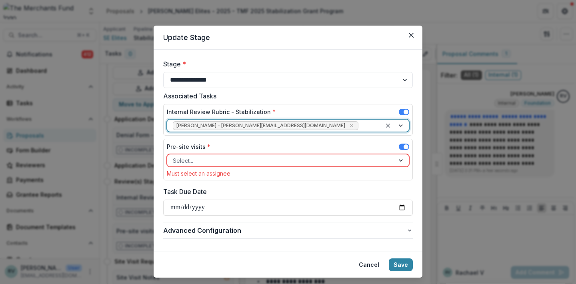
click at [207, 156] on div at bounding box center [281, 161] width 216 height 10
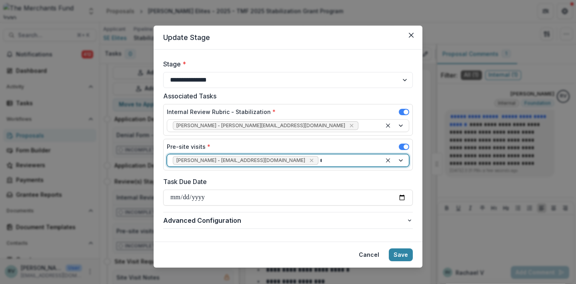
type input "**"
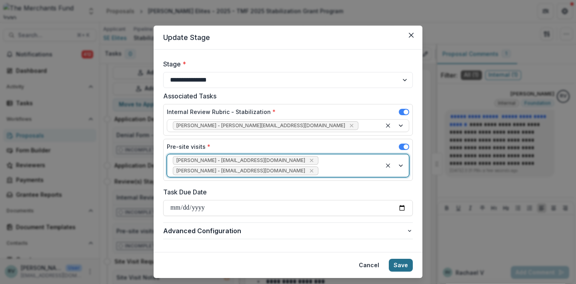
click at [398, 266] on button "Save" at bounding box center [401, 265] width 24 height 13
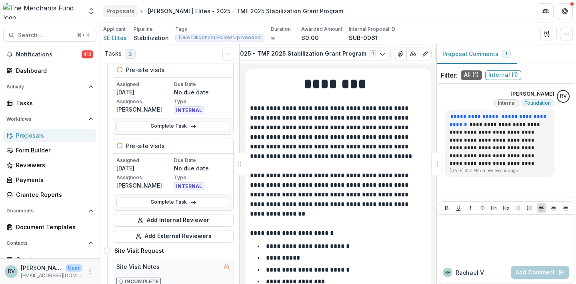
click at [120, 10] on div "Proposals" at bounding box center [120, 11] width 28 height 8
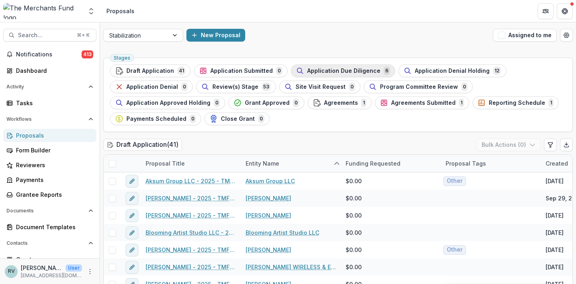
click at [342, 71] on span "Application Due Diligence" at bounding box center [343, 71] width 73 height 7
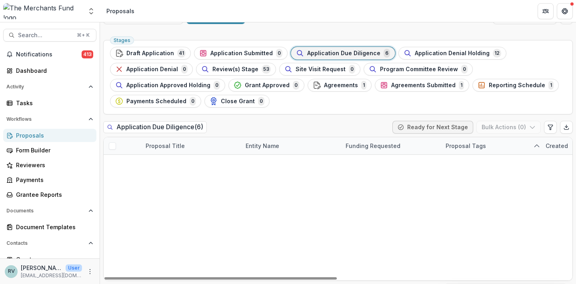
scroll to position [18, 0]
click at [194, 164] on link "Las 3 Rancheritas - 2025 - TMF 2025 Stabilization Grant Program" at bounding box center [196, 163] width 79 height 8
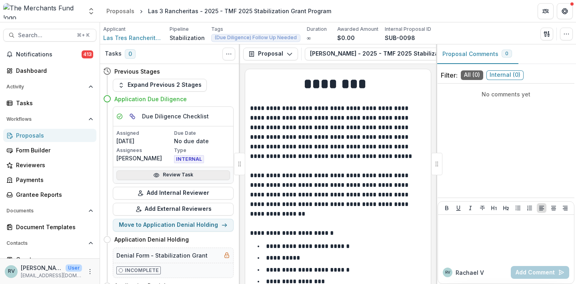
click at [190, 177] on link "Review Task" at bounding box center [173, 175] width 114 height 10
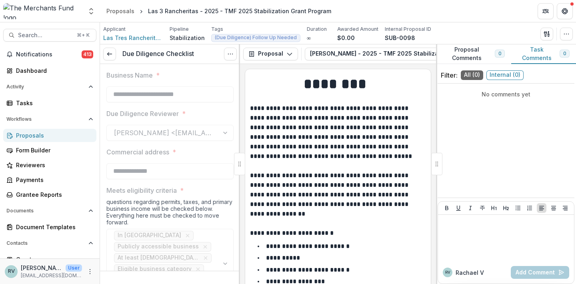
type input "*******"
click at [477, 50] on button "Proposal Comments 0" at bounding box center [473, 54] width 75 height 20
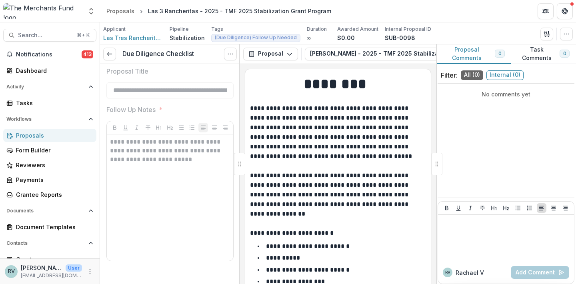
scroll to position [1989, 0]
click at [131, 38] on span "Las Tres Rancheritas inc." at bounding box center [133, 38] width 60 height 8
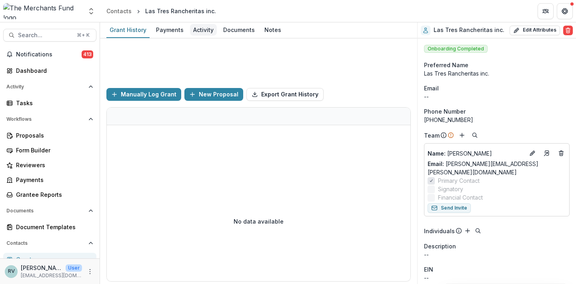
click at [203, 28] on div "Activity" at bounding box center [203, 30] width 27 height 12
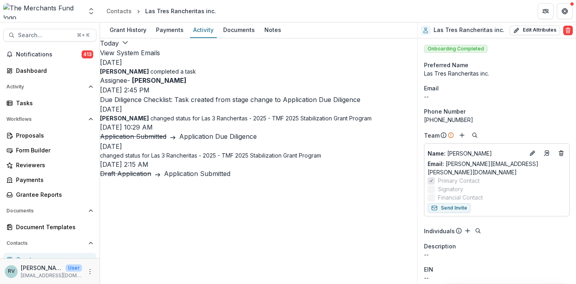
click at [160, 48] on button "View System Emails" at bounding box center [130, 53] width 60 height 10
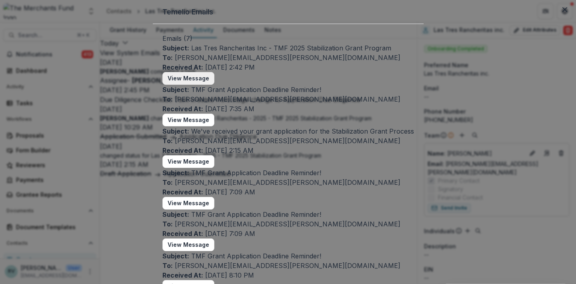
click at [174, 85] on button "View Message" at bounding box center [188, 78] width 52 height 13
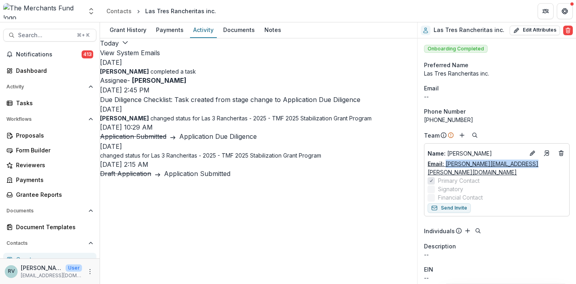
drag, startPoint x: 533, startPoint y: 163, endPoint x: 445, endPoint y: 164, distance: 88.0
click at [445, 164] on div "Email: [PERSON_NAME][EMAIL_ADDRESS][PERSON_NAME][DOMAIN_NAME]" at bounding box center [496, 167] width 138 height 17
copy link "[PERSON_NAME][EMAIL_ADDRESS][PERSON_NAME][DOMAIN_NAME]"
click at [356, 76] on p "[PERSON_NAME] completed a task" at bounding box center [258, 71] width 317 height 8
click at [32, 127] on div "Workflows Proposals Form Builder Reviewers Payments Grantee Reports" at bounding box center [50, 157] width 100 height 88
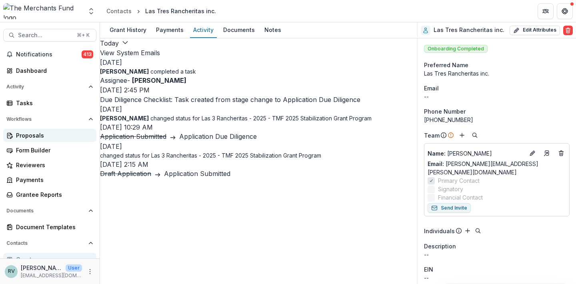
click at [31, 132] on div "Proposals" at bounding box center [53, 135] width 74 height 8
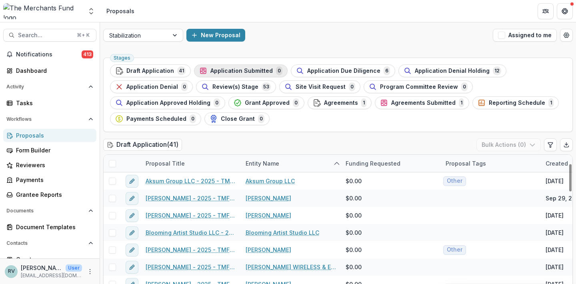
scroll to position [45, 0]
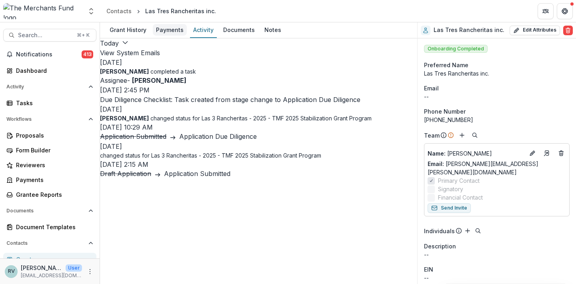
click at [166, 31] on div "Payments" at bounding box center [170, 30] width 34 height 12
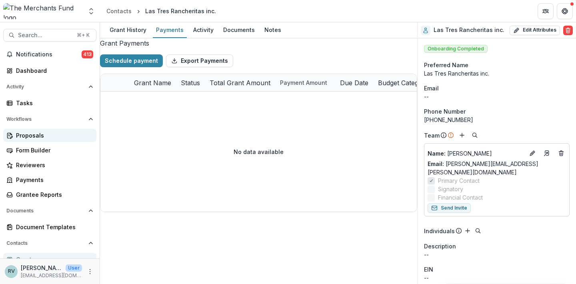
click at [34, 133] on div "Proposals" at bounding box center [53, 135] width 74 height 8
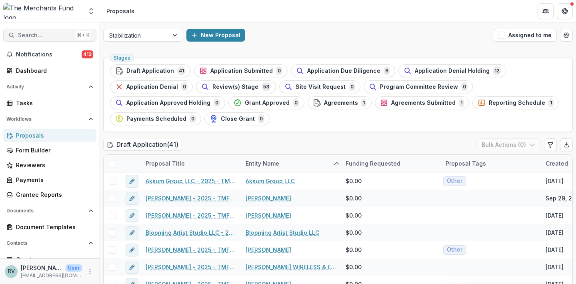
click at [32, 30] on button "Search... ⌘ + K" at bounding box center [49, 35] width 93 height 13
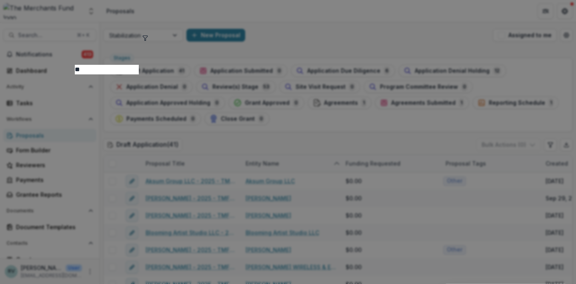
type input "**"
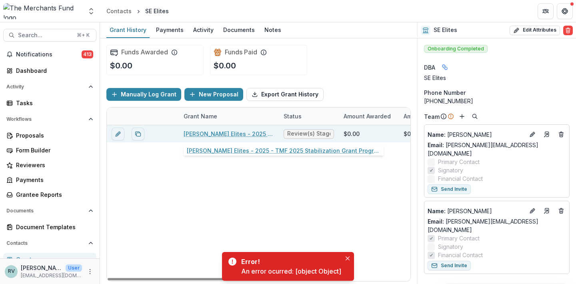
click at [229, 137] on link "[PERSON_NAME] Elites - 2025 - TMF 2025 Stabilization Grant Program" at bounding box center [228, 134] width 90 height 8
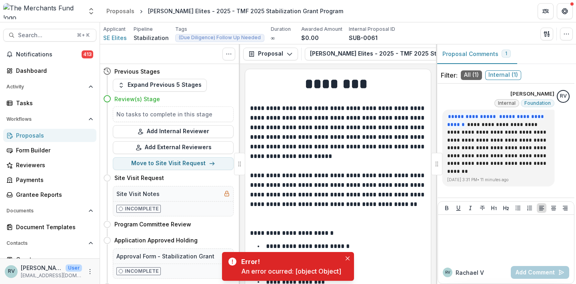
click at [369, 54] on button "[PERSON_NAME] Elites - 2025 - TMF 2025 Stabilization Grant Program 1" at bounding box center [419, 54] width 229 height 13
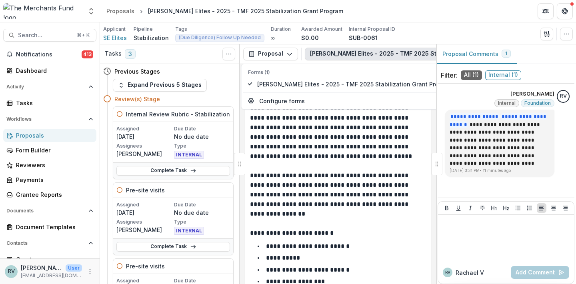
click at [369, 126] on p "**********" at bounding box center [336, 157] width 173 height 106
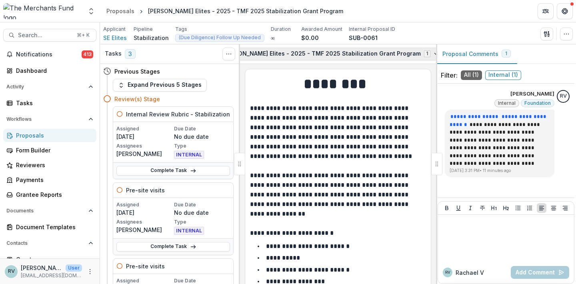
scroll to position [0, 90]
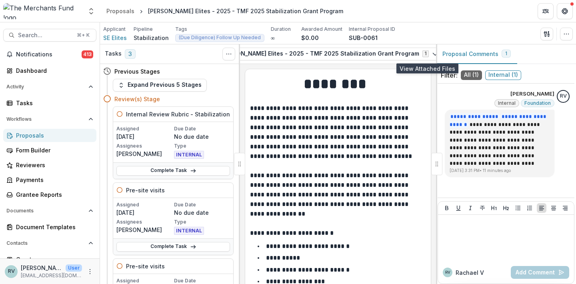
click at [450, 52] on icon "View Attached Files" at bounding box center [453, 54] width 6 height 6
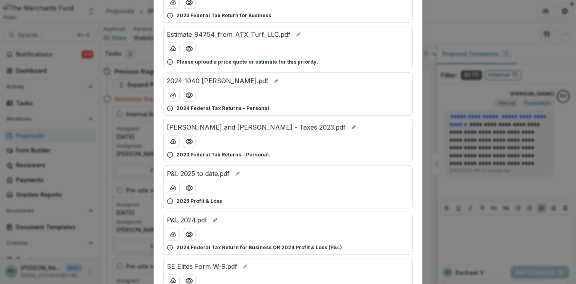
scroll to position [80, 0]
click at [191, 95] on icon "Preview 2024 1040 ELLIS.pdf" at bounding box center [189, 95] width 6 height 5
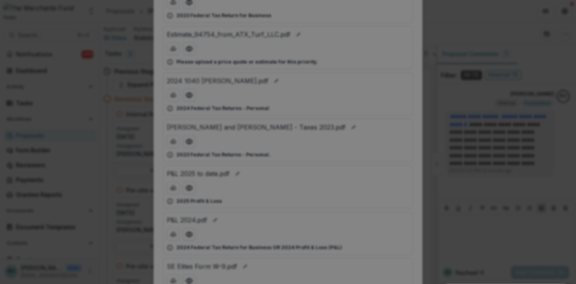
click at [562, 12] on icon "Close" at bounding box center [564, 9] width 5 height 5
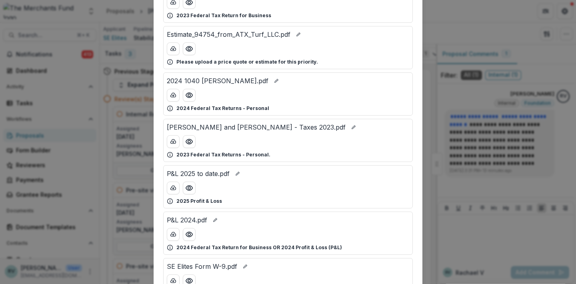
scroll to position [0, 0]
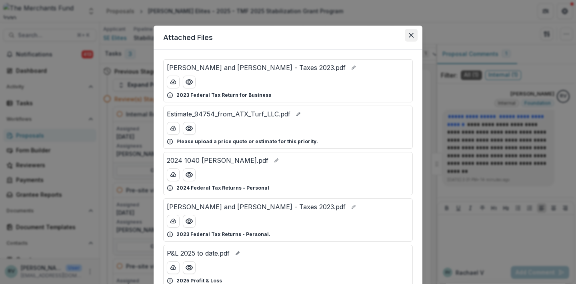
click at [409, 34] on icon "Close" at bounding box center [411, 35] width 5 height 5
click at [410, 34] on div "Attached Files [PERSON_NAME] and [PERSON_NAME] - Taxes 2023.pdf 2023 Federal Ta…" at bounding box center [288, 142] width 576 height 284
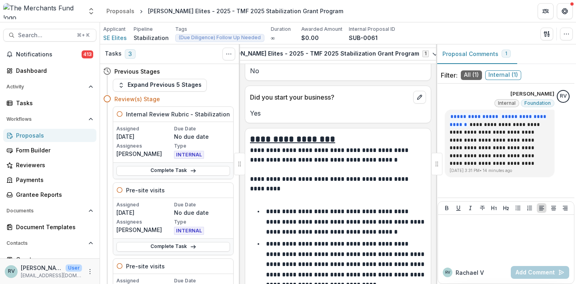
scroll to position [1386, 0]
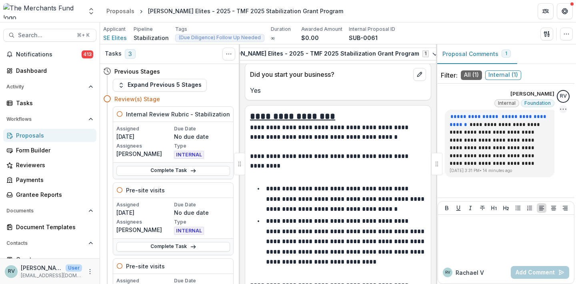
click at [559, 109] on icon "Options" at bounding box center [563, 109] width 8 height 8
click at [518, 124] on button "Delete" at bounding box center [520, 125] width 86 height 15
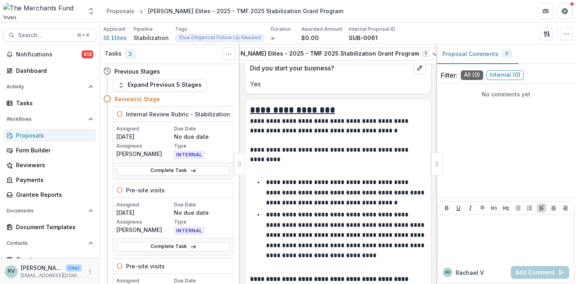
scroll to position [1396, 0]
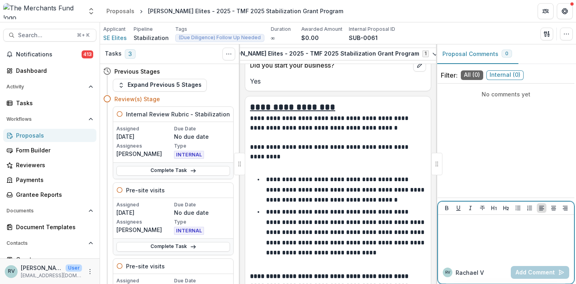
click at [459, 239] on div at bounding box center [506, 238] width 130 height 40
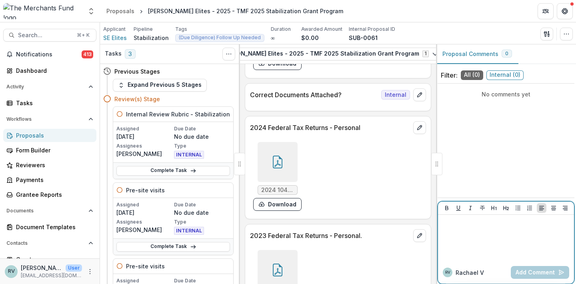
scroll to position [4491, 0]
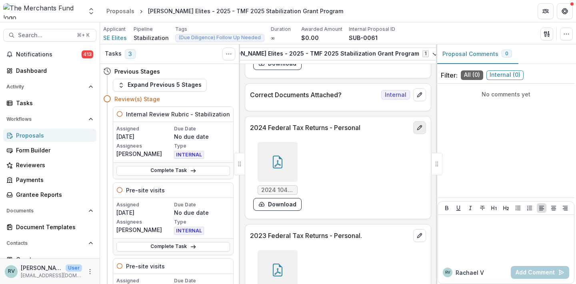
click at [416, 124] on icon "edit" at bounding box center [419, 127] width 6 height 6
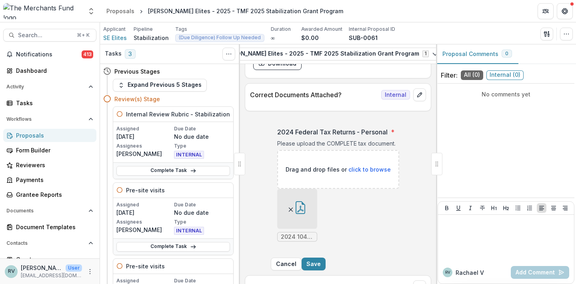
click at [292, 206] on icon "Remove File" at bounding box center [290, 209] width 6 height 6
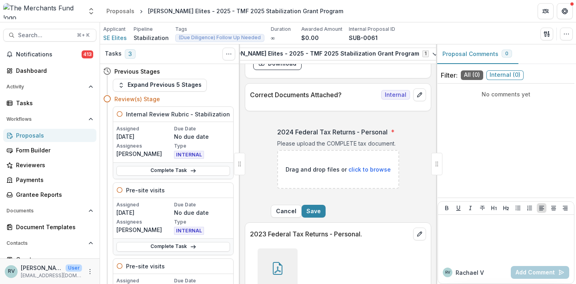
click at [367, 166] on span "click to browse" at bounding box center [369, 169] width 42 height 7
type input "**********"
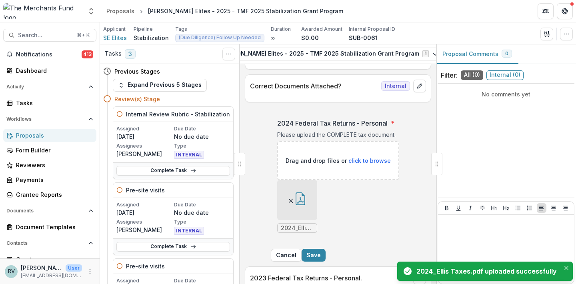
scroll to position [4506, 0]
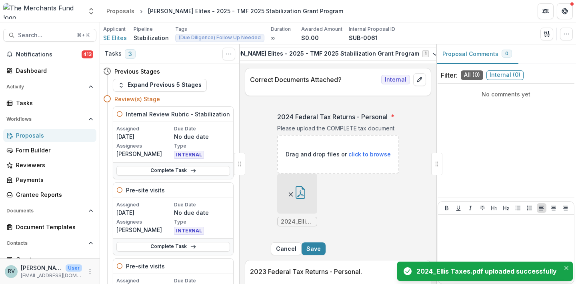
click at [294, 198] on icon "button" at bounding box center [300, 192] width 13 height 13
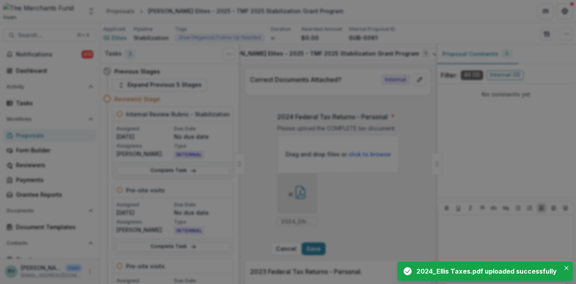
click at [562, 12] on icon "Close" at bounding box center [564, 9] width 5 height 5
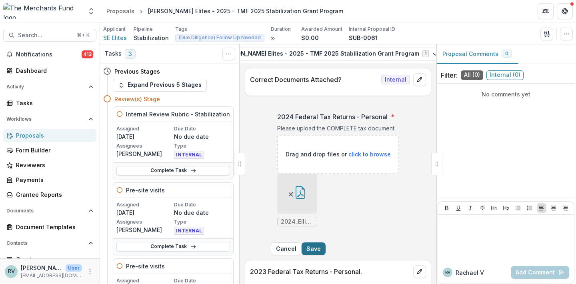
click at [325, 255] on button "Save" at bounding box center [313, 248] width 24 height 13
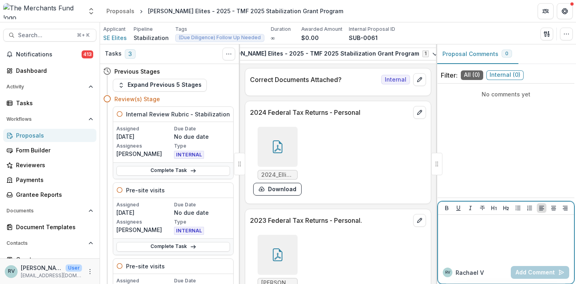
click at [483, 230] on div at bounding box center [506, 238] width 130 height 40
click at [482, 230] on div at bounding box center [506, 238] width 130 height 40
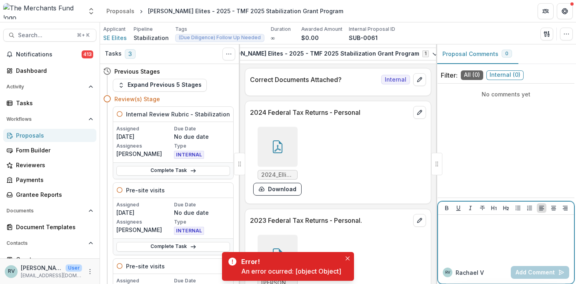
click at [467, 236] on div at bounding box center [506, 238] width 130 height 40
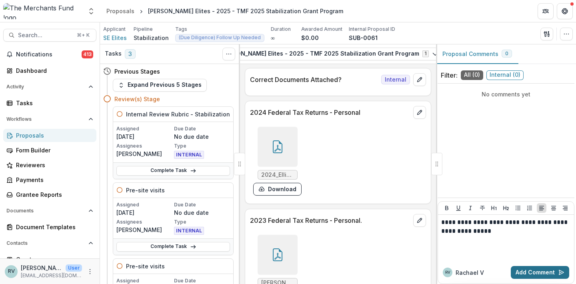
click at [538, 274] on button "Add Comment" at bounding box center [539, 272] width 58 height 13
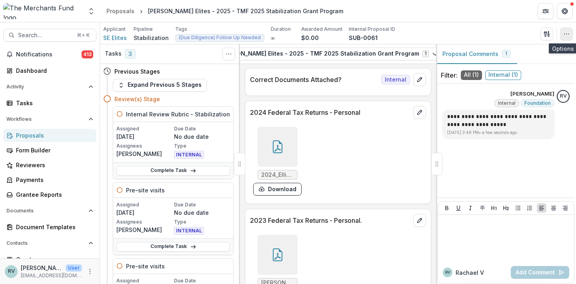
click at [563, 36] on icon "button" at bounding box center [566, 34] width 6 height 6
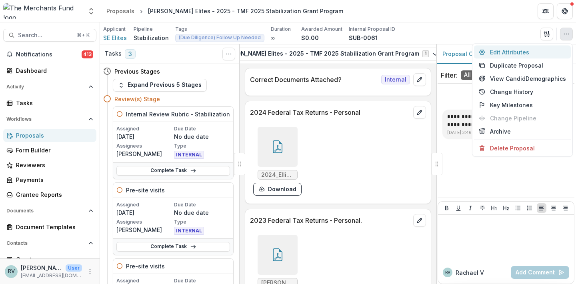
click at [534, 54] on button "Edit Attributes" at bounding box center [522, 52] width 97 height 13
type input "*******"
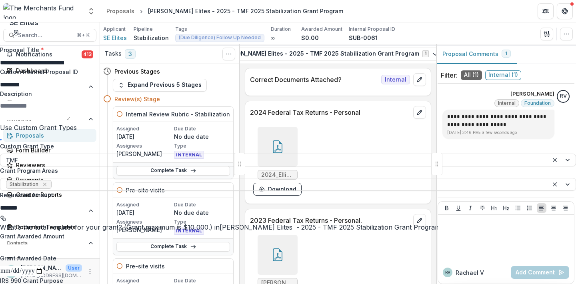
scroll to position [266, 0]
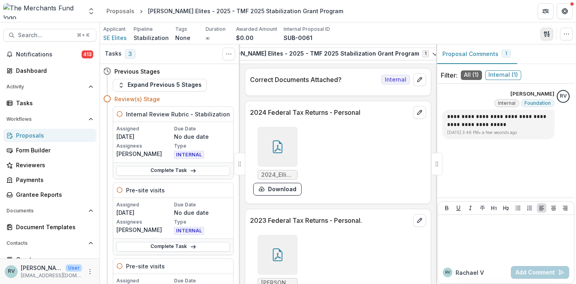
click at [547, 34] on icon "button" at bounding box center [546, 34] width 6 height 6
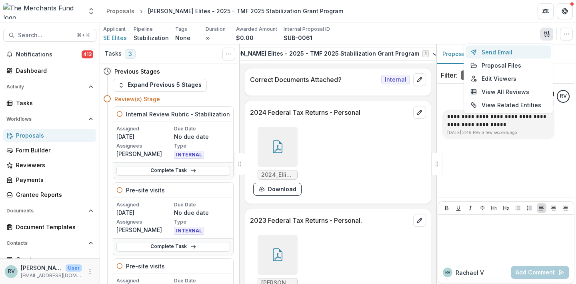
click at [512, 50] on button "Send Email" at bounding box center [508, 52] width 86 height 13
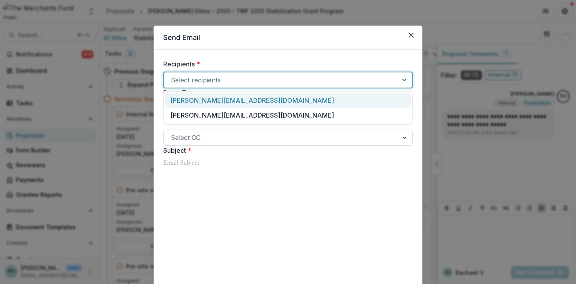
click at [274, 80] on div at bounding box center [281, 79] width 220 height 11
click at [215, 100] on div "[PERSON_NAME][EMAIL_ADDRESS][DOMAIN_NAME]" at bounding box center [287, 100] width 245 height 15
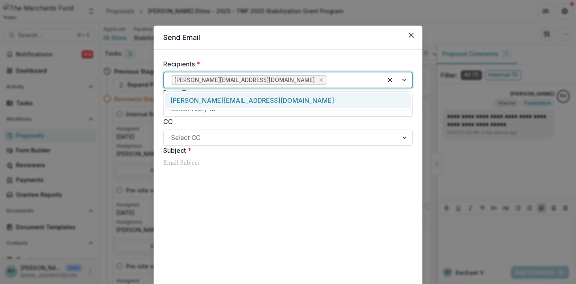
click at [329, 81] on div at bounding box center [352, 79] width 46 height 11
click at [239, 97] on div "[PERSON_NAME][EMAIL_ADDRESS][DOMAIN_NAME]" at bounding box center [287, 100] width 245 height 15
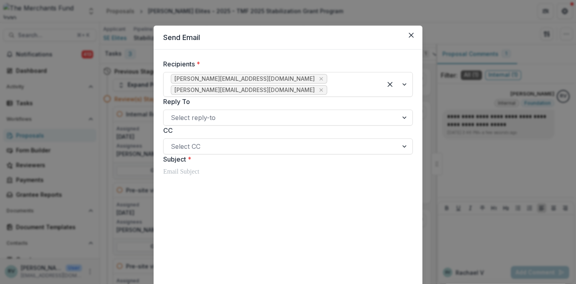
click at [203, 173] on p at bounding box center [287, 172] width 249 height 10
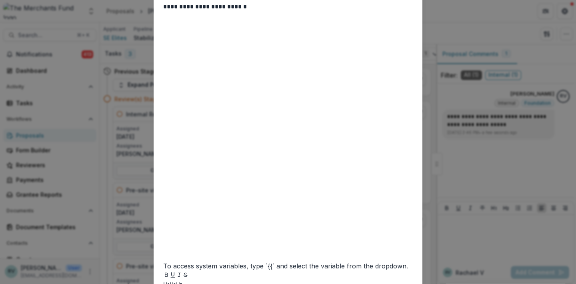
scroll to position [250, 0]
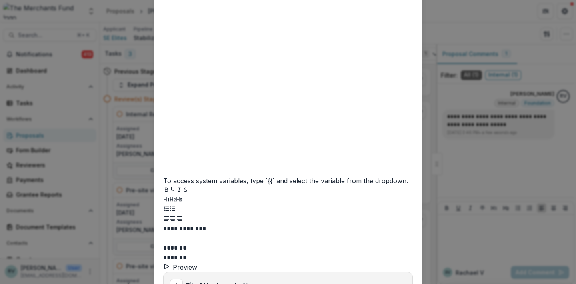
click at [208, 281] on strong "File Attachments:" at bounding box center [214, 285] width 57 height 8
click at [176, 282] on icon "Add attachment" at bounding box center [176, 285] width 6 height 6
type input "**********"
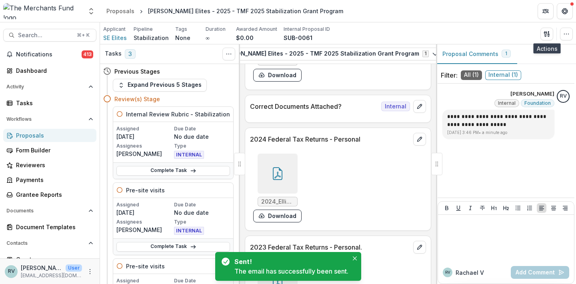
scroll to position [4436, 0]
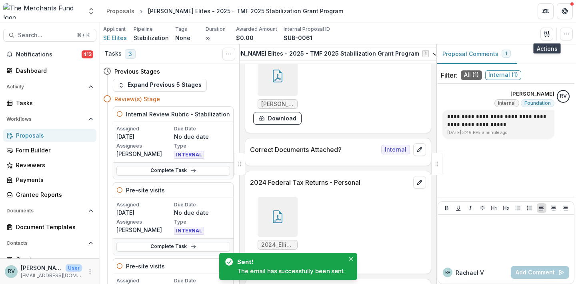
click at [36, 135] on div "Proposals" at bounding box center [53, 135] width 74 height 8
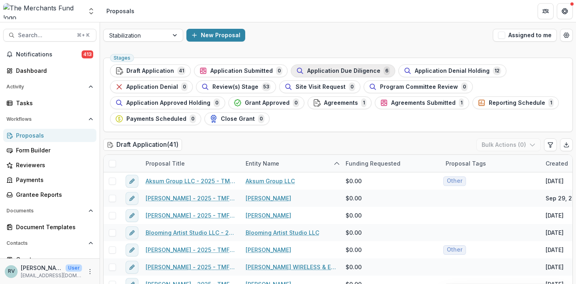
click at [334, 71] on span "Application Due Diligence" at bounding box center [343, 71] width 73 height 7
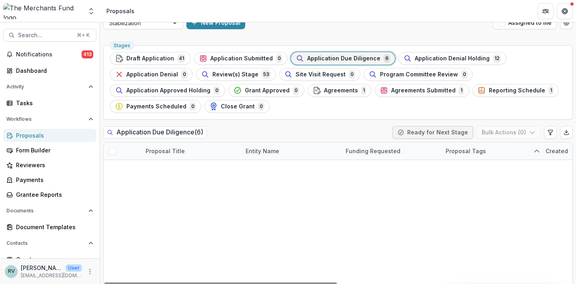
scroll to position [12, 0]
click at [209, 221] on link "Coffee Cream and Dreams - 2025 - TMF 2025 Stabilization Grant Program" at bounding box center [191, 220] width 90 height 8
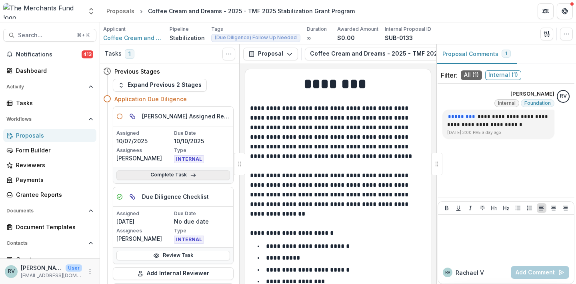
click at [191, 175] on icon at bounding box center [193, 175] width 6 height 6
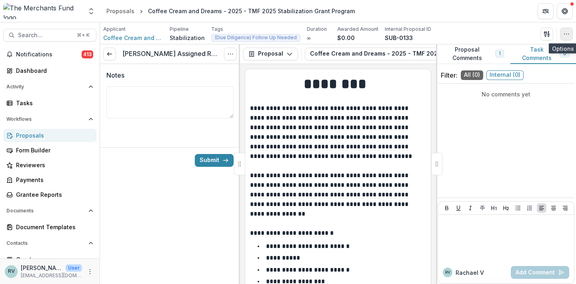
click at [570, 33] on button "button" at bounding box center [566, 34] width 13 height 13
click at [355, 138] on p "**********" at bounding box center [336, 157] width 173 height 106
click at [231, 55] on icon "Options" at bounding box center [230, 54] width 6 height 6
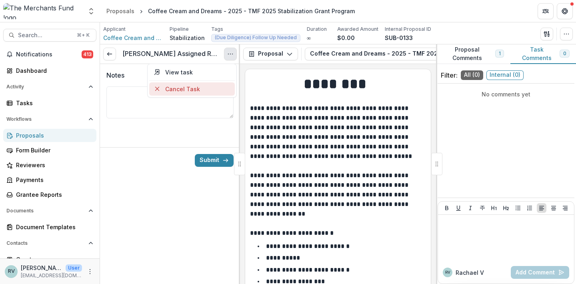
click at [207, 90] on button "Cancel Task" at bounding box center [192, 88] width 86 height 13
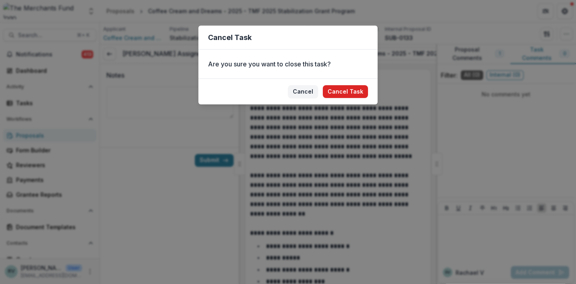
click at [349, 93] on button "Cancel Task" at bounding box center [345, 91] width 45 height 13
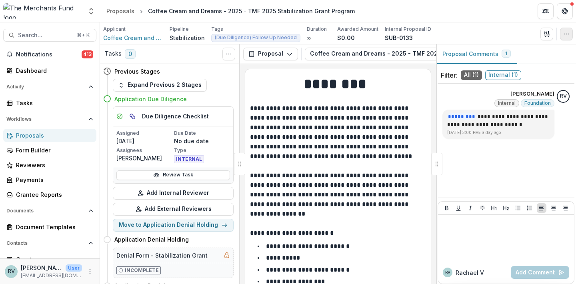
click at [567, 33] on icon "button" at bounding box center [566, 34] width 6 height 6
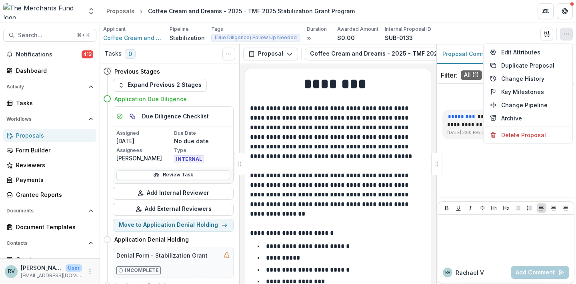
click at [361, 149] on p "**********" at bounding box center [336, 157] width 173 height 106
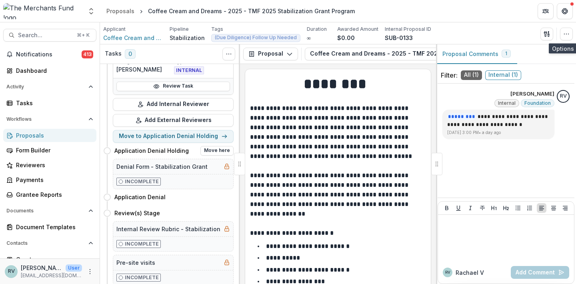
scroll to position [89, 0]
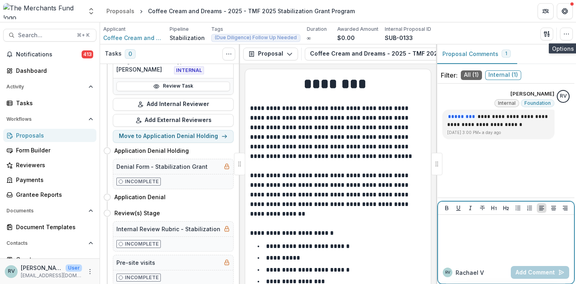
click at [490, 243] on div at bounding box center [506, 238] width 130 height 40
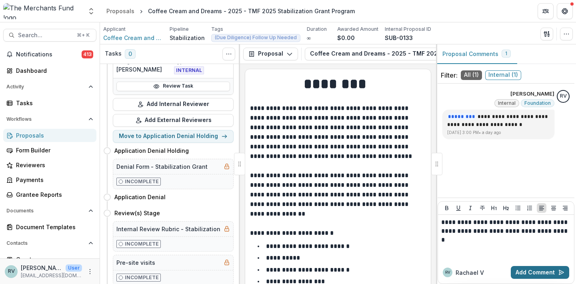
click at [538, 273] on button "Add Comment" at bounding box center [539, 272] width 58 height 13
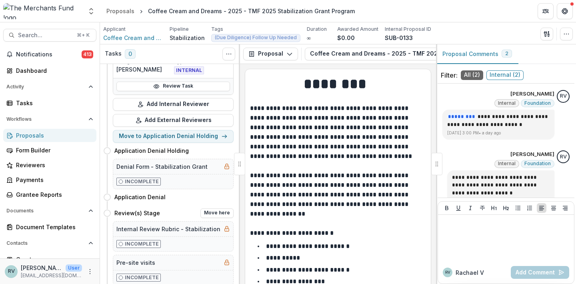
scroll to position [181, 0]
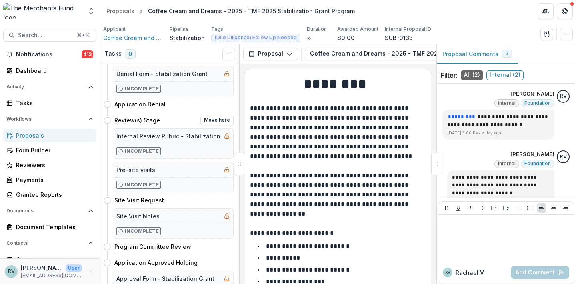
click at [212, 118] on button "Move here" at bounding box center [216, 121] width 33 height 10
select select "**********"
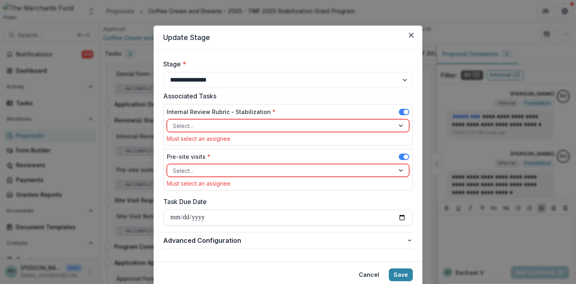
click at [217, 126] on div at bounding box center [281, 126] width 216 height 10
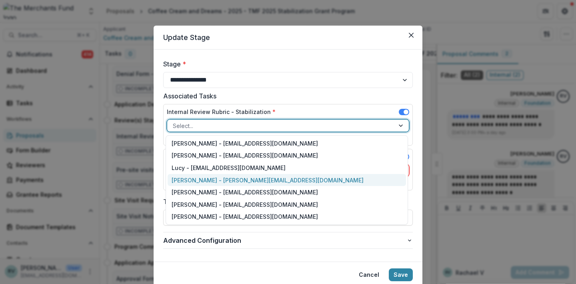
click at [219, 178] on div "[PERSON_NAME] - [PERSON_NAME][EMAIL_ADDRESS][DOMAIN_NAME]" at bounding box center [286, 180] width 238 height 12
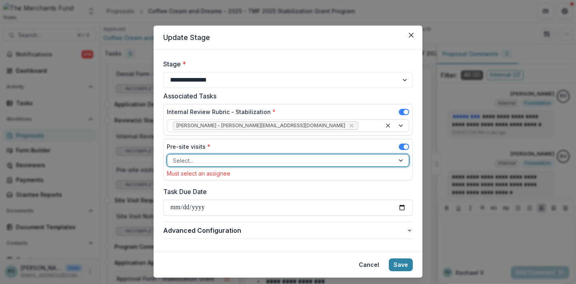
click at [207, 159] on div at bounding box center [281, 161] width 216 height 10
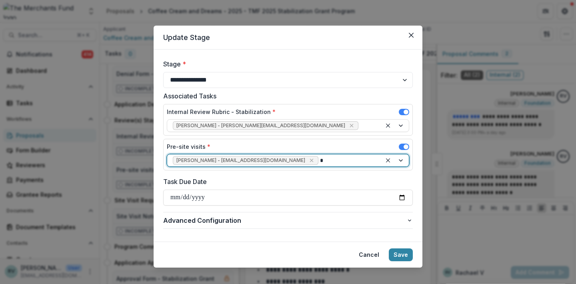
type input "**"
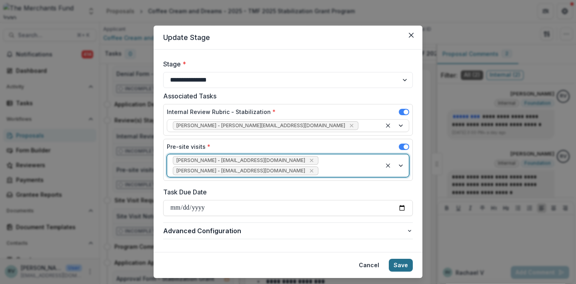
click at [395, 264] on button "Save" at bounding box center [401, 265] width 24 height 13
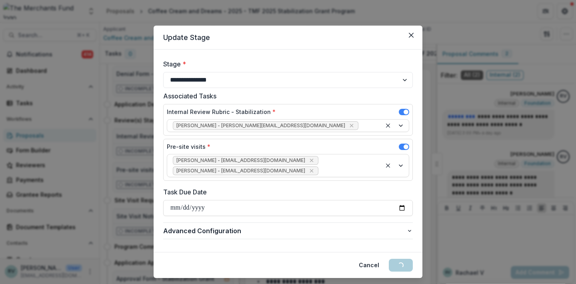
select select "**********"
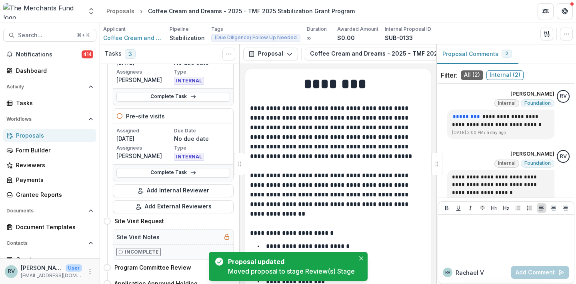
scroll to position [138, 0]
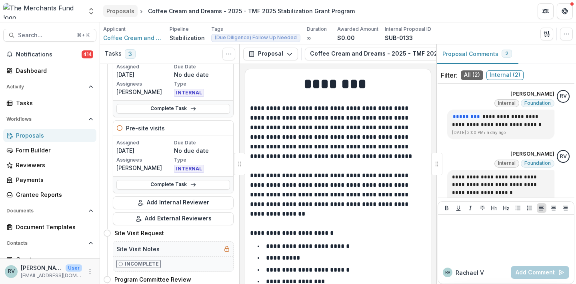
click at [124, 10] on div "Proposals" at bounding box center [120, 11] width 28 height 8
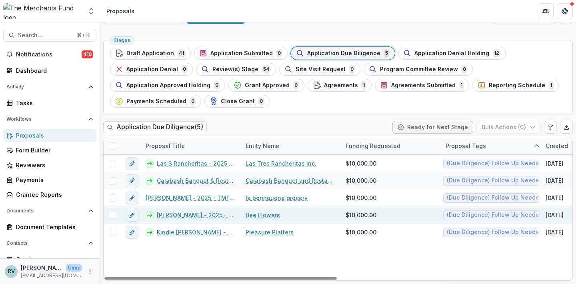
scroll to position [18, 0]
click at [203, 214] on link "[PERSON_NAME] - 2025 - TMF 2025 Stabilization Grant Program" at bounding box center [196, 215] width 79 height 8
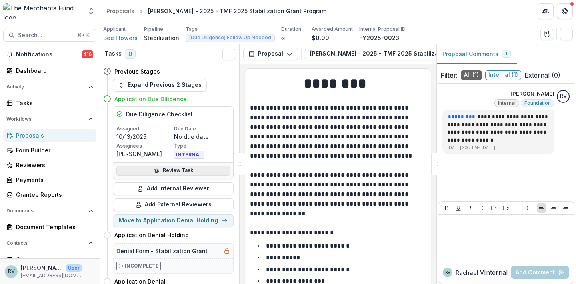
click at [194, 167] on link "Review Task" at bounding box center [173, 171] width 114 height 10
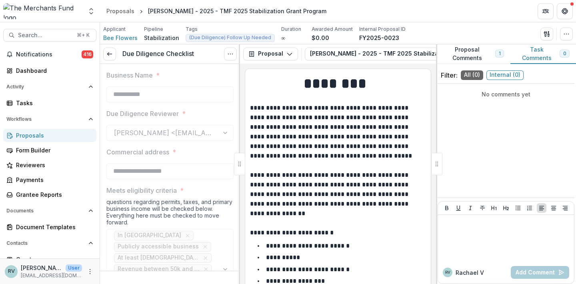
type input "*******"
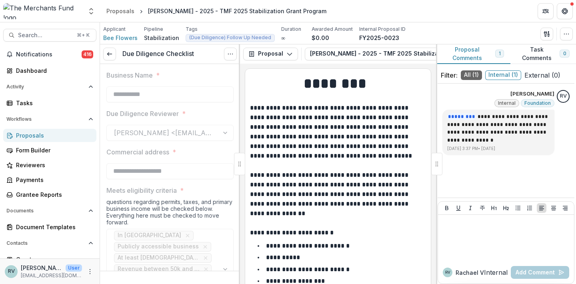
click at [471, 56] on button "Proposal Comments 1" at bounding box center [473, 54] width 74 height 20
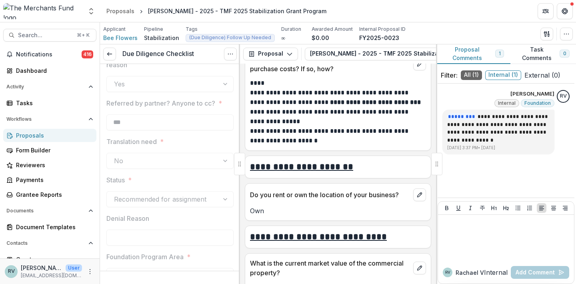
scroll to position [2984, 0]
click at [230, 52] on icon "Options" at bounding box center [230, 54] width 6 height 6
click at [203, 90] on button "Reopen Task" at bounding box center [192, 88] width 86 height 13
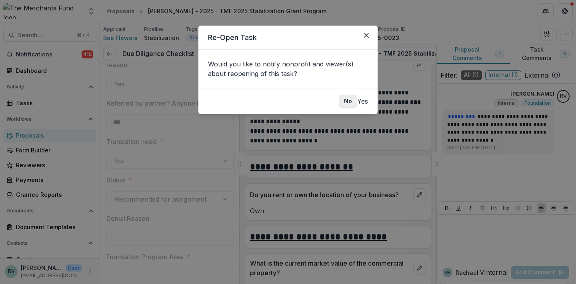
click at [339, 102] on button "No" at bounding box center [348, 101] width 18 height 13
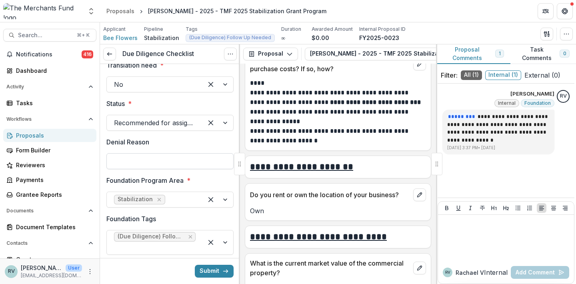
scroll to position [1703, 0]
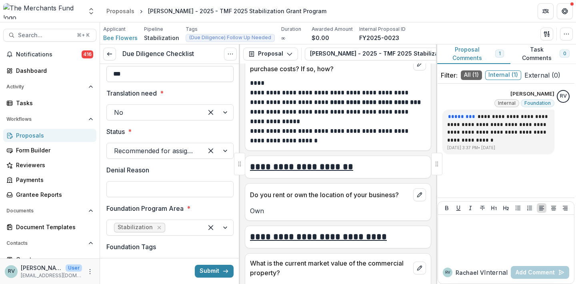
click at [138, 82] on input "***" at bounding box center [169, 74] width 127 height 16
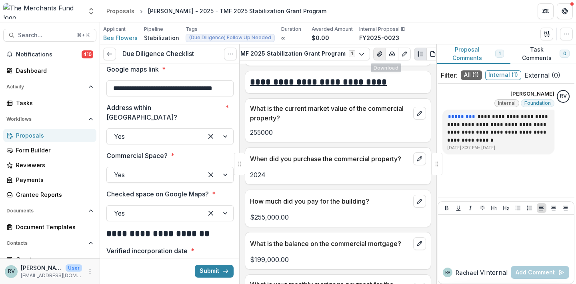
scroll to position [0, 146]
type input "**********"
click at [377, 53] on icon "View Attached Files" at bounding box center [379, 54] width 4 height 5
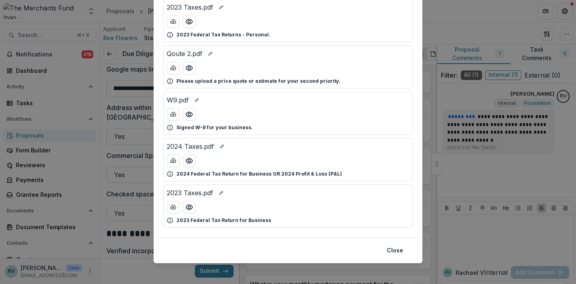
scroll to position [0, 0]
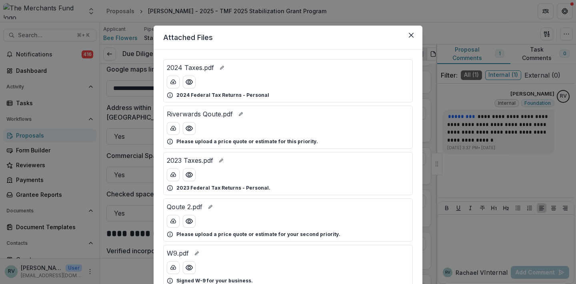
click at [220, 128] on div at bounding box center [288, 128] width 242 height 13
click at [219, 81] on div at bounding box center [288, 82] width 242 height 13
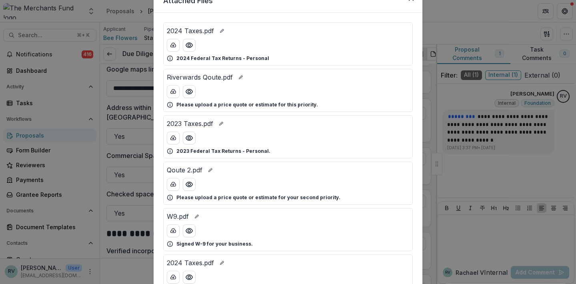
scroll to position [37, 0]
click at [211, 240] on p "Signed W-9 for your business." at bounding box center [214, 243] width 76 height 7
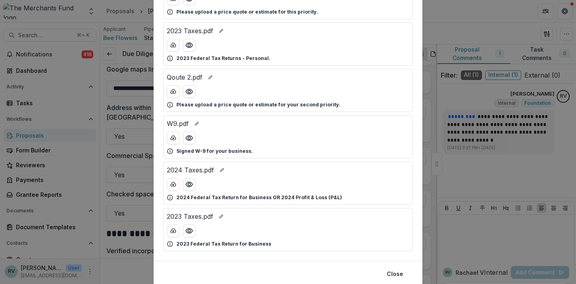
scroll to position [139, 0]
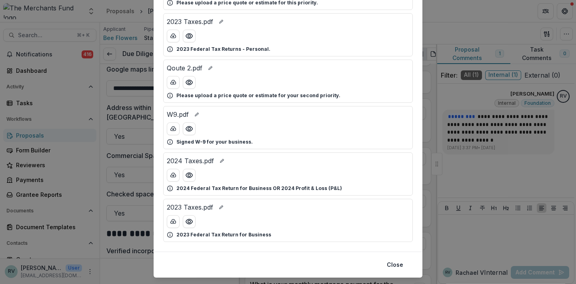
click at [215, 217] on div at bounding box center [288, 221] width 242 height 13
click at [210, 169] on div at bounding box center [288, 175] width 242 height 13
click at [393, 265] on button "Close" at bounding box center [395, 264] width 26 height 13
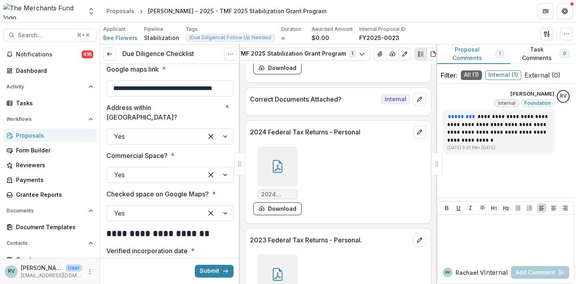
scroll to position [4757, 0]
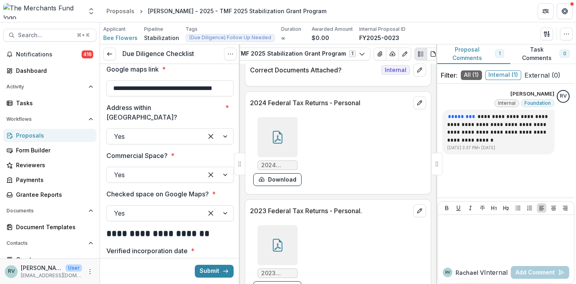
click at [275, 243] on icon at bounding box center [277, 246] width 6 height 7
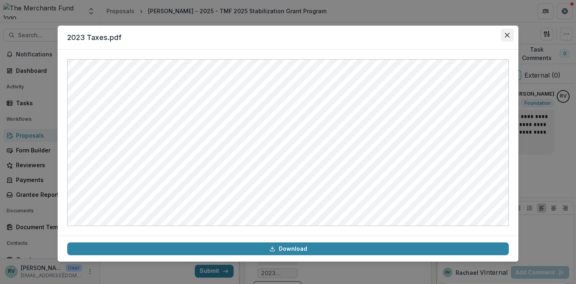
click at [507, 36] on icon "Close" at bounding box center [506, 35] width 5 height 5
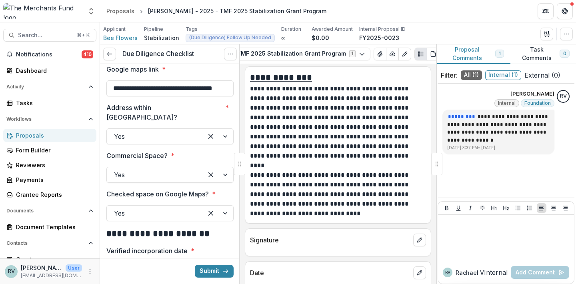
scroll to position [5957, 0]
click at [417, 237] on icon "edit" at bounding box center [419, 240] width 6 height 6
click at [327, 256] on input "Signature *" at bounding box center [337, 264] width 173 height 16
type input "*"
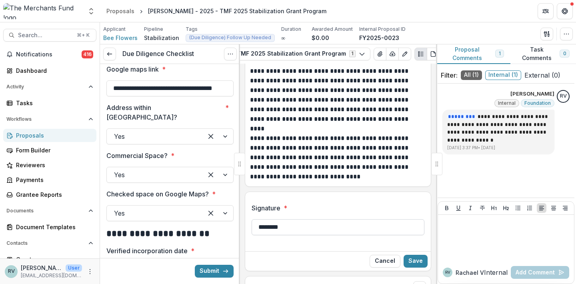
scroll to position [6006, 0]
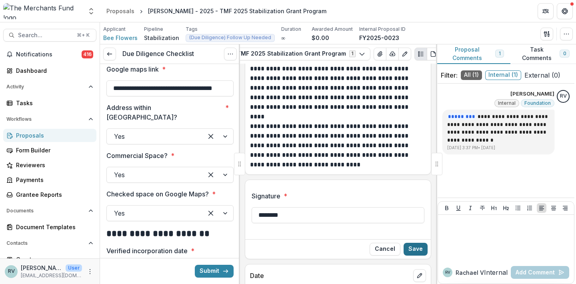
type input "********"
click at [414, 243] on button "Save" at bounding box center [415, 249] width 24 height 13
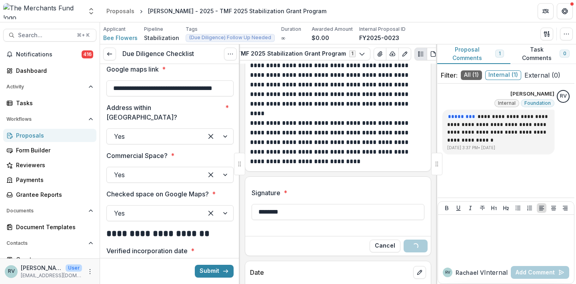
scroll to position [6009, 0]
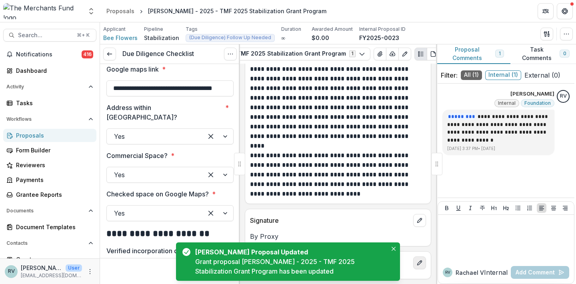
click at [419, 264] on div "Date" at bounding box center [337, 260] width 185 height 18
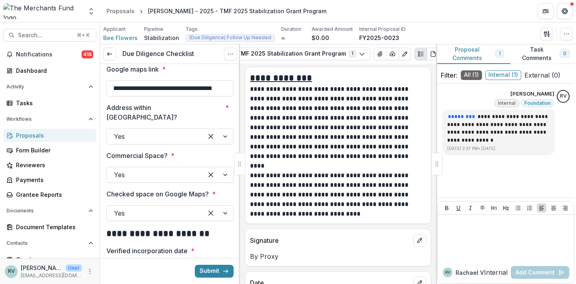
click at [395, 249] on icon "Close" at bounding box center [393, 249] width 4 height 4
click at [391, 251] on p "By Proxy" at bounding box center [338, 256] width 176 height 10
click at [419, 280] on icon "edit" at bounding box center [419, 282] width 4 height 4
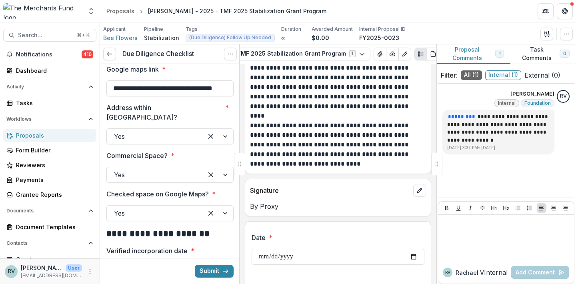
scroll to position [6010, 0]
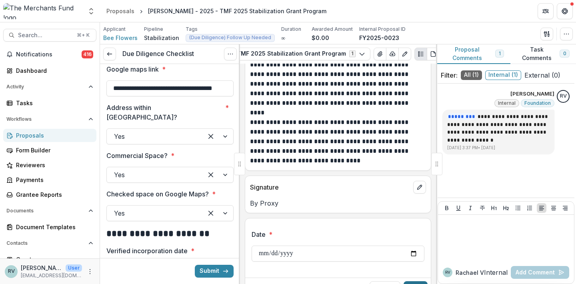
click at [417, 281] on button "Save" at bounding box center [415, 287] width 24 height 13
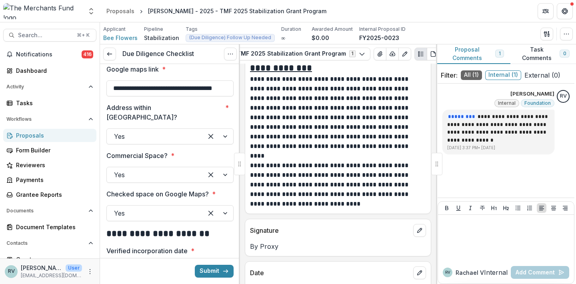
scroll to position [5967, 0]
click at [547, 31] on icon "button" at bounding box center [546, 34] width 6 height 6
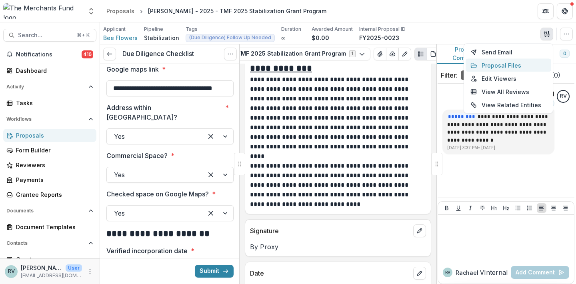
click at [503, 64] on button "Proposal Files" at bounding box center [508, 65] width 86 height 13
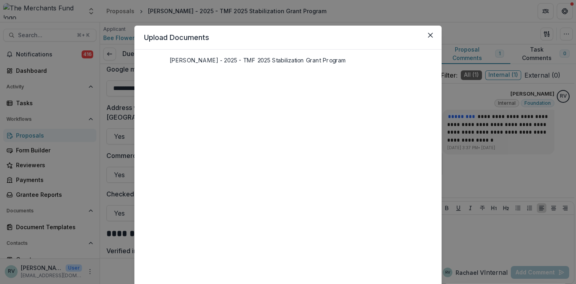
click at [155, 73] on icon at bounding box center [288, 203] width 288 height 288
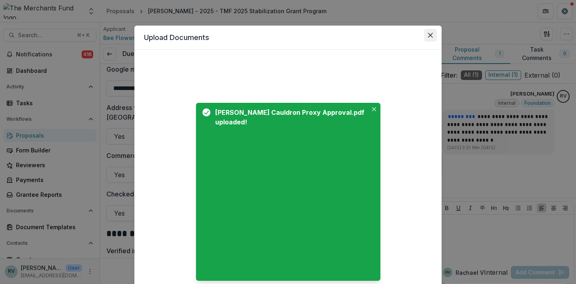
click at [429, 34] on icon "Close" at bounding box center [430, 35] width 5 height 5
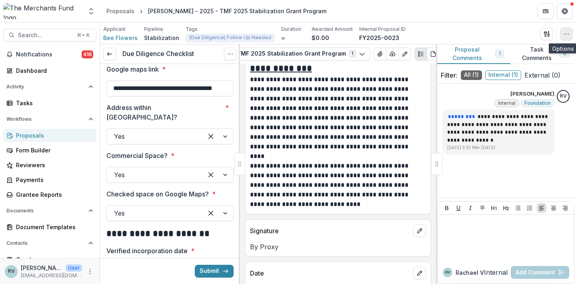
click at [565, 34] on icon "button" at bounding box center [566, 34] width 6 height 6
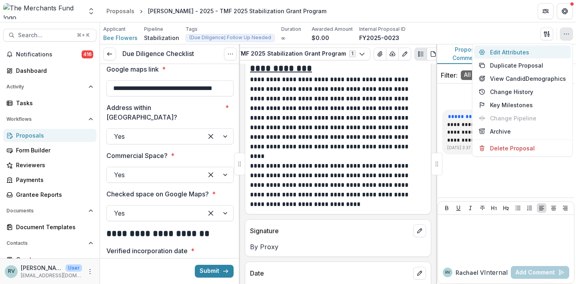
click at [531, 51] on button "Edit Attributes" at bounding box center [522, 52] width 97 height 13
type input "*******"
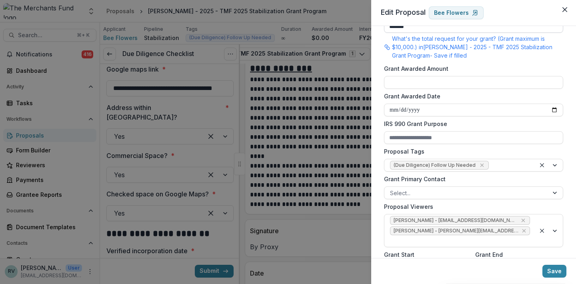
scroll to position [209, 0]
click at [479, 166] on icon "Remove (Due Diligence) Follow Up Needed" at bounding box center [481, 165] width 6 height 6
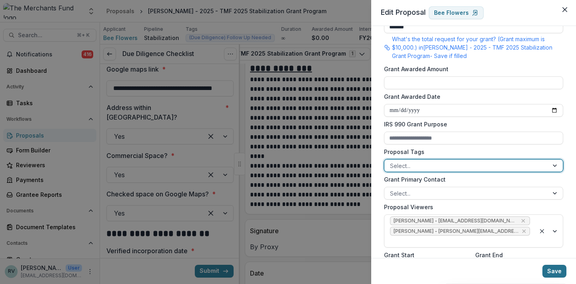
click at [555, 269] on button "Save" at bounding box center [554, 271] width 24 height 13
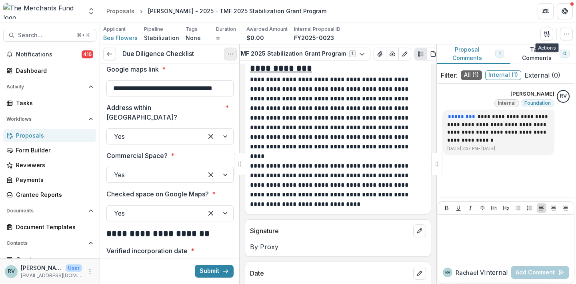
click at [231, 54] on icon "Options" at bounding box center [230, 54] width 6 height 6
click at [289, 102] on p "**********" at bounding box center [336, 113] width 173 height 77
click at [207, 272] on button "Submit" at bounding box center [214, 271] width 39 height 13
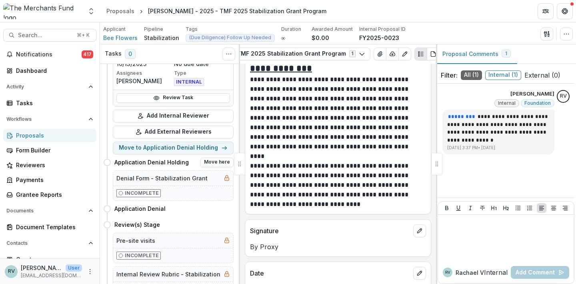
scroll to position [74, 0]
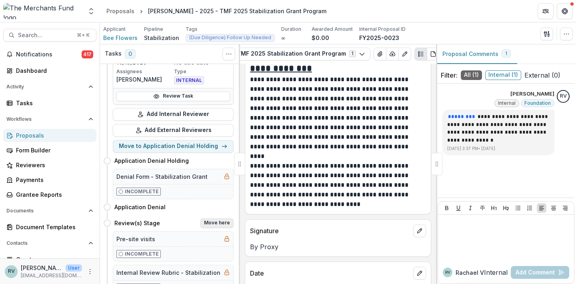
click at [212, 223] on button "Move here" at bounding box center [216, 223] width 33 height 10
select select "**********"
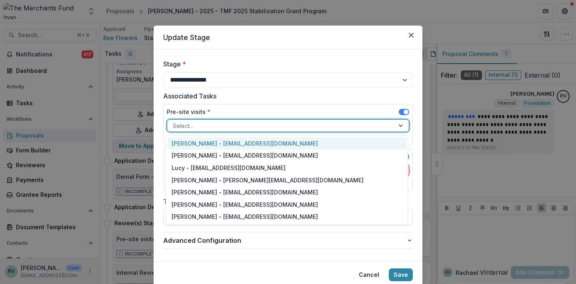
click at [266, 129] on div at bounding box center [281, 126] width 216 height 10
click at [251, 144] on div "[PERSON_NAME] - [EMAIL_ADDRESS][DOMAIN_NAME]" at bounding box center [286, 143] width 238 height 12
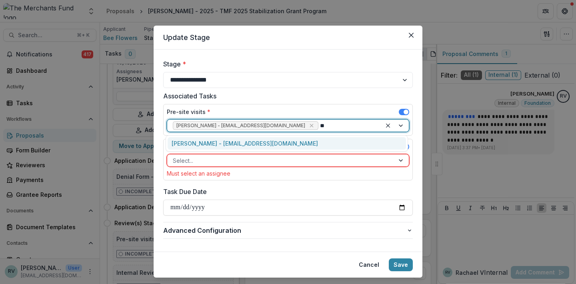
type input "***"
click at [251, 143] on div "[PERSON_NAME] - [EMAIL_ADDRESS][DOMAIN_NAME]" at bounding box center [286, 143] width 238 height 12
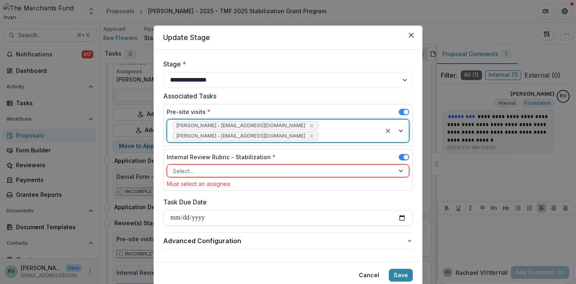
click at [231, 170] on div at bounding box center [281, 171] width 216 height 10
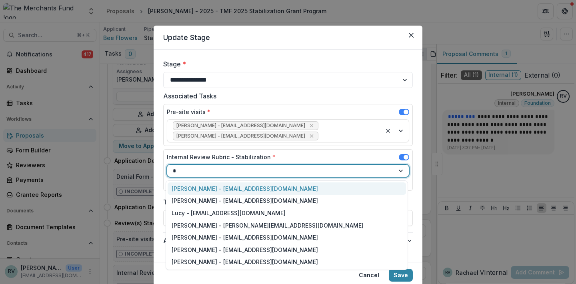
type input "**"
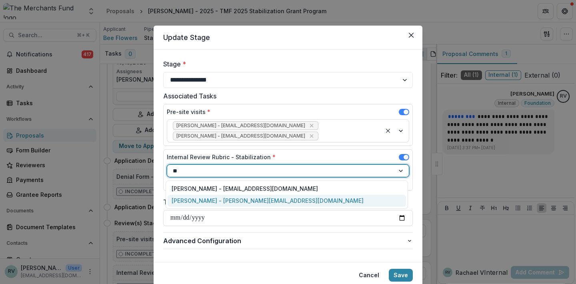
click at [221, 203] on div "[PERSON_NAME] - [PERSON_NAME][EMAIL_ADDRESS][DOMAIN_NAME]" at bounding box center [286, 201] width 238 height 12
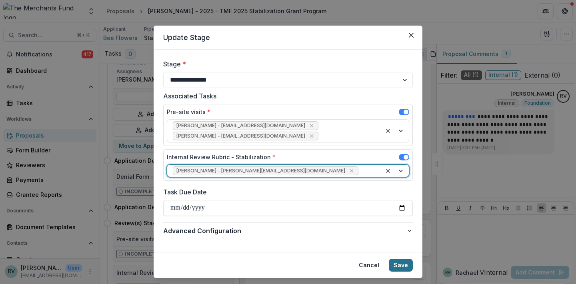
click at [395, 263] on button "Save" at bounding box center [401, 265] width 24 height 13
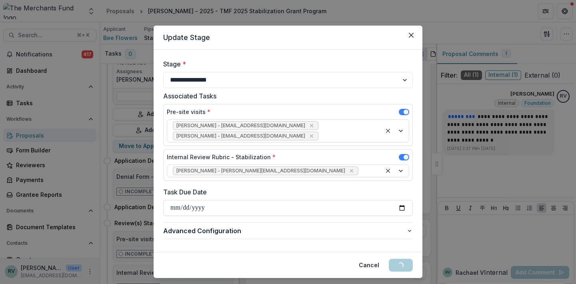
select select "**********"
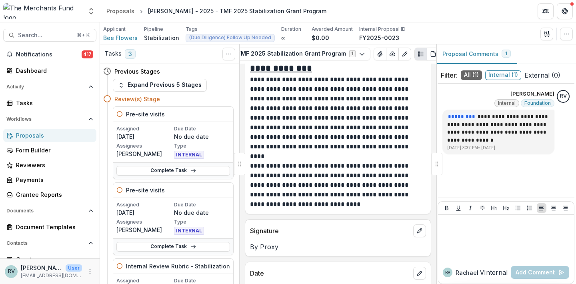
scroll to position [0, 0]
click at [565, 36] on icon "button" at bounding box center [566, 34] width 6 height 6
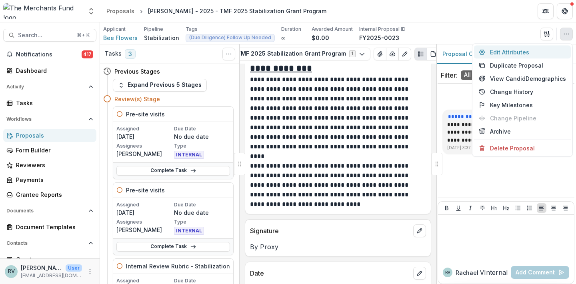
click at [519, 52] on button "Edit Attributes" at bounding box center [522, 52] width 97 height 13
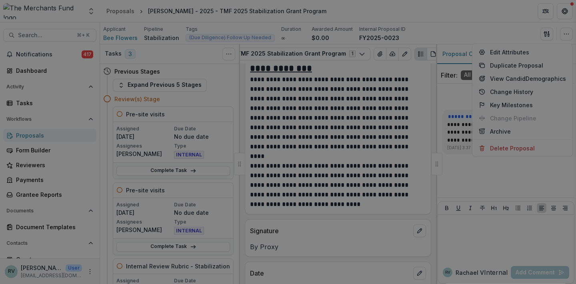
type input "*******"
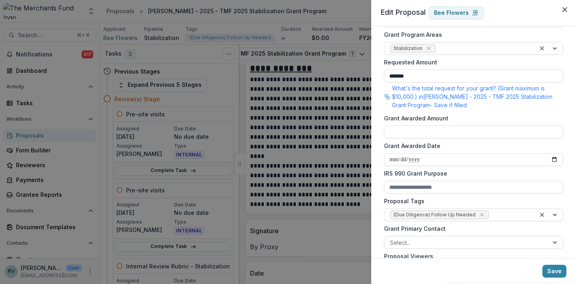
scroll to position [185, 0]
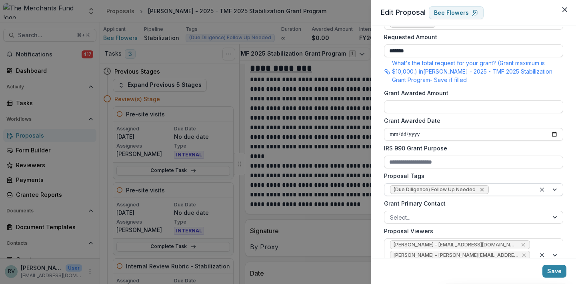
click at [480, 189] on icon "Remove (Due Diligence) Follow Up Needed" at bounding box center [482, 190] width 4 height 4
click at [554, 269] on button "Save" at bounding box center [554, 271] width 24 height 13
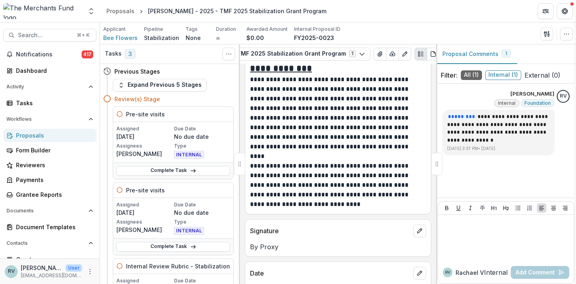
type input "**********"
click at [565, 109] on icon "Options" at bounding box center [563, 109] width 8 height 8
click at [532, 130] on button "Delete" at bounding box center [522, 125] width 86 height 15
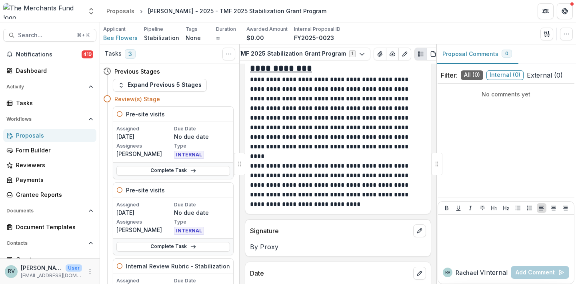
click at [29, 133] on div "Proposals" at bounding box center [53, 135] width 74 height 8
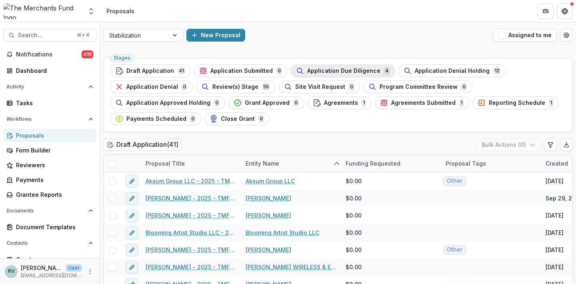
click at [329, 71] on span "Application Due Diligence" at bounding box center [343, 71] width 73 height 7
click at [180, 232] on link "Blooming Artist Studio LLC - 2025 - TMF 2025 Stabilization Grant Program" at bounding box center [191, 232] width 90 height 8
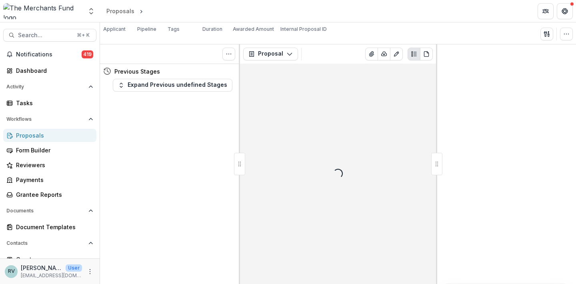
click at [313, 69] on div "Loading..." at bounding box center [338, 174] width 196 height 220
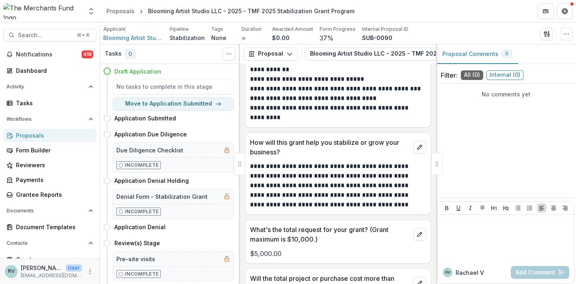
scroll to position [1754, 0]
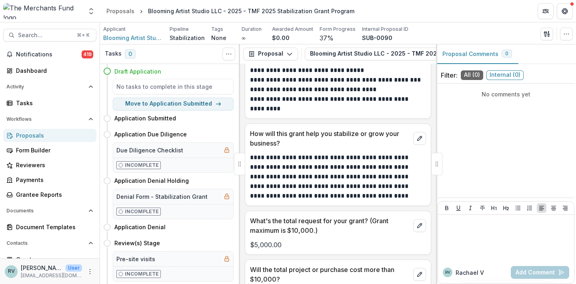
click at [48, 134] on div "Proposals" at bounding box center [53, 135] width 74 height 8
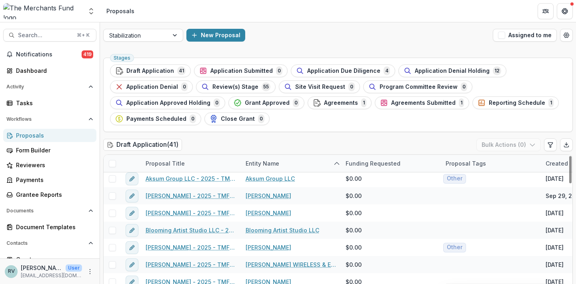
scroll to position [3, 0]
click at [336, 71] on span "Application Due Diligence" at bounding box center [343, 71] width 73 height 7
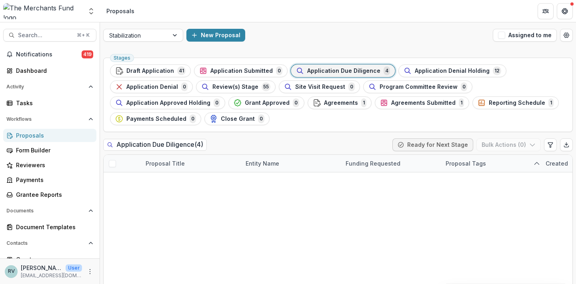
click at [198, 233] on link "Kindle [PERSON_NAME] - 2025 - TMF 2025 Stabilization Grant Program" at bounding box center [196, 232] width 79 height 8
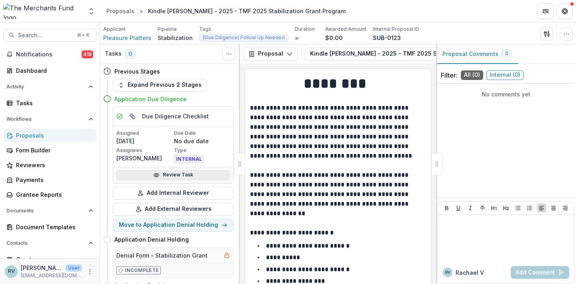
click at [181, 175] on link "Review Task" at bounding box center [173, 175] width 114 height 10
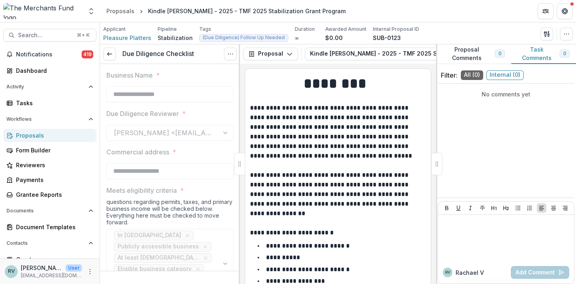
type input "*******"
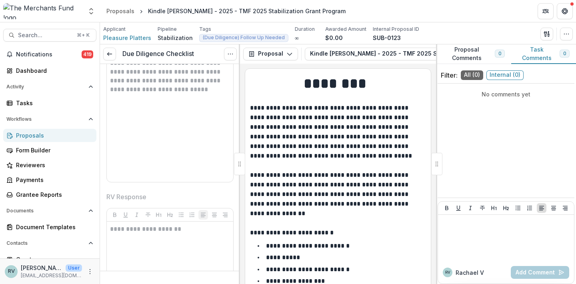
scroll to position [2028, 0]
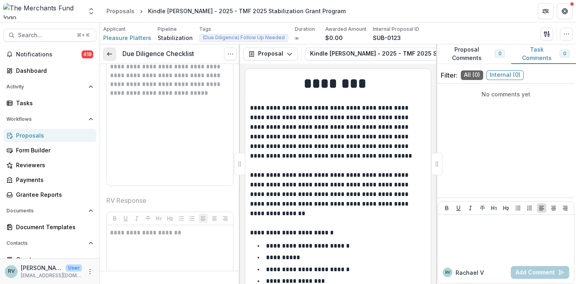
click at [111, 53] on icon at bounding box center [109, 54] width 6 height 6
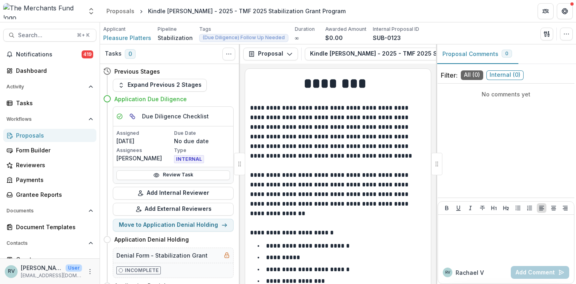
click at [31, 136] on div "Proposals" at bounding box center [53, 135] width 74 height 8
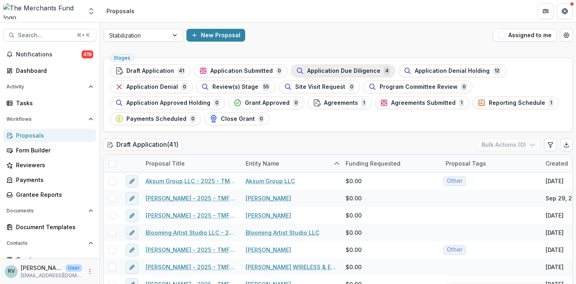
click at [351, 68] on span "Application Due Diligence" at bounding box center [343, 71] width 73 height 7
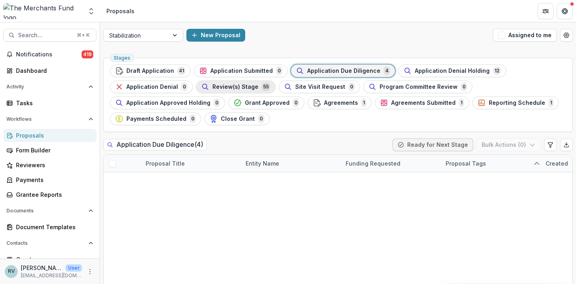
click at [251, 84] on span "Review(s) Stage" at bounding box center [235, 87] width 46 height 7
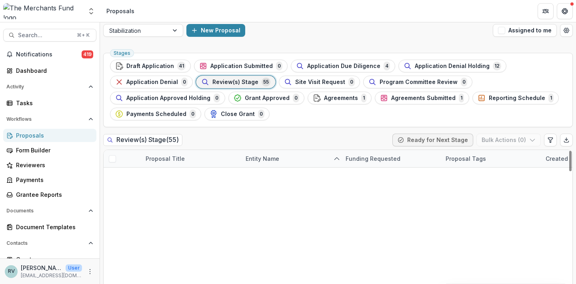
click at [185, 209] on link "AM Salon - 2025 - TMF 2025 Stabilization Grant Program" at bounding box center [196, 210] width 79 height 8
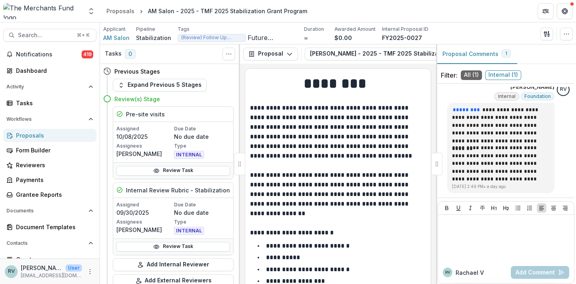
scroll to position [6, 0]
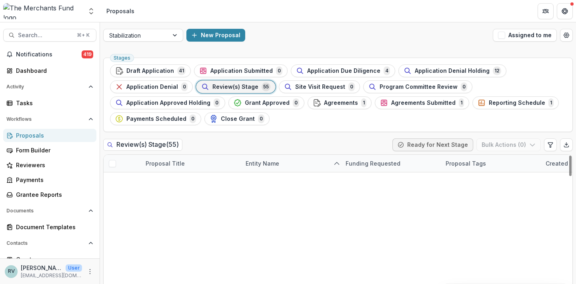
click at [163, 197] on link "AEDEN FOOD MARKET INC - 2025 - TMF 2025 Stabilization Grant Program" at bounding box center [191, 198] width 90 height 8
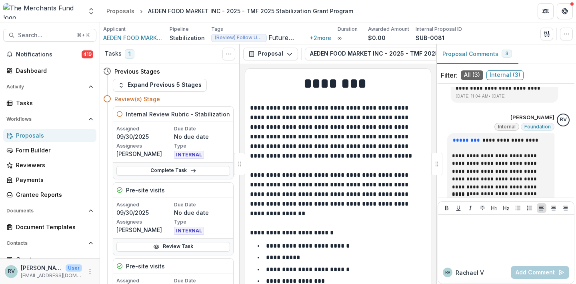
scroll to position [325, 0]
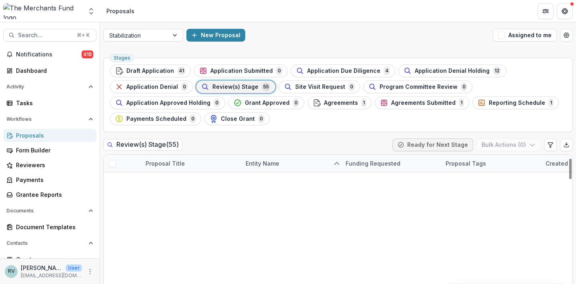
scroll to position [23, 0]
click at [191, 263] on link "Beyond the Seams - 2025 - TMF 2025 Stabilization Grant Program" at bounding box center [191, 267] width 90 height 8
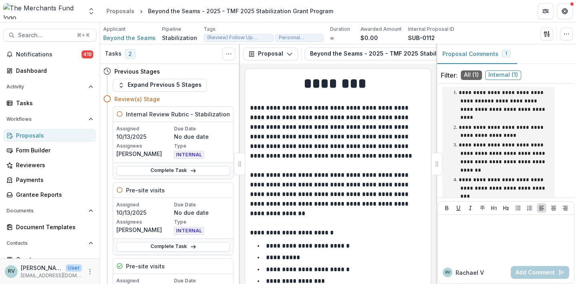
scroll to position [64, 0]
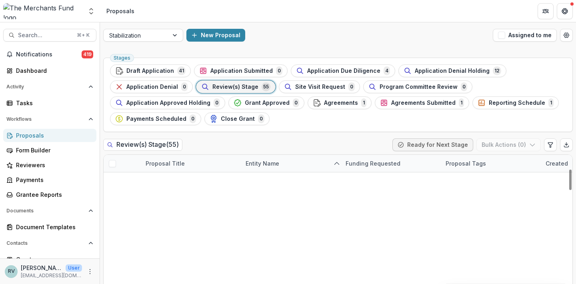
scroll to position [105, 0]
click at [185, 280] on link "Bubble Tea Room 2025 - TMF 2025 Stabilization Grant Program" at bounding box center [191, 284] width 90 height 8
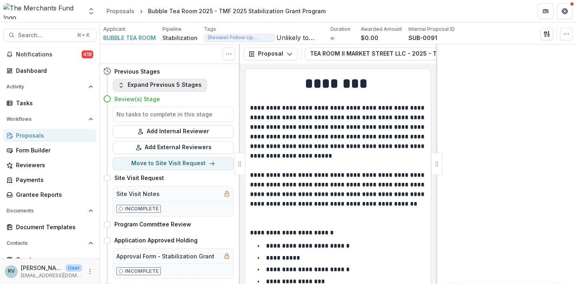
click at [166, 85] on button "Expand Previous 5 Stages" at bounding box center [160, 85] width 94 height 13
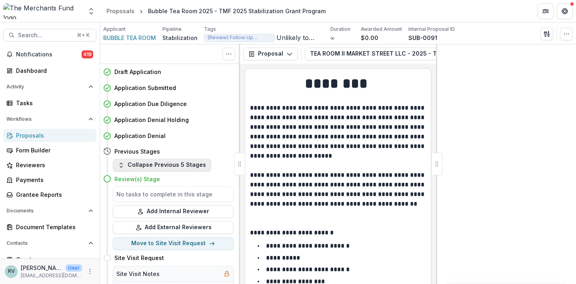
click at [159, 84] on h4 "Application Submitted" at bounding box center [145, 88] width 62 height 8
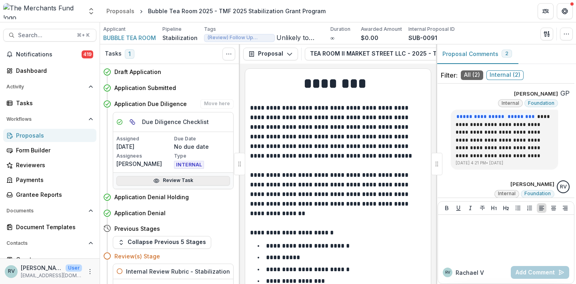
click at [162, 179] on link "Review Task" at bounding box center [173, 181] width 114 height 10
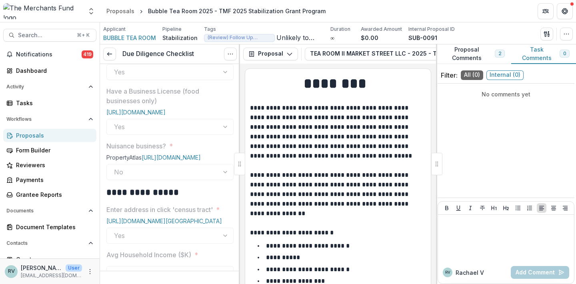
scroll to position [540, 0]
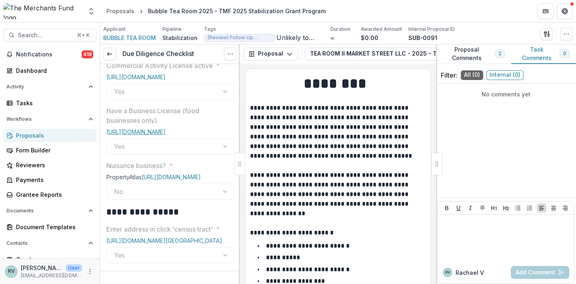
click at [136, 135] on link "[URL][DOMAIN_NAME]" at bounding box center [135, 131] width 59 height 7
click at [29, 136] on div "Proposals" at bounding box center [53, 135] width 74 height 8
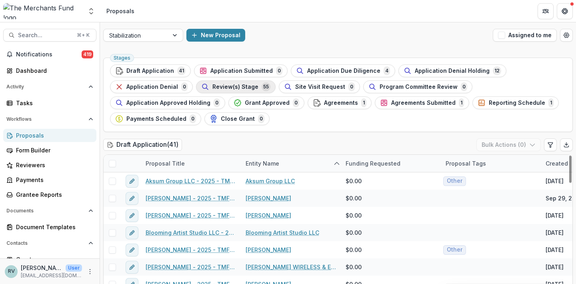
click at [248, 82] on div "Review(s) Stage 55" at bounding box center [235, 86] width 69 height 9
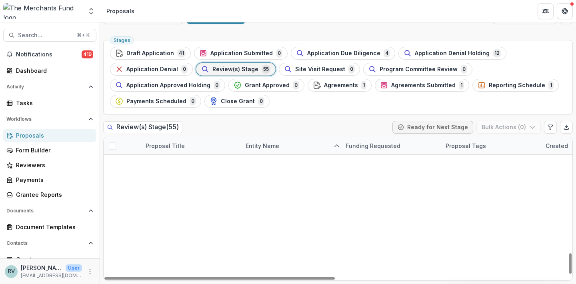
scroll to position [803, 0]
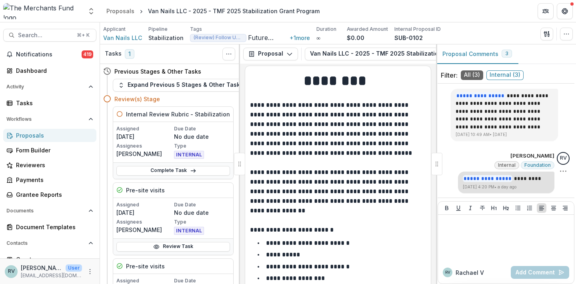
scroll to position [88, 0]
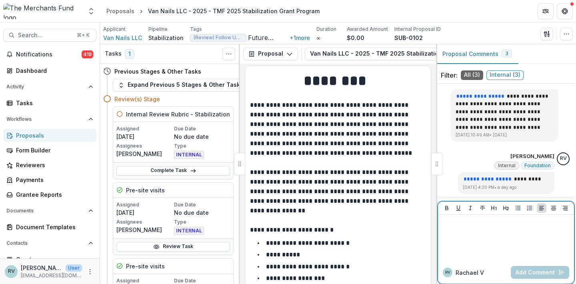
click at [505, 233] on div at bounding box center [506, 238] width 130 height 40
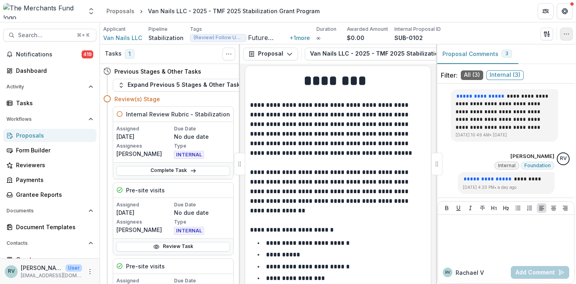
click at [566, 32] on icon "button" at bounding box center [566, 34] width 6 height 6
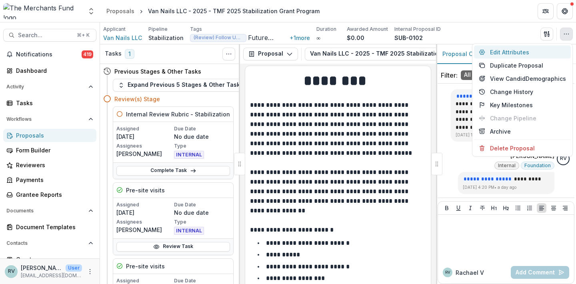
click at [526, 50] on button "Edit Attributes" at bounding box center [522, 52] width 97 height 13
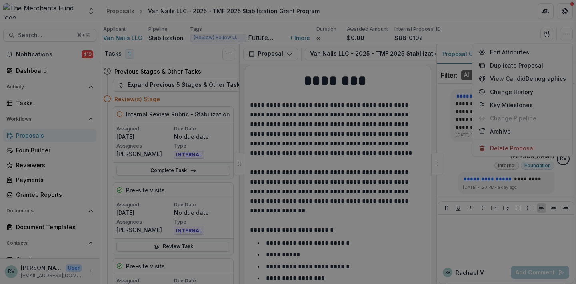
type input "*******"
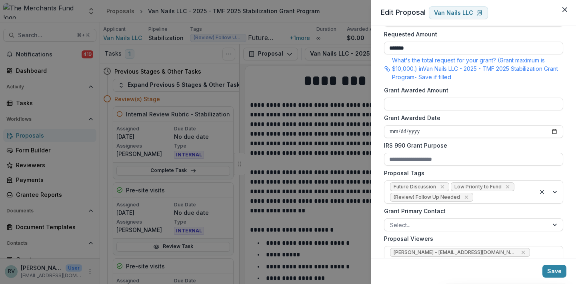
scroll to position [209, 0]
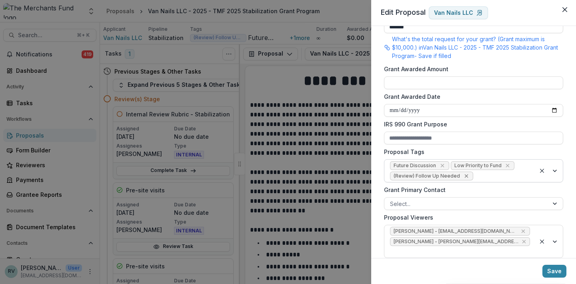
click at [464, 175] on icon "Remove (Review) Follow Up Needed" at bounding box center [466, 176] width 4 height 4
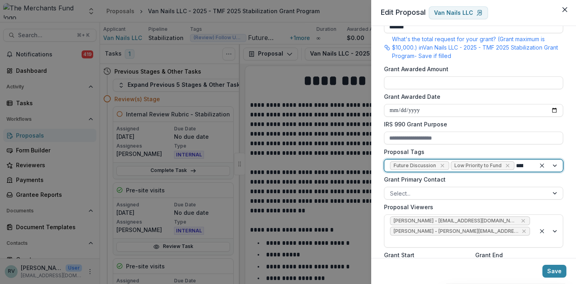
type input "******"
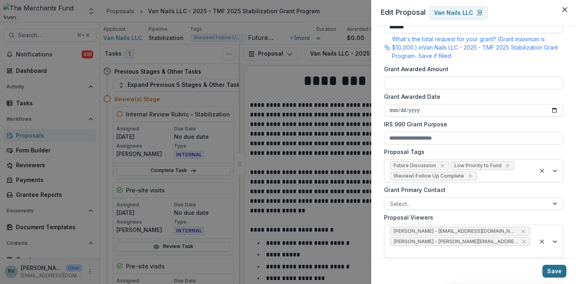
click at [552, 270] on button "Save" at bounding box center [554, 271] width 24 height 13
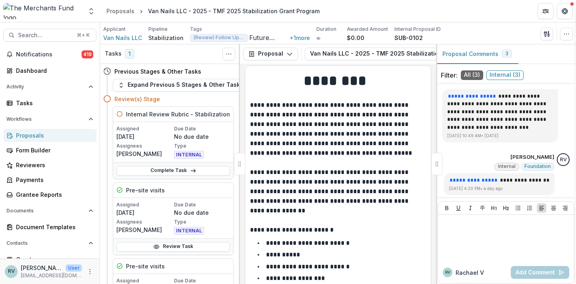
click at [463, 223] on div "**********" at bounding box center [288, 142] width 576 height 284
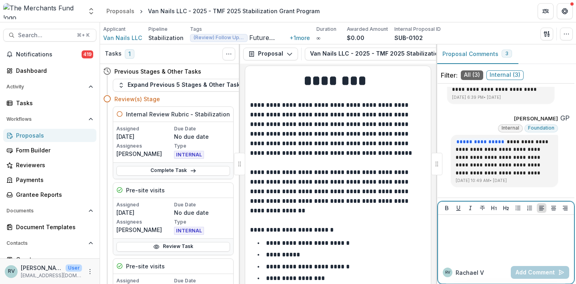
click at [462, 232] on div at bounding box center [506, 238] width 130 height 40
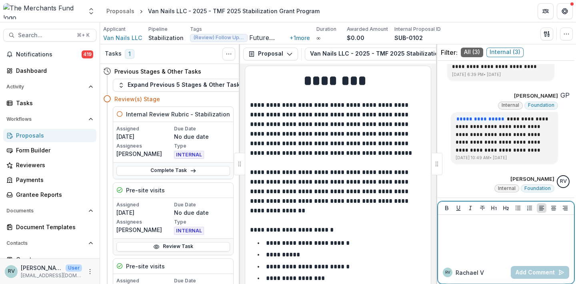
scroll to position [23, 0]
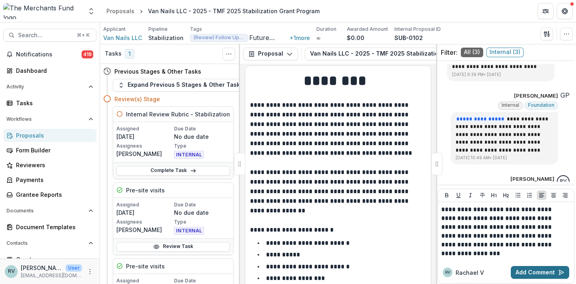
click at [540, 270] on button "Add Comment" at bounding box center [539, 272] width 58 height 13
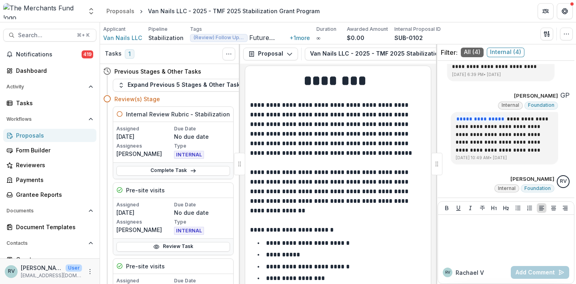
click at [31, 135] on div "Proposals" at bounding box center [53, 135] width 74 height 8
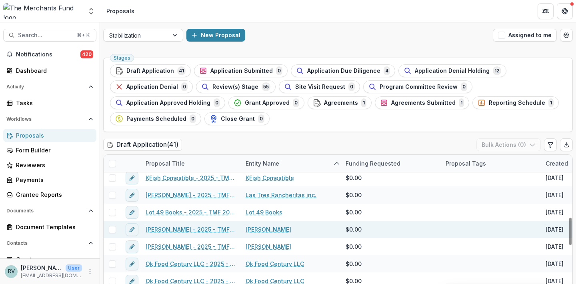
scroll to position [337, 0]
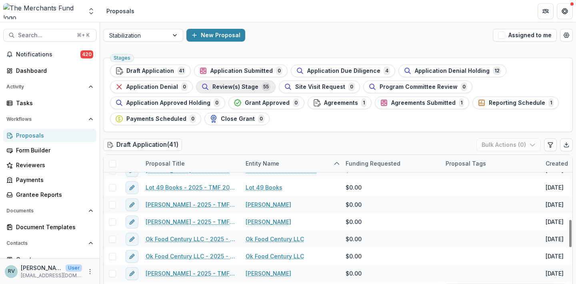
click at [244, 86] on span "Review(s) Stage" at bounding box center [235, 87] width 46 height 7
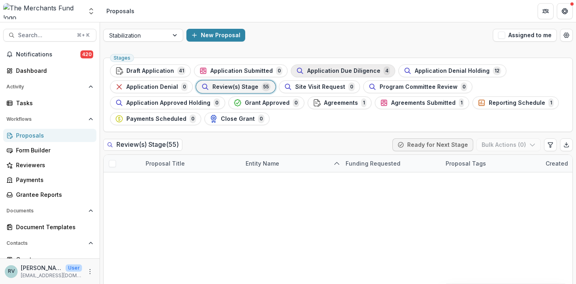
click at [353, 72] on span "Application Due Diligence" at bounding box center [343, 71] width 73 height 7
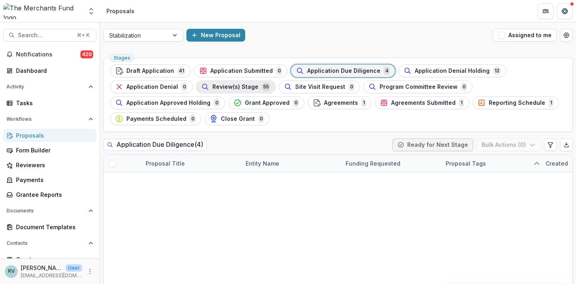
click at [248, 86] on span "Review(s) Stage" at bounding box center [235, 87] width 46 height 7
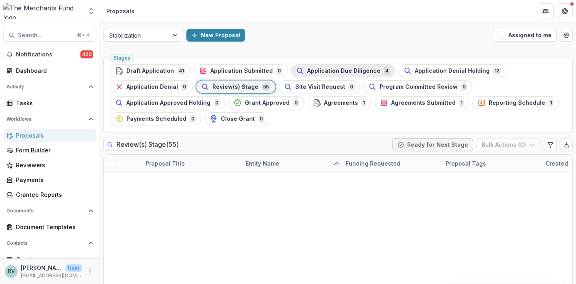
click at [349, 73] on span "Application Due Diligence" at bounding box center [343, 71] width 73 height 7
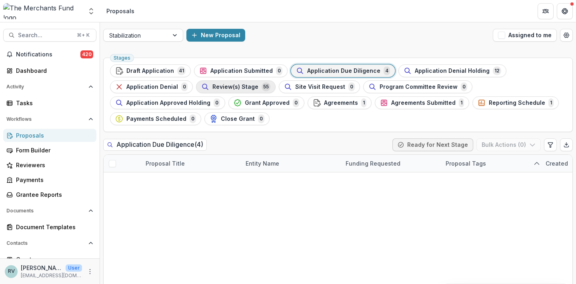
click at [235, 87] on span "Review(s) Stage" at bounding box center [235, 87] width 46 height 7
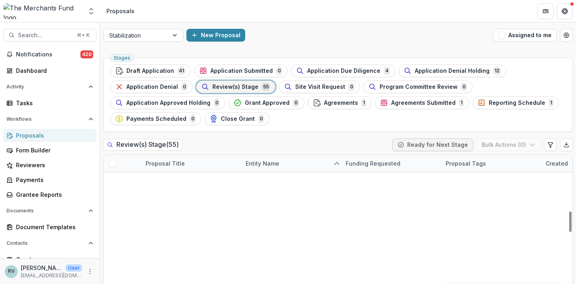
scroll to position [426, 0]
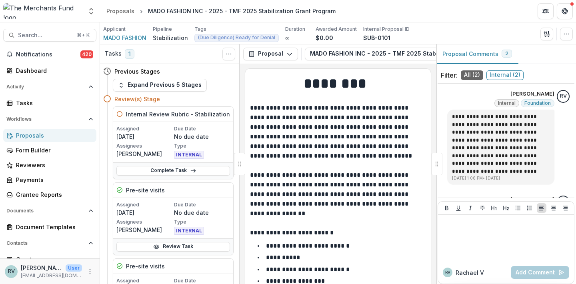
scroll to position [40, 0]
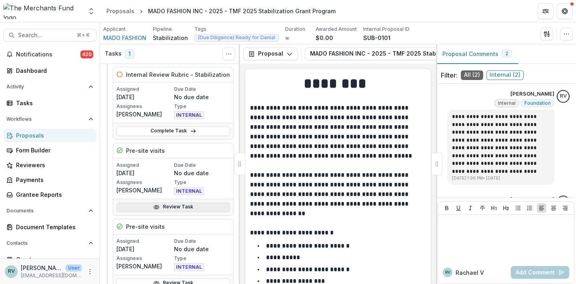
click at [179, 207] on link "Review Task" at bounding box center [173, 207] width 114 height 10
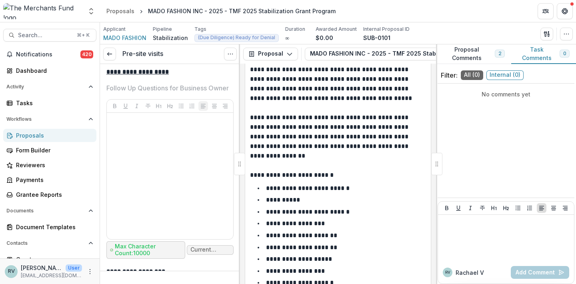
scroll to position [3114, 0]
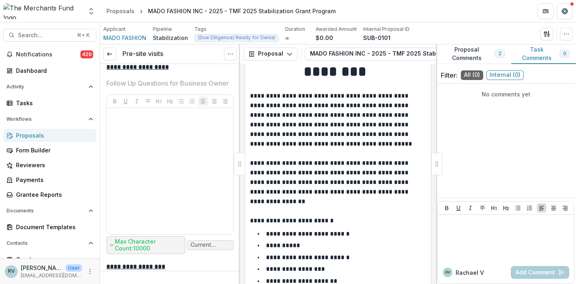
scroll to position [11, 0]
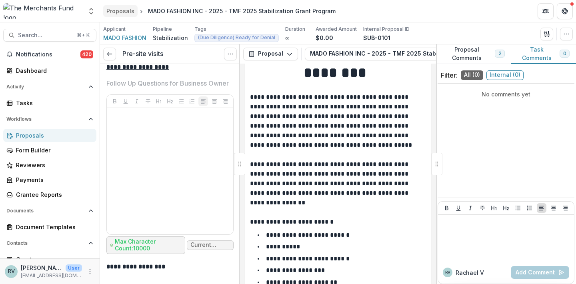
click at [116, 10] on div "Proposals" at bounding box center [120, 11] width 28 height 8
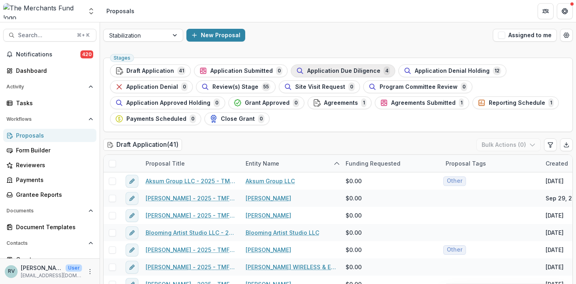
click at [351, 70] on span "Application Due Diligence" at bounding box center [343, 71] width 73 height 7
